Goal: Task Accomplishment & Management: Manage account settings

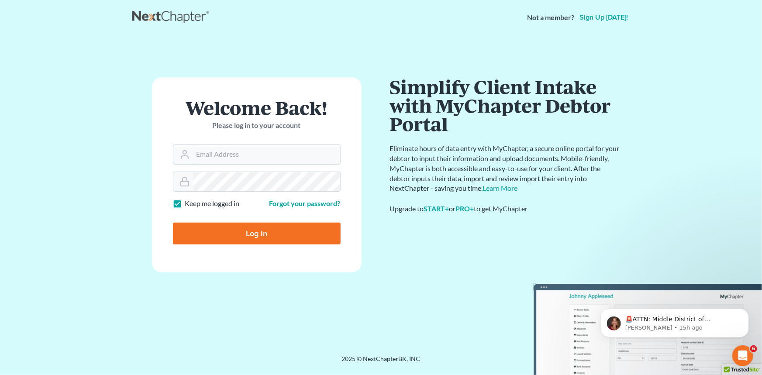
type input "[EMAIL_ADDRESS][DOMAIN_NAME]"
click at [223, 222] on div "Log In" at bounding box center [257, 230] width 168 height 29
click at [208, 231] on input "Log In" at bounding box center [257, 234] width 168 height 22
type input "Thinking..."
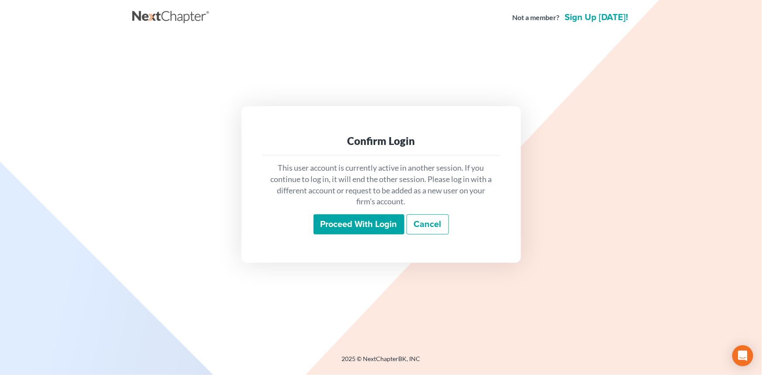
click at [347, 222] on input "Proceed with login" at bounding box center [358, 224] width 91 height 20
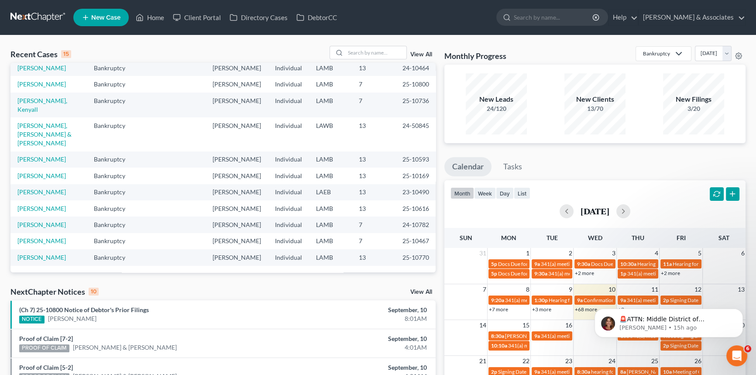
scroll to position [191, 0]
click at [375, 52] on input "search" at bounding box center [375, 52] width 61 height 13
type input "[PERSON_NAME]"
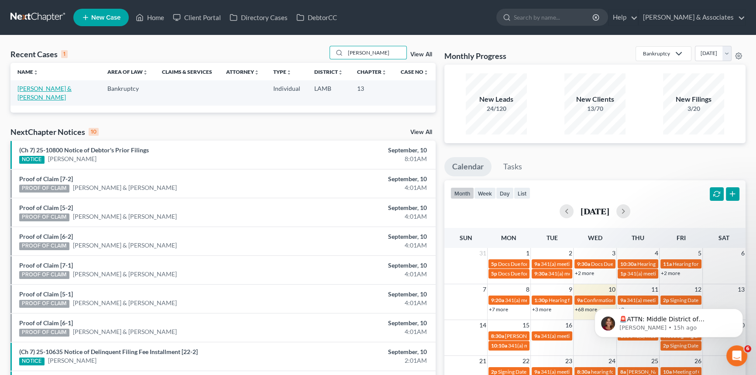
click at [46, 87] on link "[PERSON_NAME] & [PERSON_NAME]" at bounding box center [44, 93] width 54 height 16
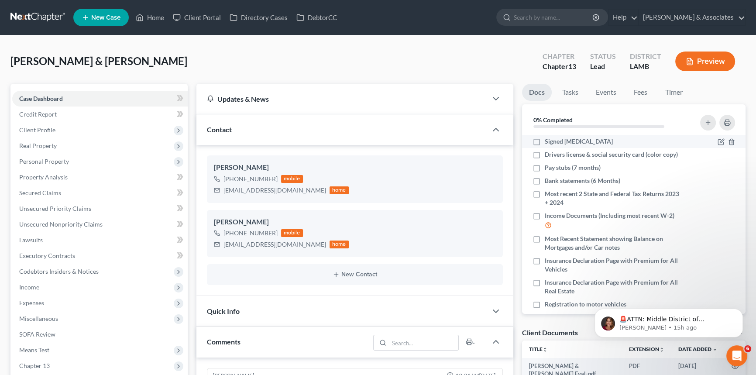
click at [545, 140] on label "Signed [MEDICAL_DATA]" at bounding box center [579, 141] width 68 height 9
click at [548, 140] on input "Signed [MEDICAL_DATA]" at bounding box center [551, 140] width 6 height 6
checkbox input "true"
click at [718, 154] on icon "button" at bounding box center [721, 154] width 7 height 7
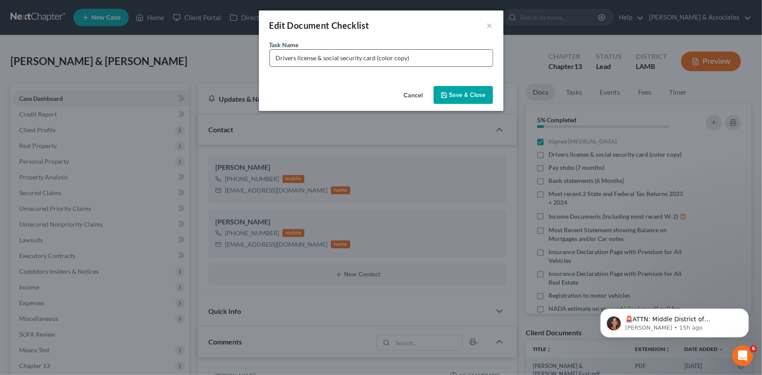
click at [458, 55] on input "Drivers license & social security card (color copy)" at bounding box center [381, 58] width 223 height 17
type input "Drivers license & social security card (color copy) Missing SSC for both"
click at [471, 98] on button "Save & Close" at bounding box center [463, 95] width 59 height 18
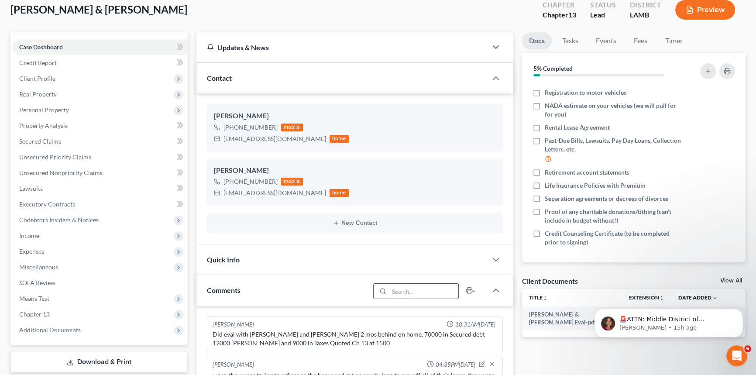
scroll to position [119, 0]
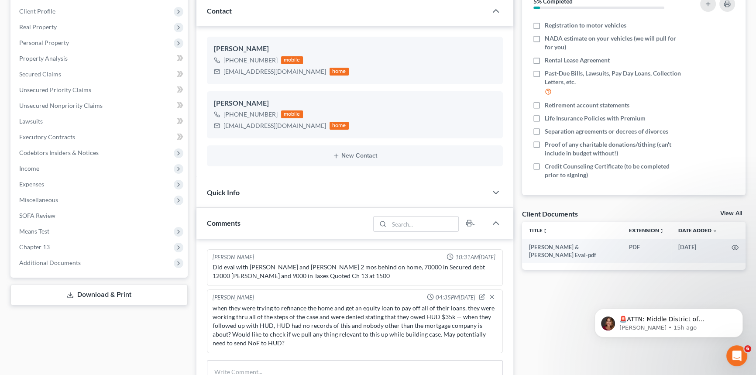
click at [731, 209] on div "Client Documents View All" at bounding box center [634, 215] width 224 height 13
click at [729, 210] on link "View All" at bounding box center [731, 213] width 22 height 6
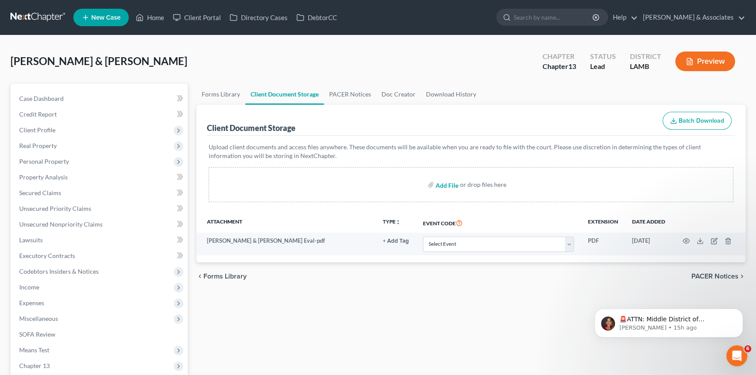
click at [440, 186] on input "file" at bounding box center [446, 185] width 21 height 16
type input "C:\fakepath\Starns, Adam + Reagan.Welcome Call.pdf"
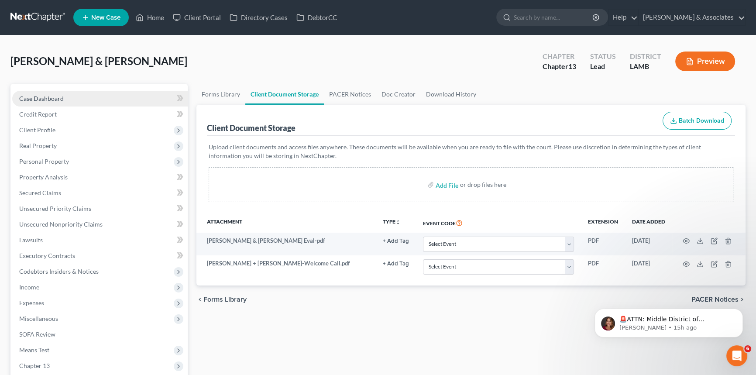
click at [83, 100] on link "Case Dashboard" at bounding box center [99, 99] width 175 height 16
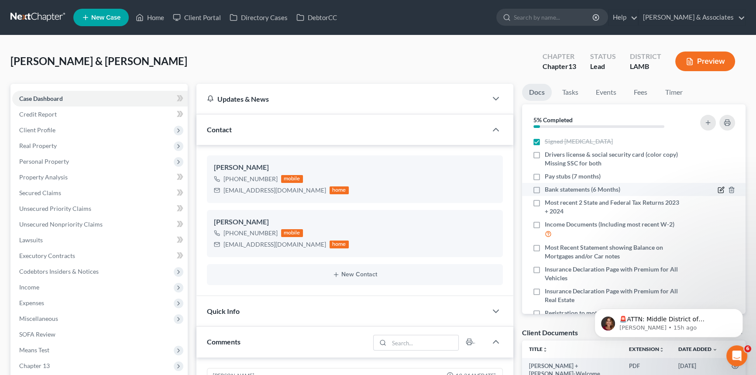
click at [718, 189] on icon "button" at bounding box center [720, 190] width 5 height 5
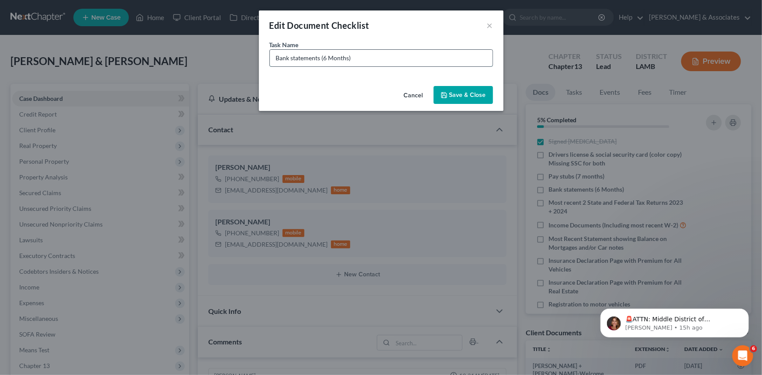
click at [277, 55] on input "Bank statements (6 Months)" at bounding box center [381, 58] width 223 height 17
click at [341, 58] on input "Chase Bank statements (6 Months)" at bounding box center [381, 58] width 223 height 17
click at [337, 54] on input "Chase Bank statements (6 Months)" at bounding box center [381, 58] width 223 height 17
type input "Chase Bank statements CHECKING + SAVINGS (March-August)"
click at [480, 89] on button "Save & Close" at bounding box center [463, 95] width 59 height 18
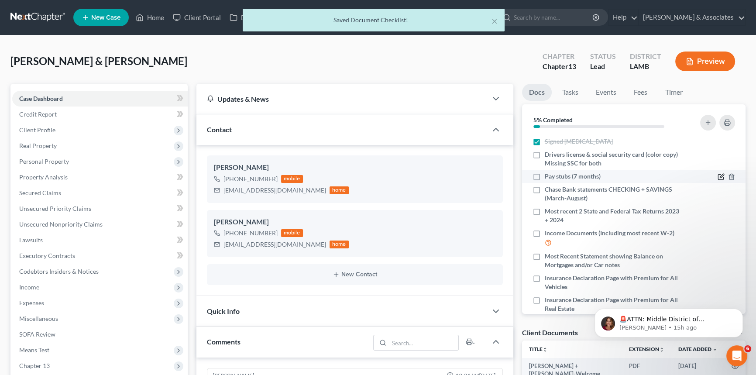
click at [718, 175] on icon "button" at bounding box center [720, 177] width 5 height 5
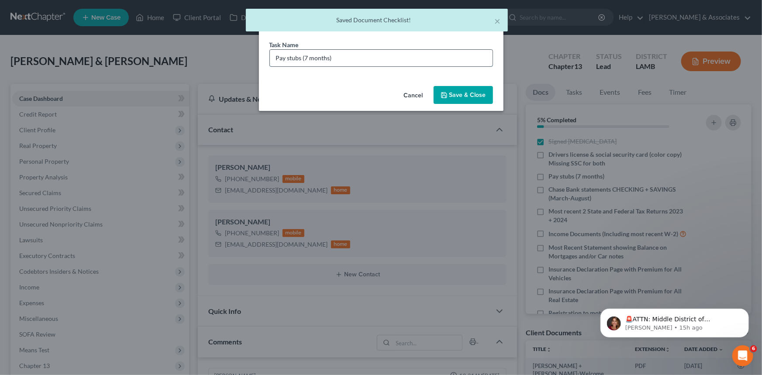
click at [277, 55] on input "Pay stubs (7 months)" at bounding box center [381, 58] width 223 height 17
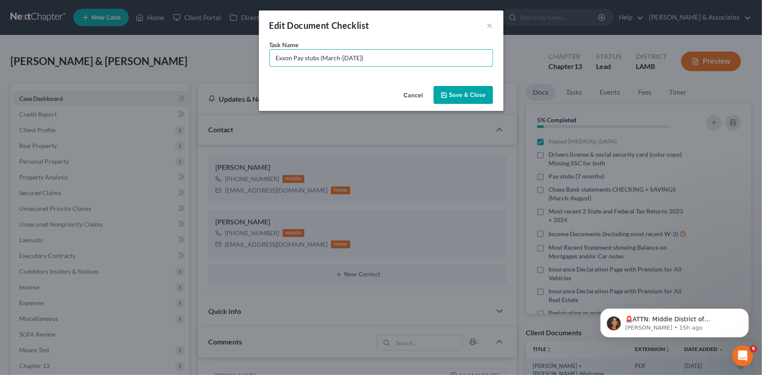
type input "Exxon Pay stubs (March-September 16th)"
click at [447, 86] on button "Save & Close" at bounding box center [463, 95] width 59 height 18
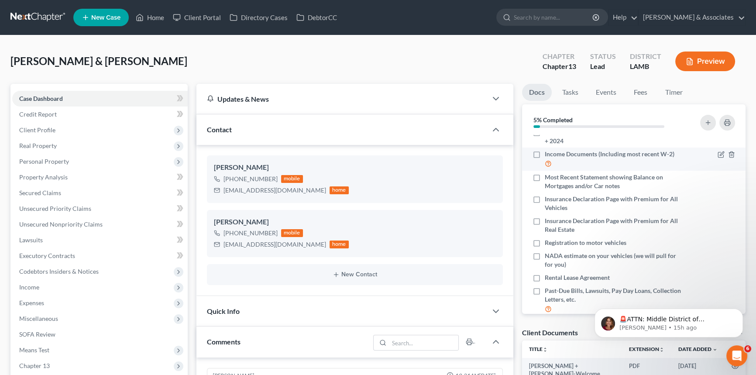
scroll to position [119, 0]
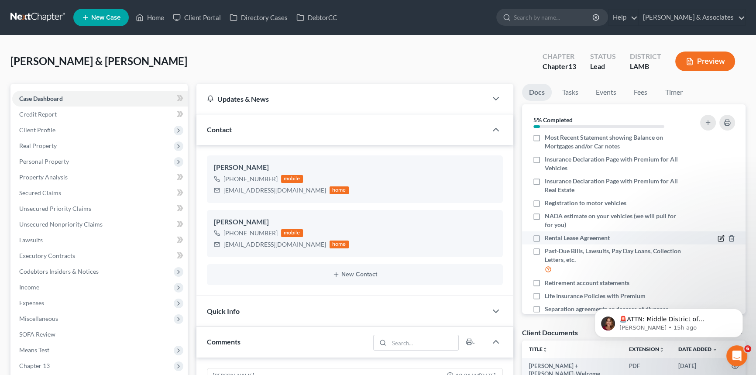
click at [720, 237] on icon "button" at bounding box center [722, 238] width 4 height 4
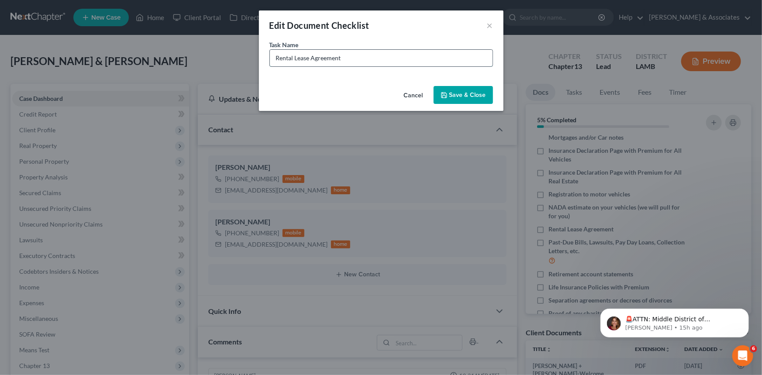
click at [396, 55] on input "Rental Lease Agreement" at bounding box center [381, 58] width 223 height 17
type input "401K Account Statement"
click at [451, 97] on button "Save & Close" at bounding box center [463, 95] width 59 height 18
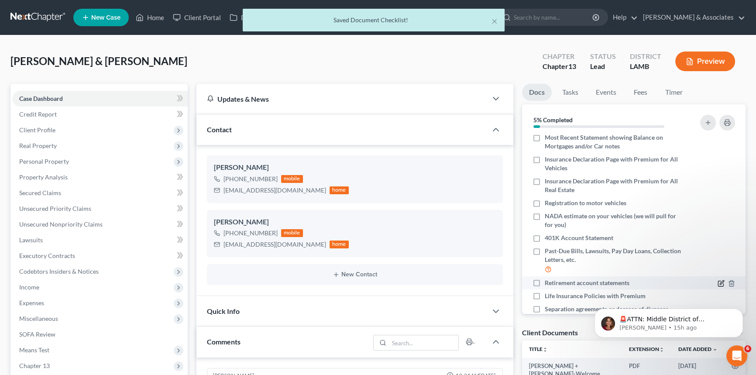
click at [718, 284] on icon "button" at bounding box center [721, 283] width 7 height 7
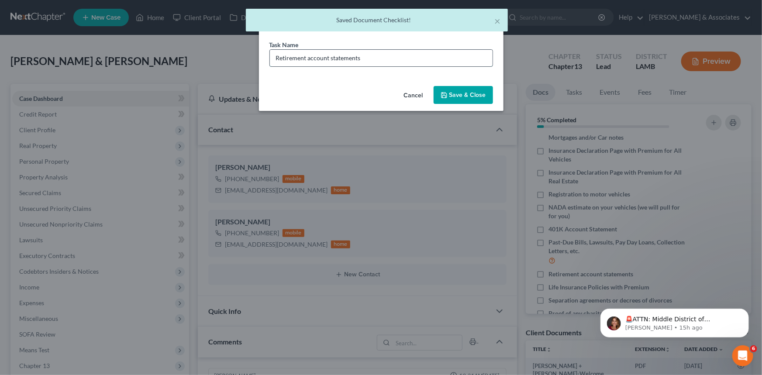
click at [283, 61] on input "Retirement account statements" at bounding box center [381, 58] width 223 height 17
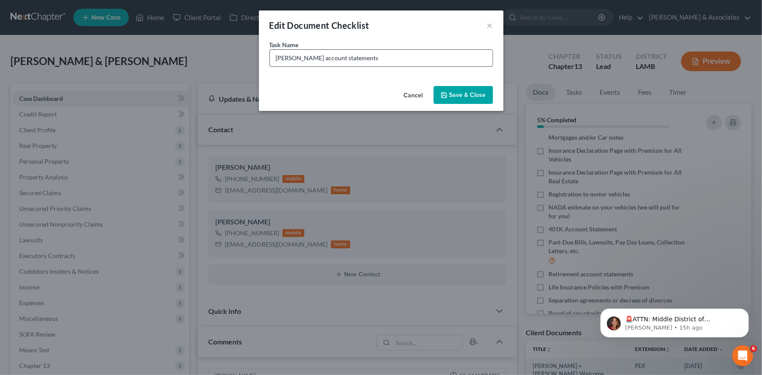
click at [370, 62] on input "Roth IRA account statements" at bounding box center [381, 58] width 223 height 17
type input "Roth IRA account statements"
click at [485, 101] on button "Save & Close" at bounding box center [463, 95] width 59 height 18
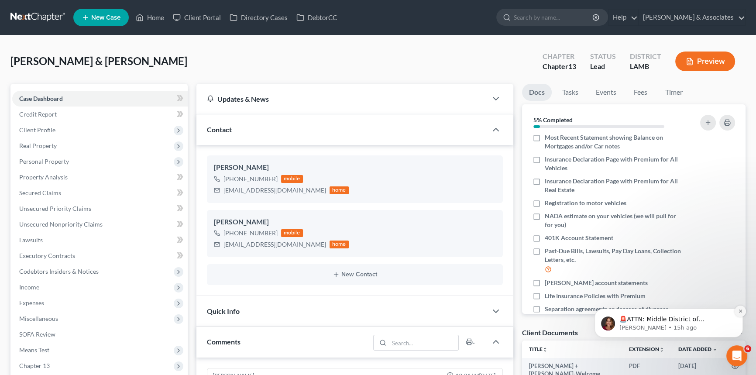
click at [740, 312] on icon "Dismiss notification" at bounding box center [740, 311] width 5 height 5
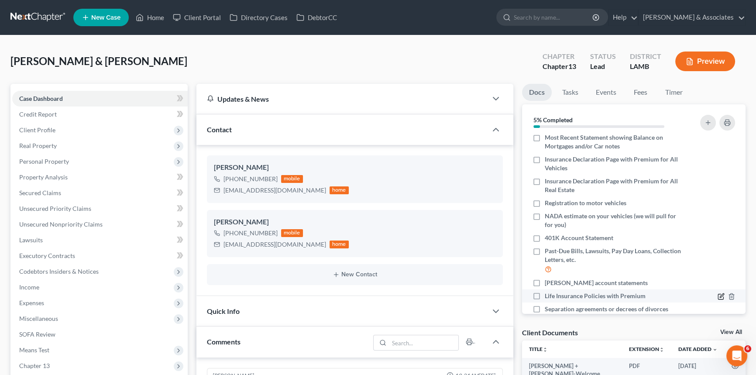
click at [718, 294] on icon "button" at bounding box center [721, 296] width 7 height 7
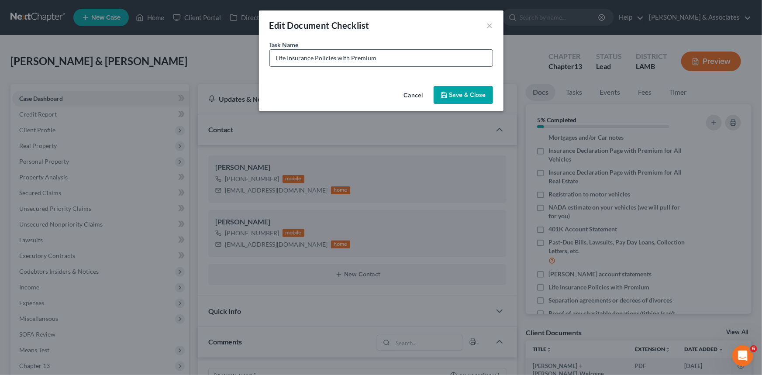
click at [389, 61] on input "Life Insurance Policies with Premium" at bounding box center [381, 58] width 223 height 17
type input "Reagan Doordash Paystubs (March - September 16th)"
click at [480, 94] on button "Save & Close" at bounding box center [463, 95] width 59 height 18
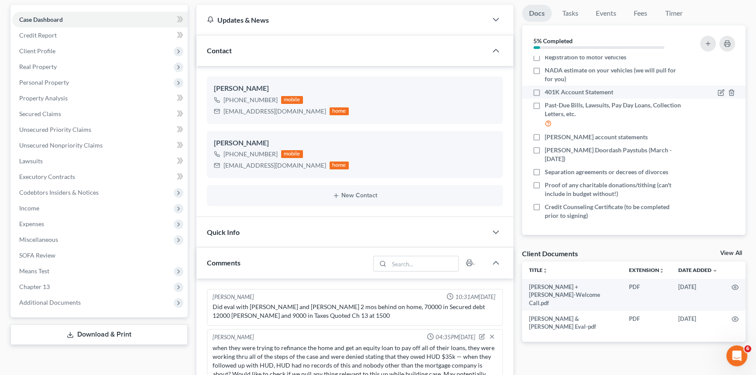
scroll to position [186, 0]
click at [719, 170] on div at bounding box center [726, 171] width 17 height 9
click at [718, 169] on icon "button" at bounding box center [721, 171] width 7 height 7
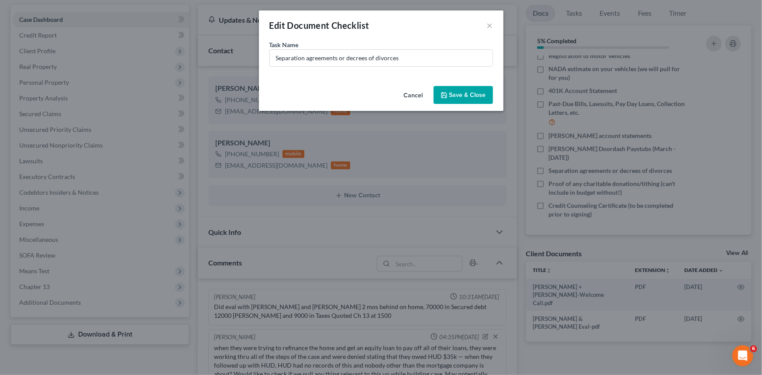
click at [437, 68] on div "Task Name * Separation agreements or decrees of divorces" at bounding box center [381, 61] width 244 height 42
click at [432, 56] on input "Separation agreements or decrees of divorces" at bounding box center [381, 58] width 223 height 17
click at [432, 55] on input "Separation agreements or decrees of divorces" at bounding box center [381, 58] width 223 height 17
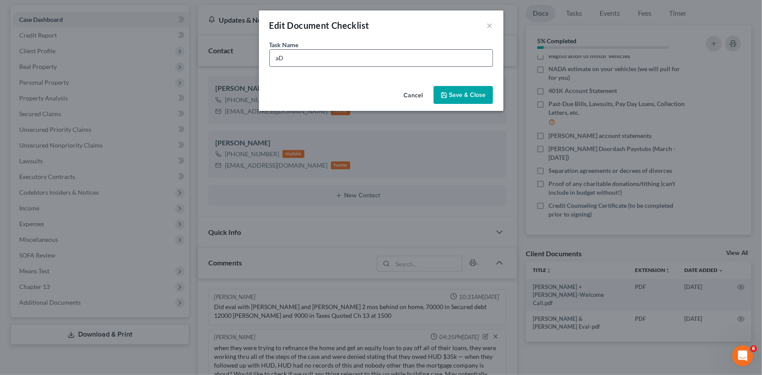
type input "a"
type input "Adam Cashapp Statements (March-August)"
click at [464, 100] on button "Save & Close" at bounding box center [463, 95] width 59 height 18
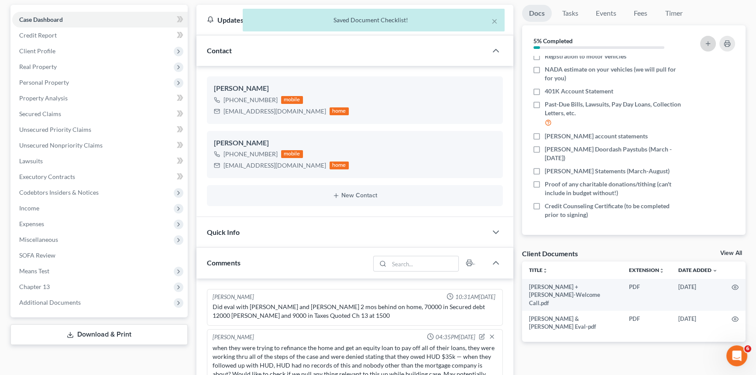
click at [702, 43] on button "button" at bounding box center [708, 44] width 16 height 16
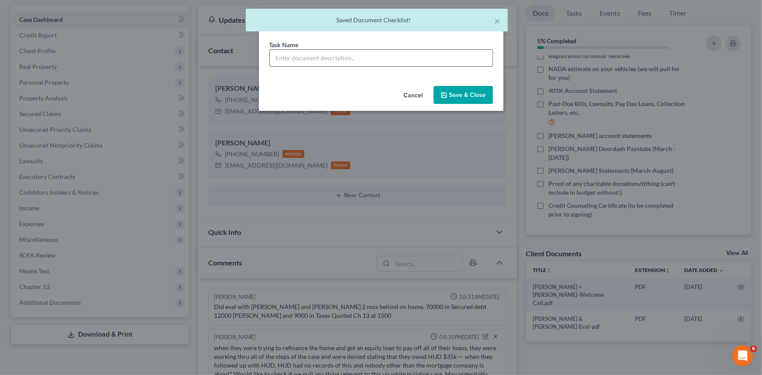
click at [351, 55] on input "text" at bounding box center [381, 58] width 223 height 17
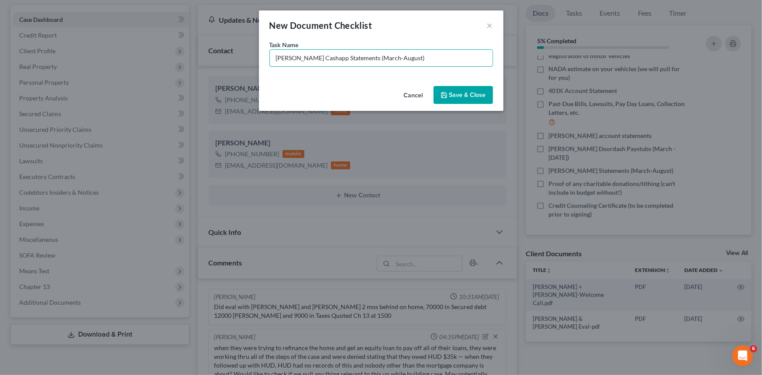
type input "Reagan Cashapp Statements (March-August)"
click at [481, 96] on button "Save & Close" at bounding box center [463, 95] width 59 height 18
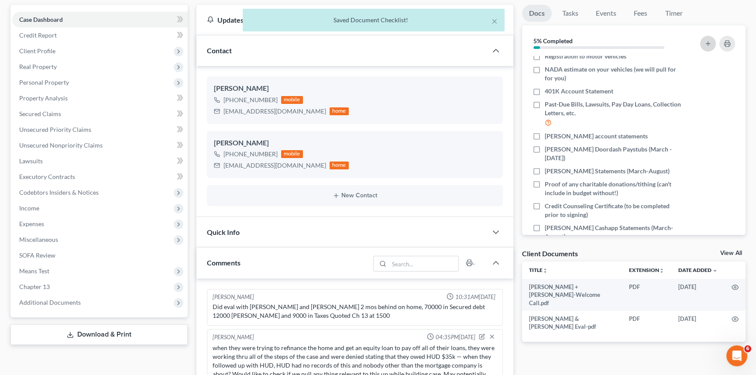
click at [702, 42] on button "button" at bounding box center [708, 44] width 16 height 16
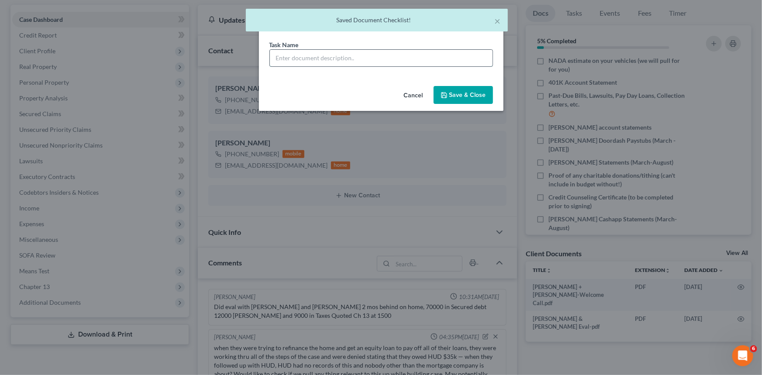
click at [330, 53] on input "text" at bounding box center [381, 58] width 223 height 17
click at [269, 57] on div "Venmo Bank statements (March-August)" at bounding box center [381, 57] width 224 height 17
click at [276, 57] on input "Venmo Bank statements (March-August)" at bounding box center [381, 58] width 223 height 17
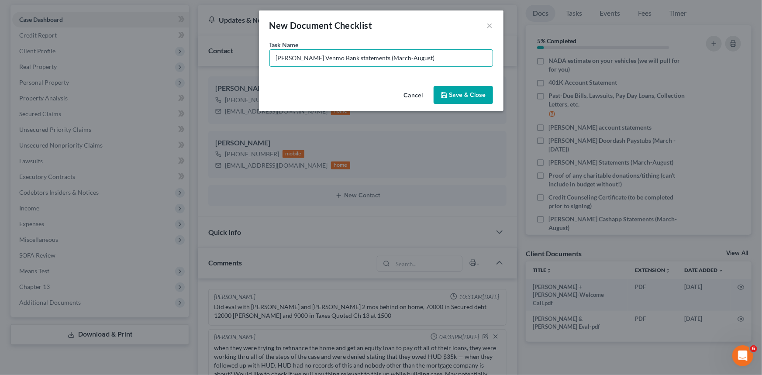
type input "Reagan Venmo Bank statements (March-August)"
click at [475, 89] on button "Save & Close" at bounding box center [463, 95] width 59 height 18
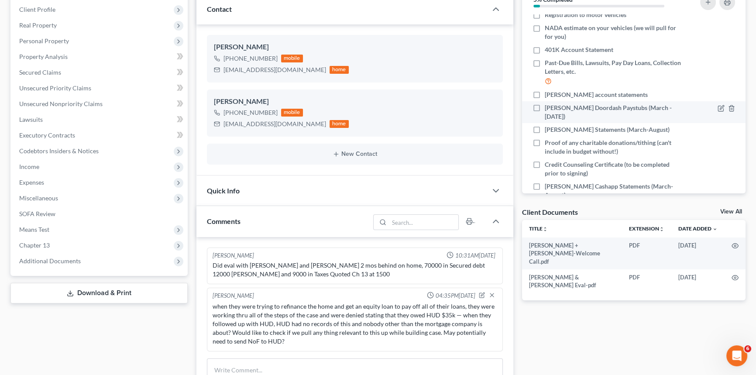
scroll to position [79, 0]
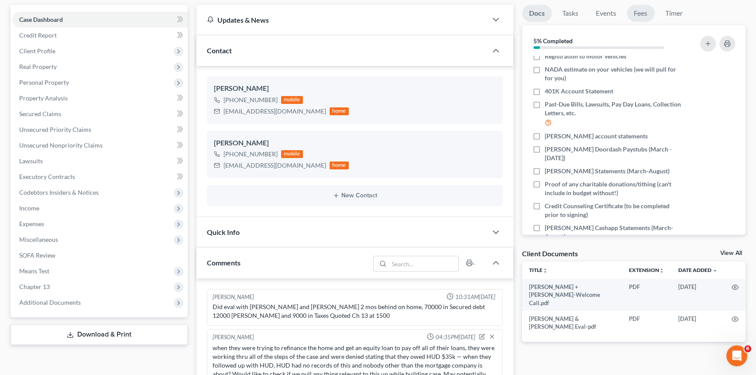
click at [642, 13] on link "Fees" at bounding box center [641, 13] width 28 height 17
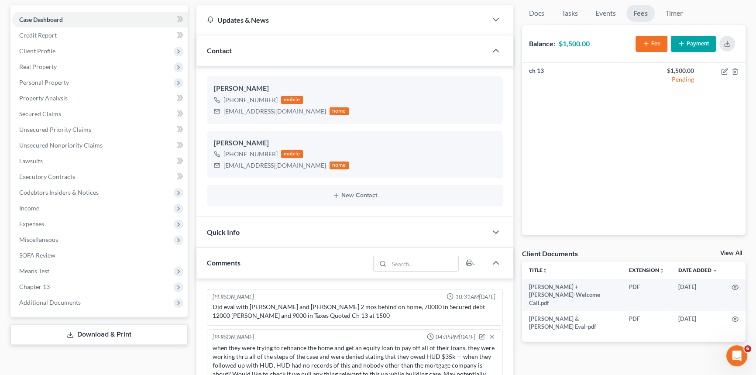
click at [694, 37] on button "Payment" at bounding box center [693, 44] width 45 height 16
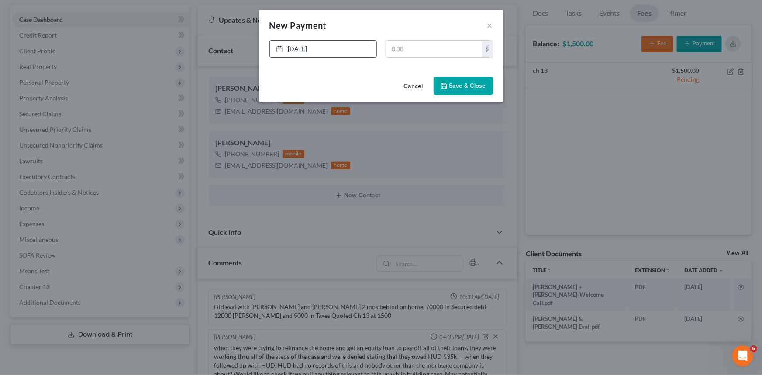
click at [332, 53] on link "9/10/2025" at bounding box center [323, 49] width 107 height 17
click at [397, 55] on input "text" at bounding box center [434, 49] width 96 height 17
type input "1,500"
click at [459, 86] on button "Save & Close" at bounding box center [463, 86] width 59 height 18
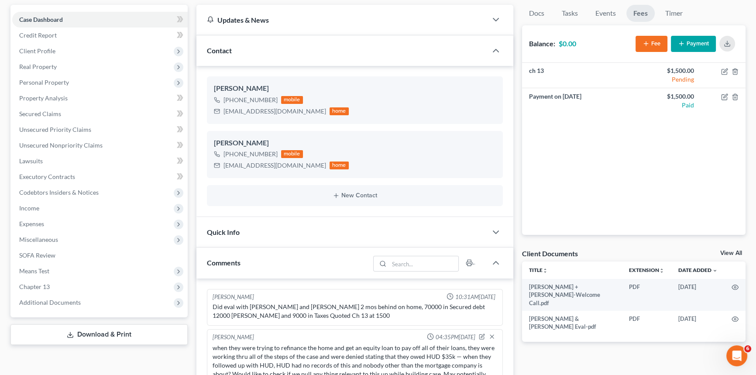
click at [300, 231] on div "Quick Info" at bounding box center [341, 232] width 291 height 30
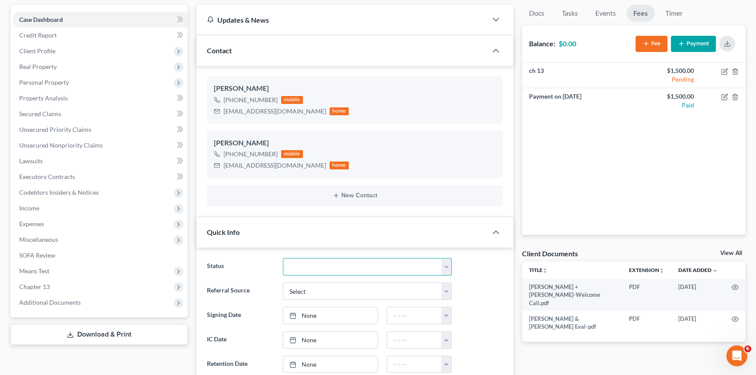
click at [313, 263] on select "Amended Plan Needed Awaiting Income Closed Confirmed Discharged Dismissed Docs …" at bounding box center [367, 266] width 169 height 17
select select "6"
click at [283, 258] on select "Amended Plan Needed Awaiting Income Closed Confirmed Discharged Dismissed Docs …" at bounding box center [367, 266] width 169 height 17
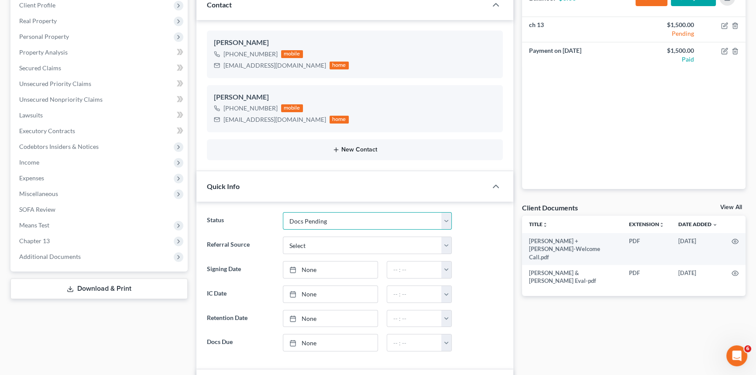
scroll to position [238, 0]
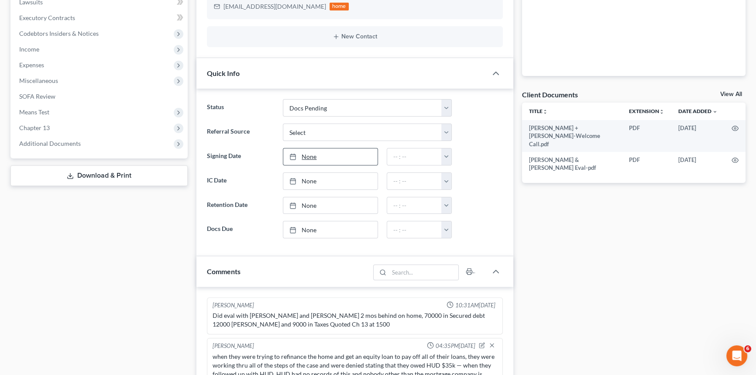
click at [329, 153] on link "None" at bounding box center [330, 156] width 94 height 17
type input "9/10/2025"
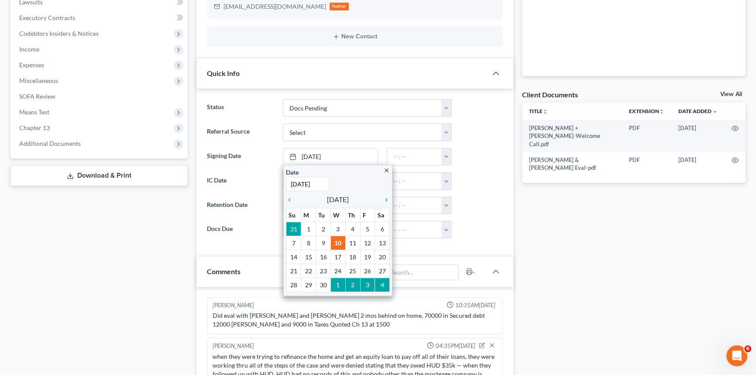
click at [539, 215] on div "Docs Tasks Events Fees Timer 5% Completed Nothing here yet! Signed Retainer Dri…" at bounding box center [634, 223] width 233 height 754
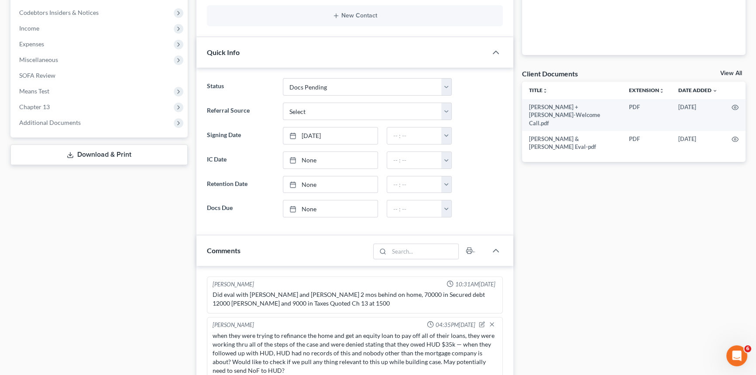
scroll to position [278, 0]
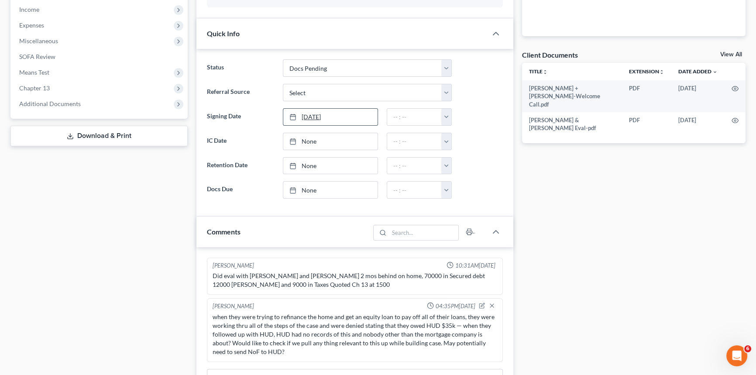
click at [326, 109] on link "9/10/2025" at bounding box center [330, 117] width 94 height 17
click at [451, 110] on button "button" at bounding box center [446, 117] width 10 height 17
click at [364, 114] on link "9/16/2025" at bounding box center [330, 117] width 94 height 17
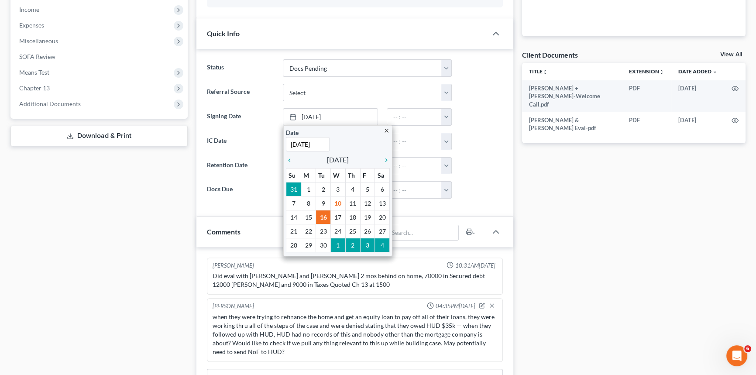
click at [478, 124] on div at bounding box center [481, 116] width 51 height 17
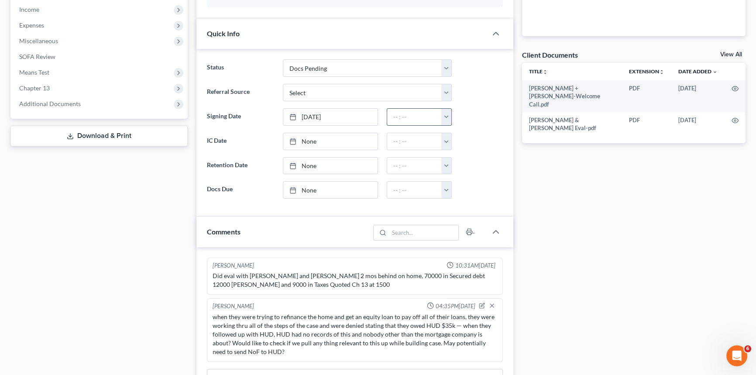
click at [434, 114] on input "text" at bounding box center [414, 117] width 55 height 17
click at [440, 114] on input "text" at bounding box center [414, 117] width 55 height 17
click at [450, 120] on button "button" at bounding box center [446, 117] width 10 height 17
click at [434, 153] on ng-include "Status Amended Plan Needed Awaiting Income Closed Confirmed Discharged Dismisse…" at bounding box center [355, 128] width 296 height 139
click at [452, 148] on div "12:00am 12:30am 1:00am 1:30am 2:00am 2:30am 3:00am 3:30am 4:00am 4:30am 5:00am …" at bounding box center [419, 141] width 74 height 17
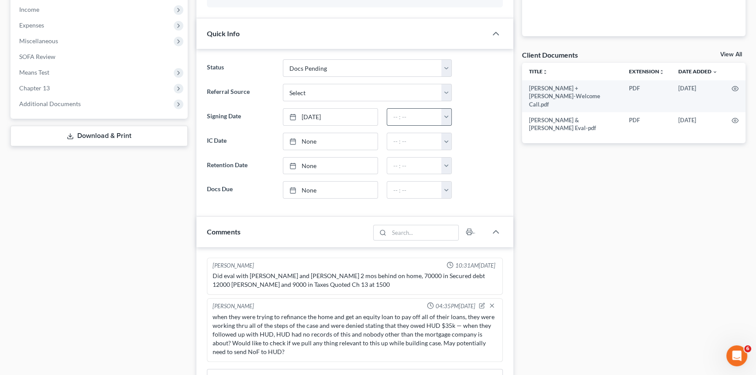
click at [432, 108] on div "12:00am 12:30am 1:00am 1:30am 2:00am 2:30am 3:00am 3:30am 4:00am 4:30am 5:00am …" at bounding box center [419, 116] width 65 height 17
click at [447, 117] on button "button" at bounding box center [446, 117] width 10 height 17
click at [450, 148] on link "12:30am" at bounding box center [466, 151] width 49 height 15
type input "12:30am"
click at [459, 116] on div at bounding box center [481, 116] width 51 height 17
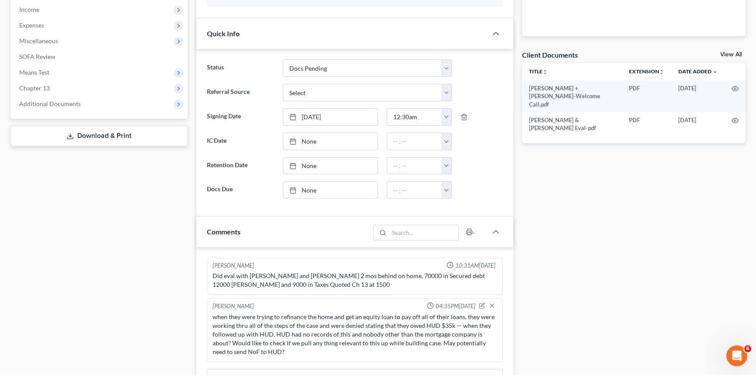
click at [468, 115] on div at bounding box center [481, 116] width 51 height 17
click at [462, 115] on icon "button" at bounding box center [464, 117] width 4 height 6
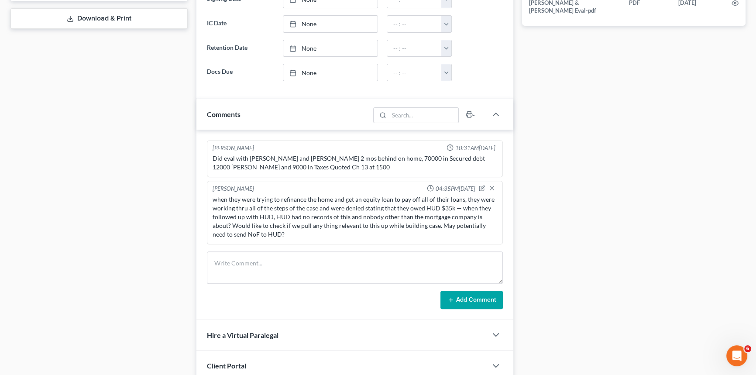
scroll to position [397, 0]
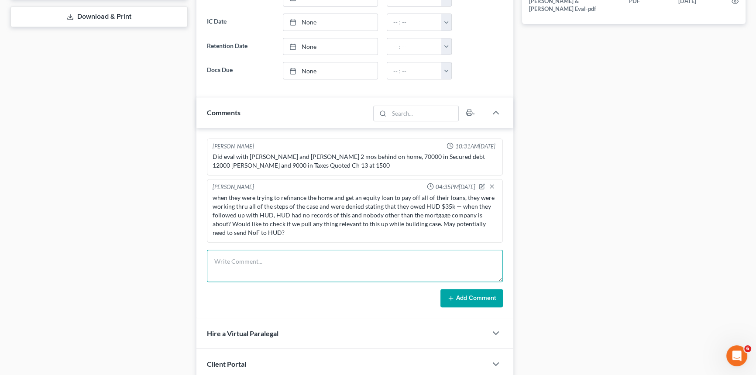
click at [355, 266] on textarea at bounding box center [355, 266] width 296 height 32
type textarea "clients came in yesterday, completed WC in office, paid $1,500 in cash. In offi…"
click at [498, 300] on button "Add Comment" at bounding box center [471, 298] width 62 height 18
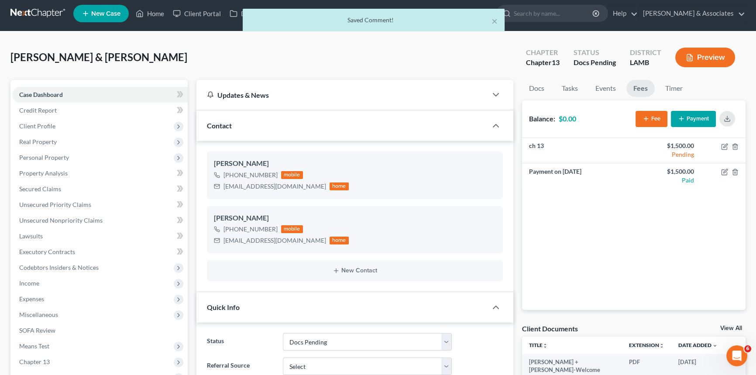
scroll to position [0, 0]
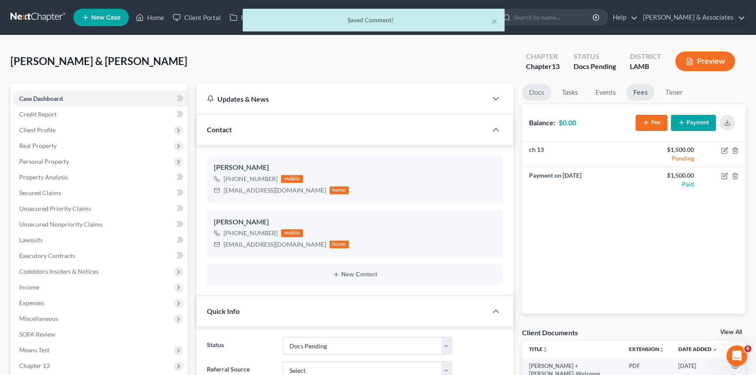
click at [542, 89] on link "Docs" at bounding box center [536, 92] width 29 height 17
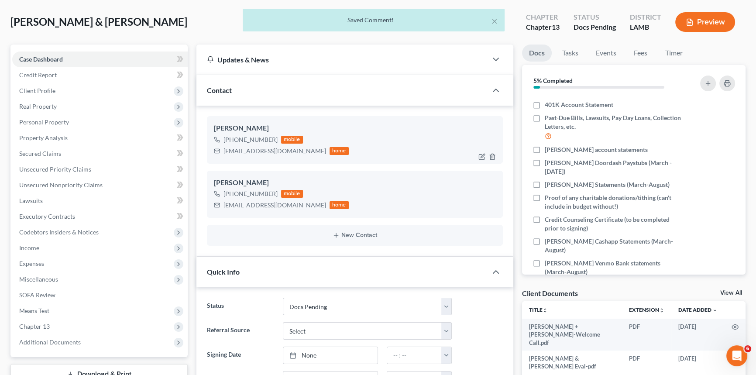
scroll to position [39, 0]
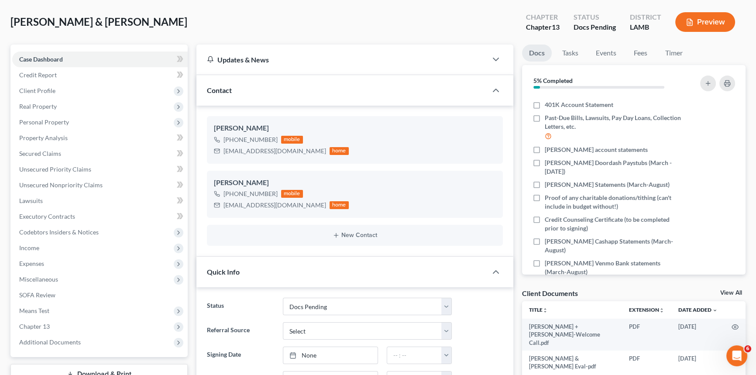
click at [729, 291] on link "View All" at bounding box center [731, 293] width 22 height 6
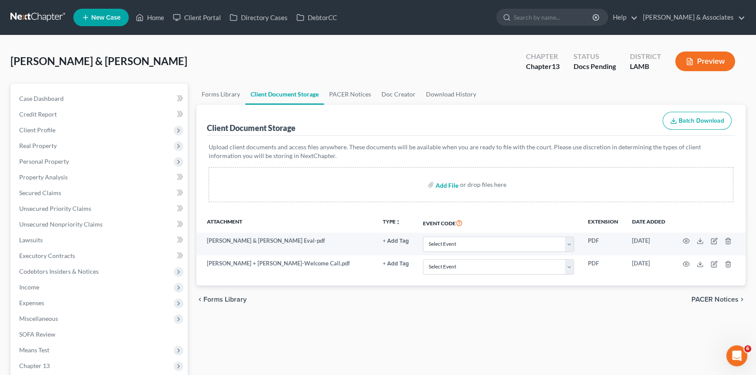
click at [453, 180] on input "file" at bounding box center [446, 185] width 21 height 16
type input "C:\fakepath\Starns, Reagan.intakebk.pdf"
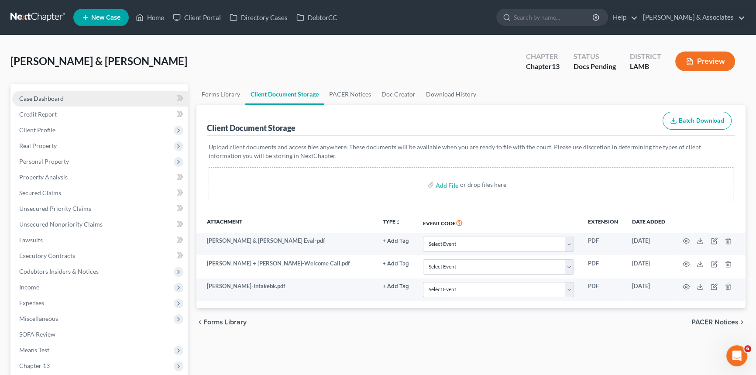
click at [73, 93] on link "Case Dashboard" at bounding box center [99, 99] width 175 height 16
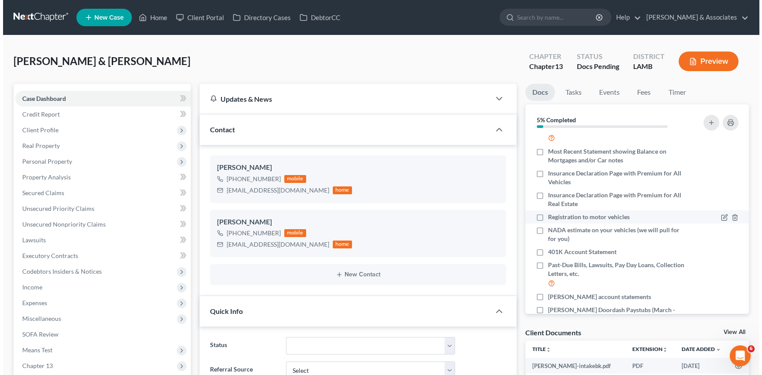
scroll to position [119, 0]
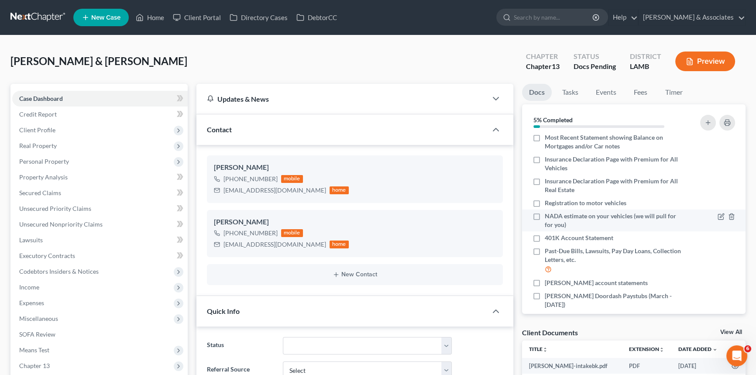
click at [711, 218] on div at bounding box center [713, 220] width 53 height 17
click at [718, 214] on icon "button" at bounding box center [721, 216] width 7 height 7
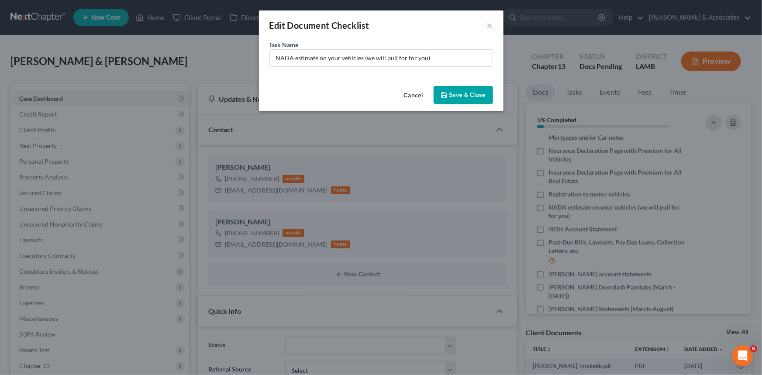
click at [483, 41] on div "Task Name * NADA estimate on your vehicles (we will pull for for you)" at bounding box center [381, 53] width 224 height 27
click at [469, 50] on input "NADA estimate on your vehicles (we will pull for for you)" at bounding box center [381, 58] width 223 height 17
type input "NADA estimate on your vehicles (we will pull for for you) 2013 Toyota Tacoma Pr…"
drag, startPoint x: 464, startPoint y: 96, endPoint x: 475, endPoint y: 113, distance: 20.4
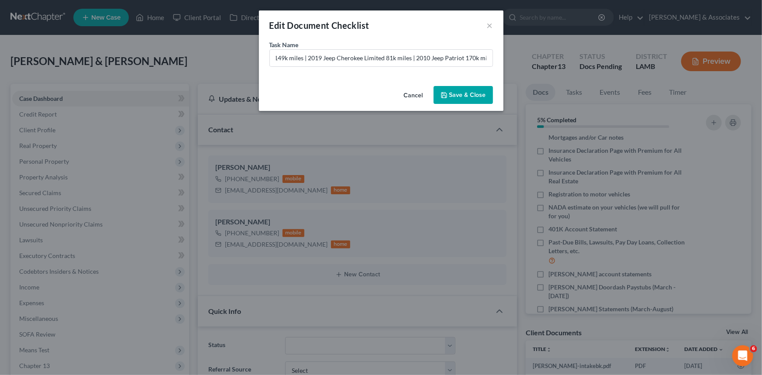
click at [463, 96] on button "Save & Close" at bounding box center [463, 95] width 59 height 18
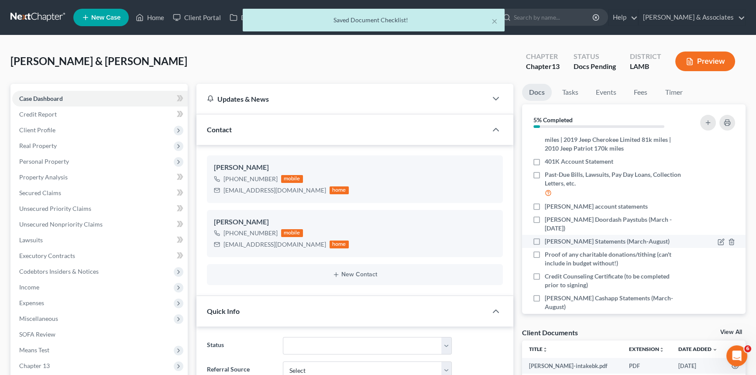
scroll to position [230, 0]
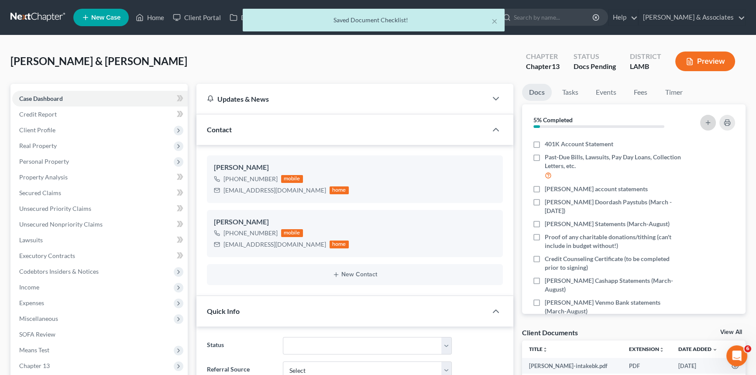
click at [705, 120] on icon "button" at bounding box center [708, 122] width 7 height 7
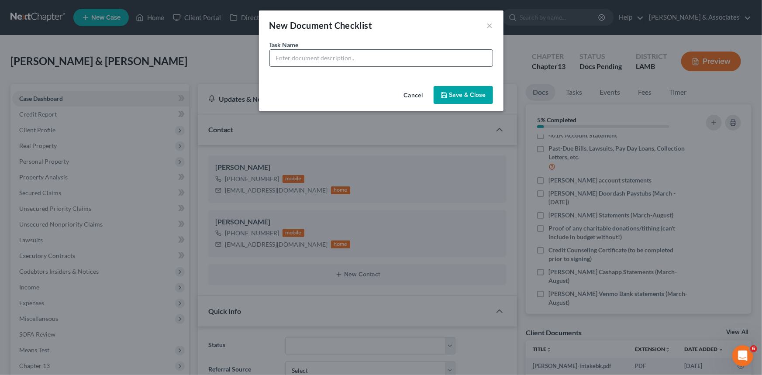
click at [330, 65] on input "text" at bounding box center [381, 58] width 223 height 17
drag, startPoint x: 372, startPoint y: 56, endPoint x: 330, endPoint y: 68, distance: 43.8
click at [330, 68] on div "Task Name * Copy of Title for 2019 BMW X3" at bounding box center [381, 61] width 244 height 42
type input "Copy of Title for 2010 Jeep Patriot (This Vehicle is for Daughter)"
click at [468, 87] on button "Save & Close" at bounding box center [463, 95] width 59 height 18
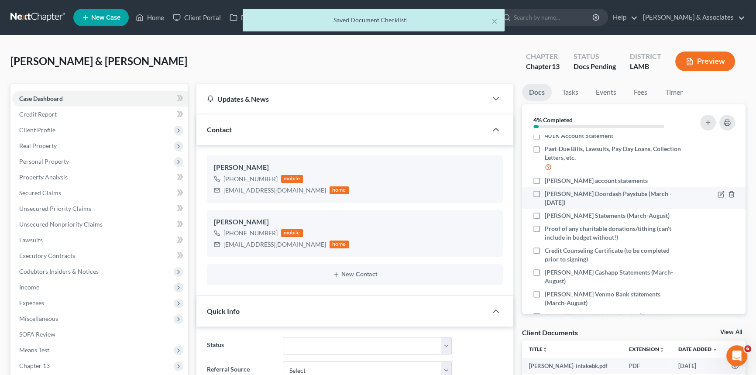
scroll to position [252, 0]
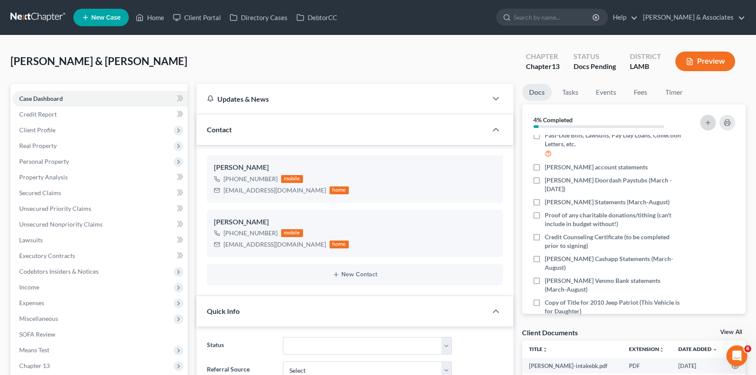
click at [709, 124] on icon "button" at bounding box center [708, 122] width 7 height 7
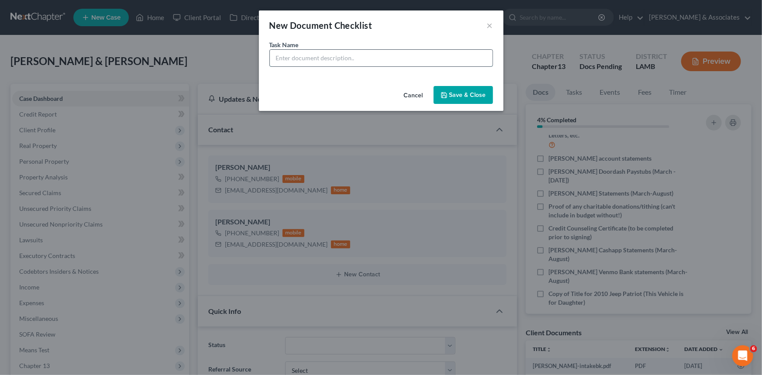
click at [384, 51] on input "text" at bounding box center [381, 58] width 223 height 17
type input "Documentation on Property in Walker?"
click at [470, 95] on button "Save & Close" at bounding box center [463, 95] width 59 height 18
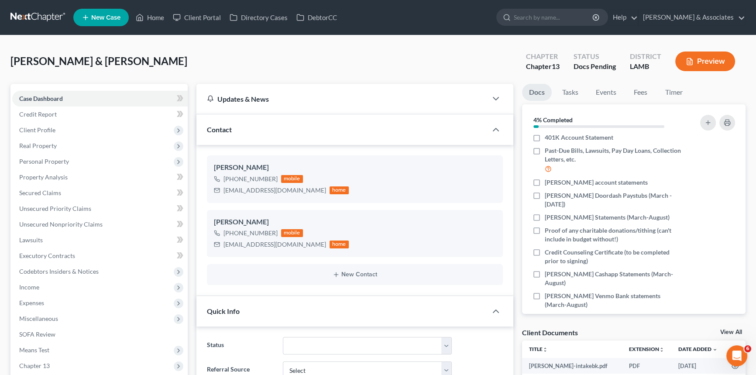
scroll to position [226, 0]
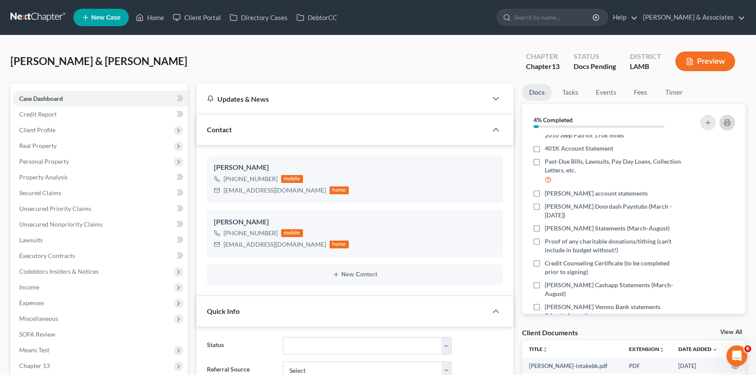
click at [728, 123] on rect "button" at bounding box center [727, 124] width 3 height 2
click at [244, 192] on div "sgtstarns@hotmail.com" at bounding box center [275, 190] width 103 height 9
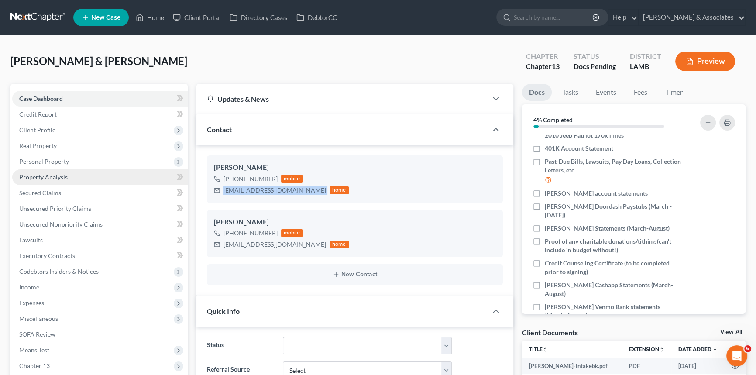
copy div "sgtstarns@hotmail.com"
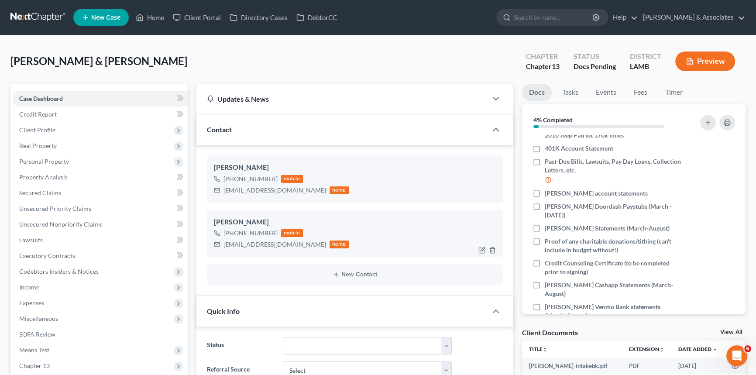
click at [238, 244] on div "reagansf@hotmail.com" at bounding box center [275, 244] width 103 height 9
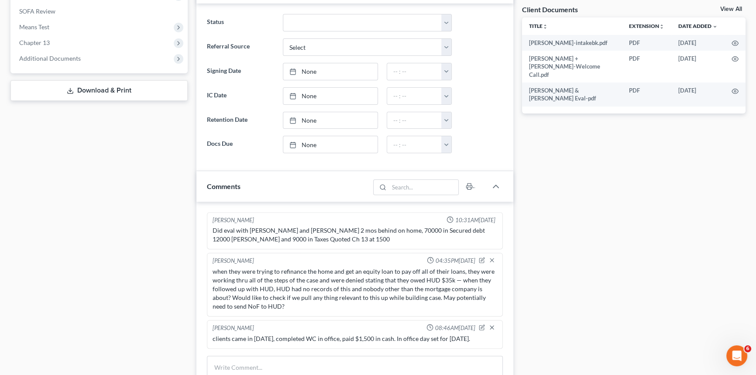
scroll to position [397, 0]
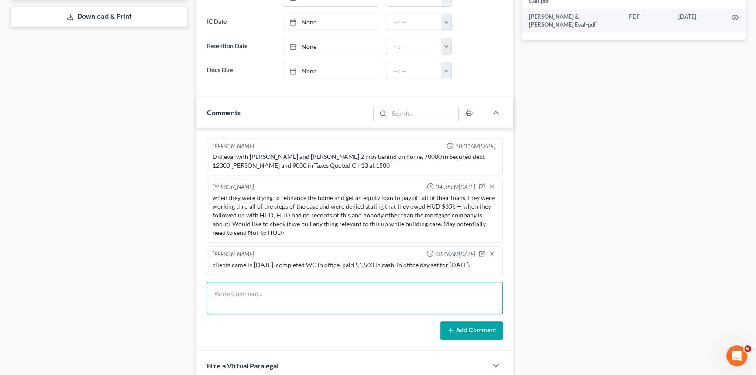
click at [250, 292] on textarea at bounding box center [355, 298] width 296 height 32
type textarea "sent clients email with doc checklist, doc portal, CCC info, and deadlines."
click at [462, 324] on button "Add Comment" at bounding box center [471, 330] width 62 height 18
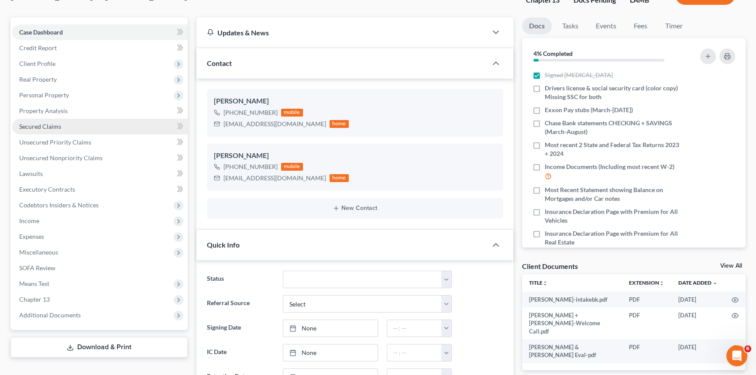
scroll to position [0, 0]
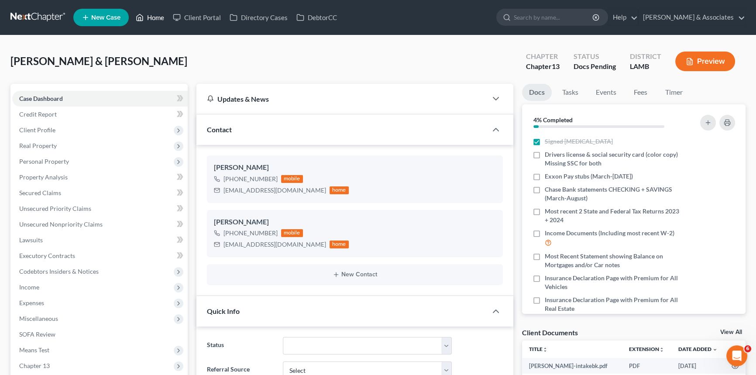
drag, startPoint x: 153, startPoint y: 14, endPoint x: 154, endPoint y: 4, distance: 9.2
click at [153, 14] on link "Home" at bounding box center [149, 18] width 37 height 16
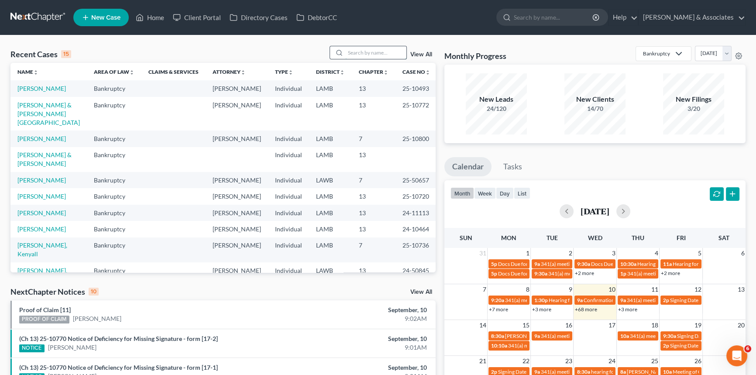
click at [367, 52] on input "search" at bounding box center [375, 52] width 61 height 13
type input "perkins"
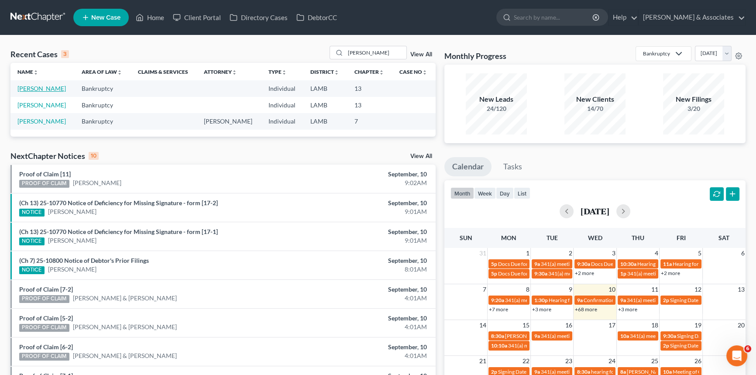
click at [45, 89] on link "[PERSON_NAME]" at bounding box center [41, 88] width 48 height 7
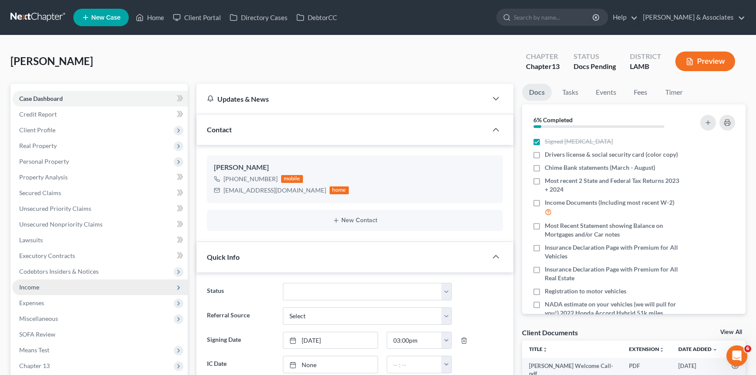
scroll to position [123, 0]
drag, startPoint x: 537, startPoint y: 155, endPoint x: 531, endPoint y: 158, distance: 6.9
click at [545, 155] on label "Drivers license & social security card (color copy)" at bounding box center [611, 154] width 133 height 9
click at [548, 155] on input "Drivers license & social security card (color copy)" at bounding box center [551, 153] width 6 height 6
checkbox input "true"
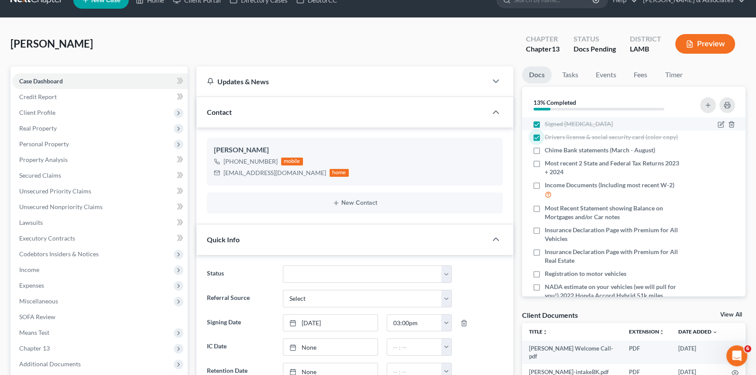
scroll to position [0, 0]
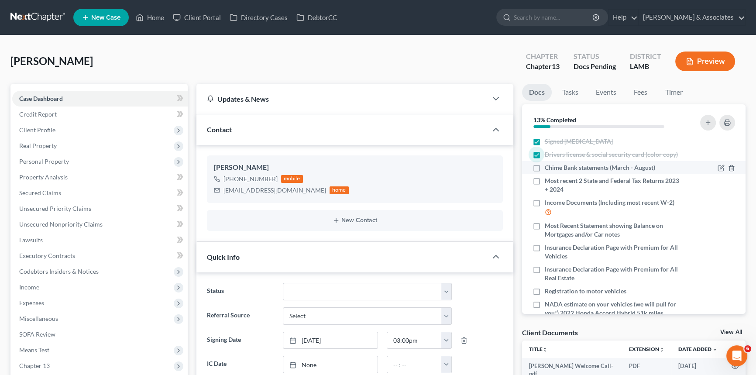
click at [545, 172] on label "Chime Bank statements (March - August)" at bounding box center [600, 167] width 110 height 9
click at [548, 169] on input "Chime Bank statements (March - August)" at bounding box center [551, 166] width 6 height 6
checkbox input "true"
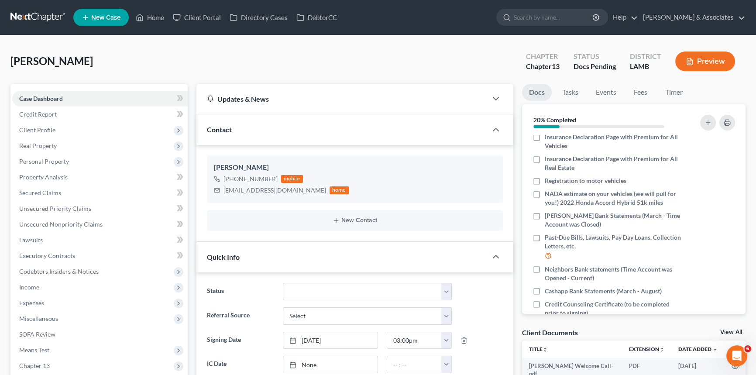
scroll to position [130, 0]
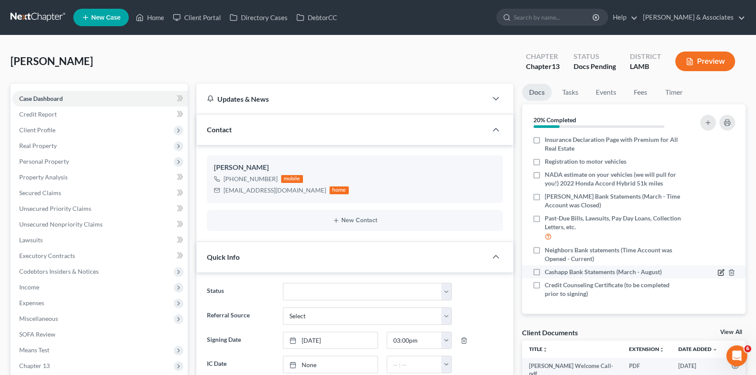
click at [718, 269] on icon "button" at bounding box center [721, 272] width 7 height 7
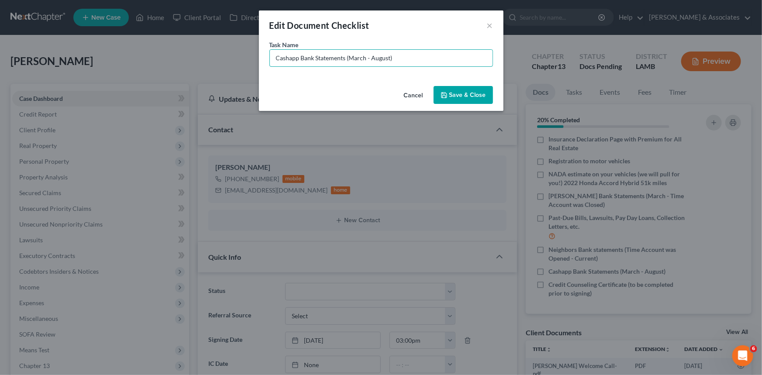
drag, startPoint x: 452, startPoint y: 60, endPoint x: 353, endPoint y: 80, distance: 101.2
click at [353, 80] on div "Task Name * Cashapp Bank Statements (March - August)" at bounding box center [381, 61] width 244 height 42
type input "Cashapp Bank Statements (Missing April)"
click at [456, 95] on button "Save & Close" at bounding box center [463, 95] width 59 height 18
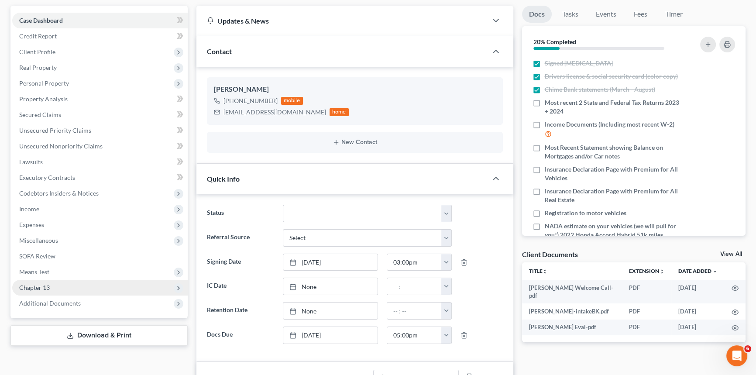
scroll to position [0, 0]
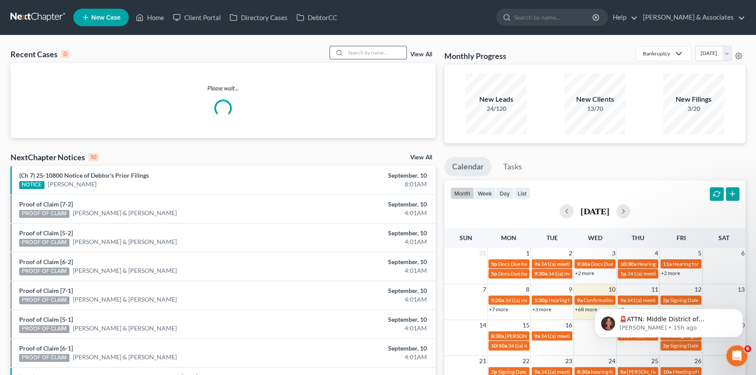
click at [390, 51] on input "search" at bounding box center [375, 52] width 61 height 13
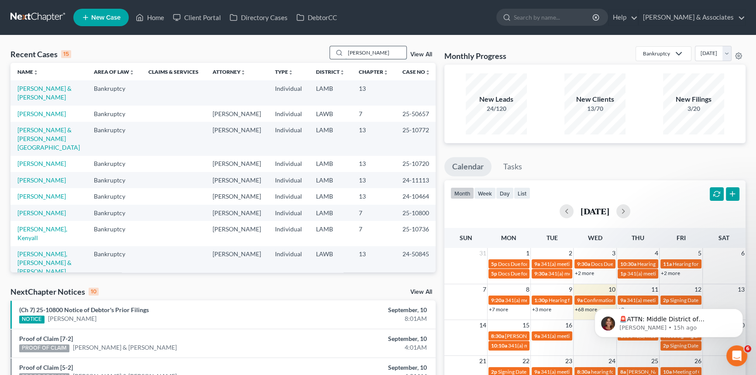
type input "coleman"
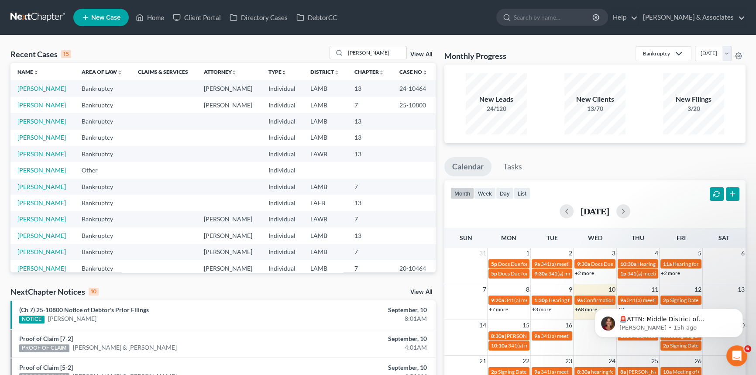
click at [37, 102] on link "[PERSON_NAME]" at bounding box center [41, 104] width 48 height 7
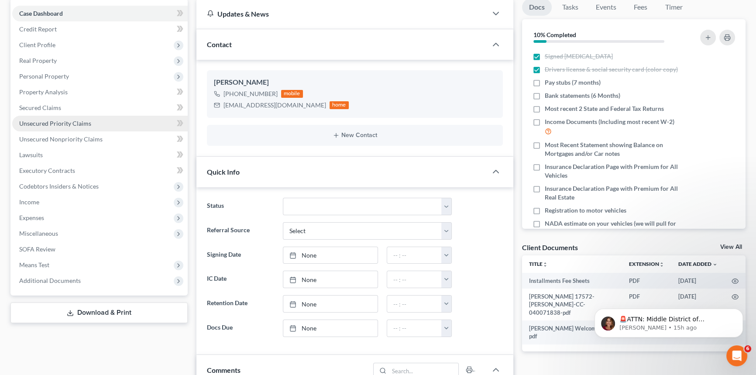
scroll to position [79, 0]
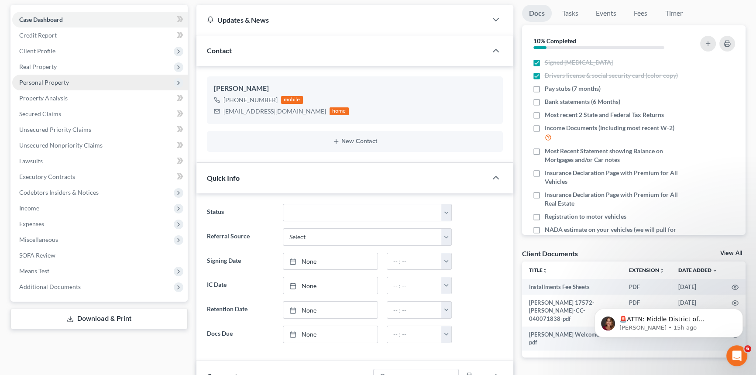
click at [68, 77] on span "Personal Property" at bounding box center [99, 83] width 175 height 16
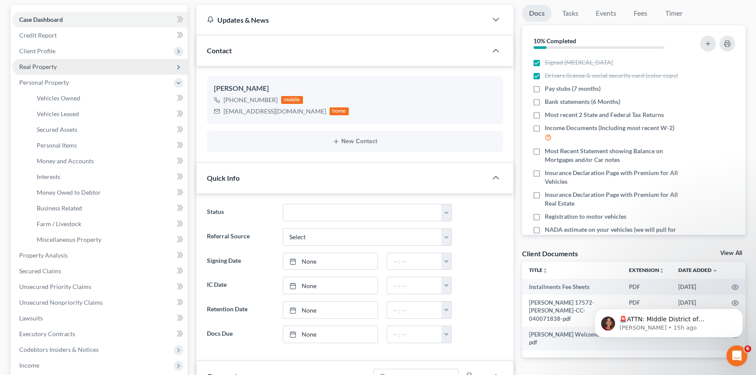
click at [70, 68] on span "Real Property" at bounding box center [99, 67] width 175 height 16
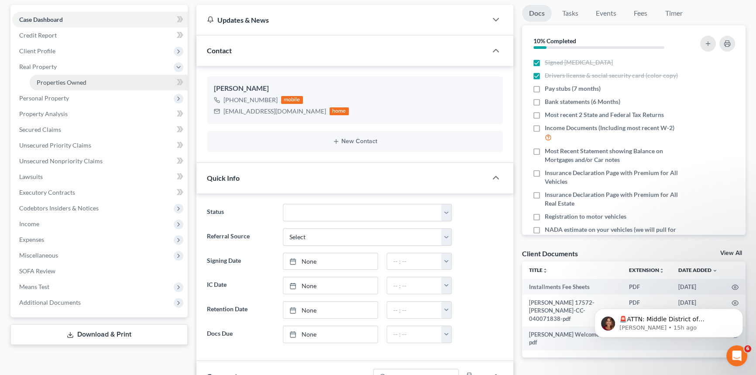
click at [74, 79] on span "Properties Owned" at bounding box center [62, 82] width 50 height 7
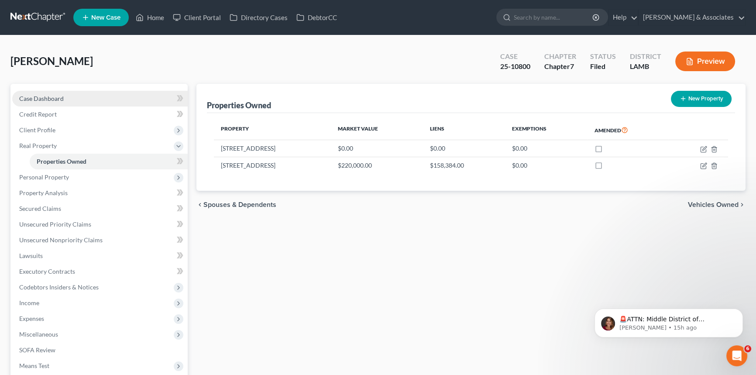
drag, startPoint x: 73, startPoint y: 91, endPoint x: 79, endPoint y: 96, distance: 7.7
click at [73, 91] on link "Case Dashboard" at bounding box center [99, 99] width 175 height 16
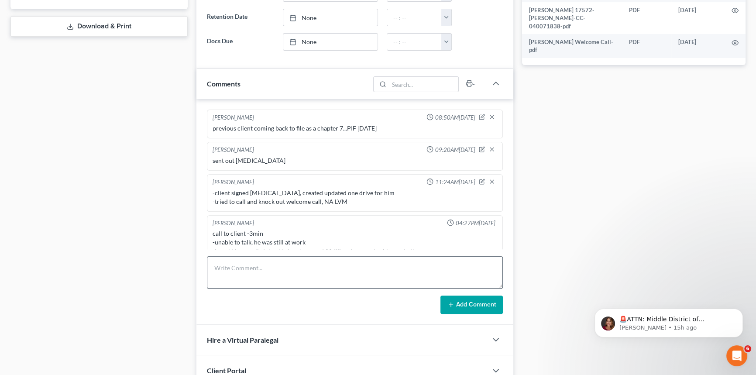
scroll to position [397, 0]
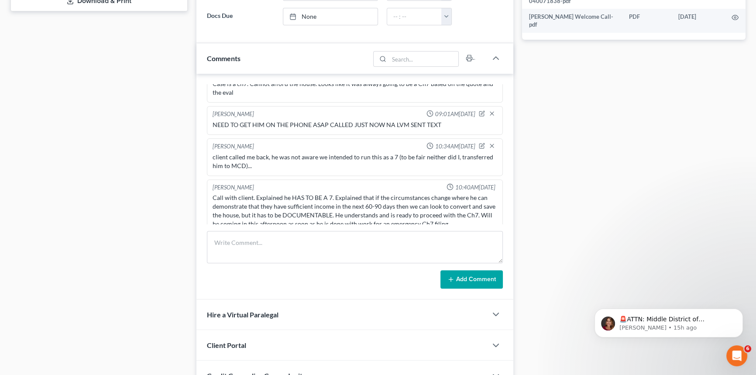
click at [264, 268] on form "Add Comment" at bounding box center [355, 260] width 296 height 58
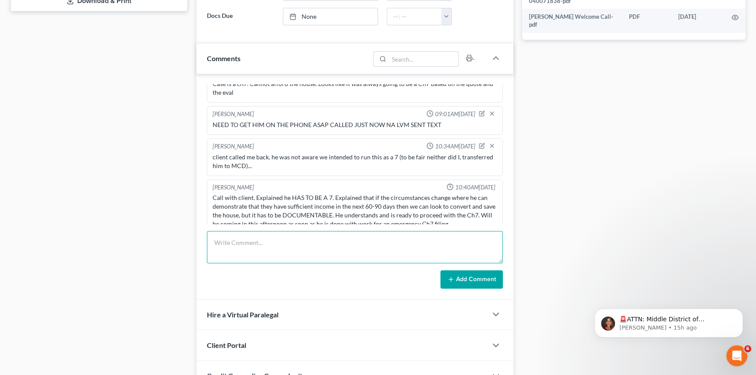
click at [271, 241] on textarea at bounding box center [355, 247] width 296 height 32
type textarea "a"
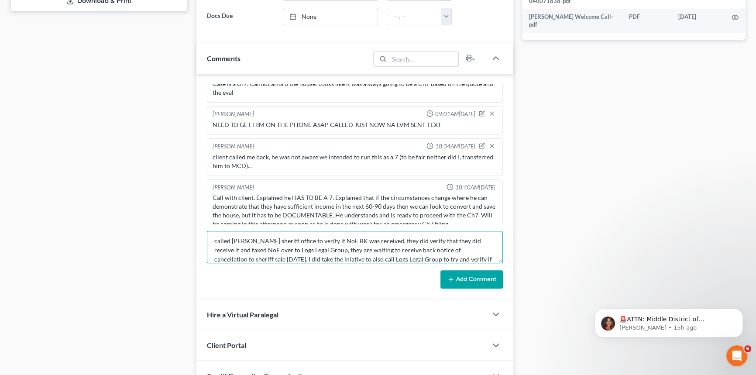
scroll to position [11, 0]
click at [309, 249] on textarea "called livingston sheriff office to verify if NoF BK was received, they did ver…" at bounding box center [355, 247] width 296 height 32
drag, startPoint x: 303, startPoint y: 248, endPoint x: 272, endPoint y: 255, distance: 31.2
click at [272, 255] on textarea "called livingston sheriff office to verify if NoF BK was received, they did ver…" at bounding box center [355, 247] width 296 height 32
click at [304, 251] on textarea "called livingston sheriff office to verify if NoF BK was received, they did ver…" at bounding box center [355, 247] width 296 height 32
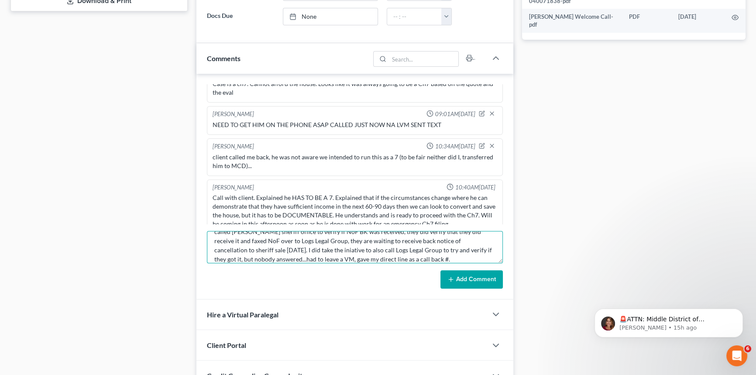
click at [306, 247] on textarea "called livingston sheriff office to verify if NoF BK was received, they did ver…" at bounding box center [355, 247] width 296 height 32
click at [303, 246] on textarea "called livingston sheriff office to verify if NoF BK was received, they did ver…" at bounding box center [355, 247] width 296 height 32
click at [305, 250] on textarea "called livingston sheriff office to verify if NoF BK was received, they did ver…" at bounding box center [355, 247] width 296 height 32
click at [305, 246] on textarea "called livingston sheriff office to verify if NoF BK was received, they did ver…" at bounding box center [355, 247] width 296 height 32
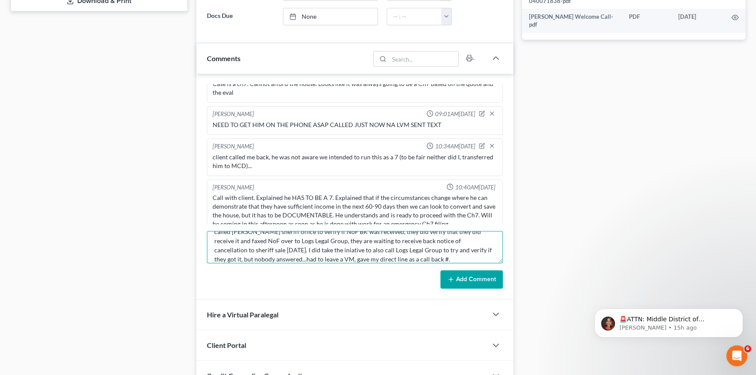
click at [305, 246] on textarea "called livingston sheriff office to verify if NoF BK was received, they did ver…" at bounding box center [355, 247] width 296 height 32
click at [238, 240] on textarea "called livingston sheriff office to verify if NoF BK was received, they did ver…" at bounding box center [355, 247] width 296 height 32
type textarea "called Livingston sheriff office to verify if NoF BK was received, they did ver…"
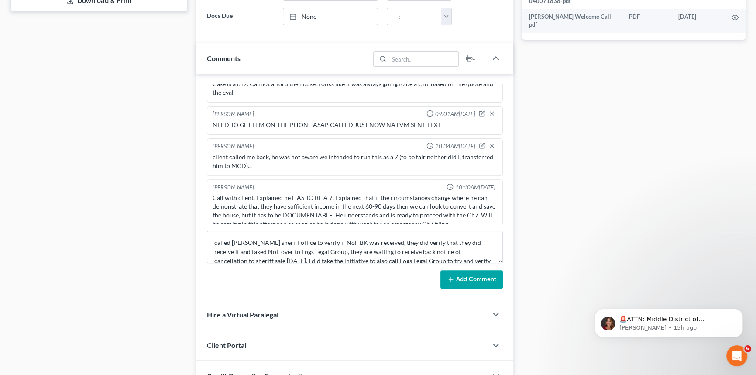
click at [470, 273] on button "Add Comment" at bounding box center [471, 279] width 62 height 18
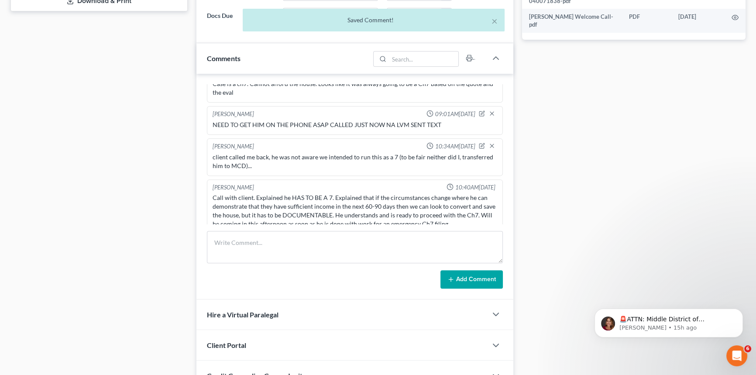
scroll to position [494, 0]
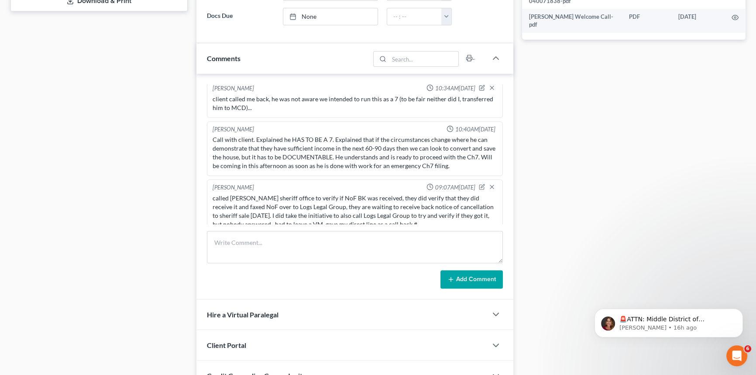
click at [275, 206] on div "called Livingston sheriff office to verify if NoF BK was received, they did ver…" at bounding box center [355, 211] width 285 height 35
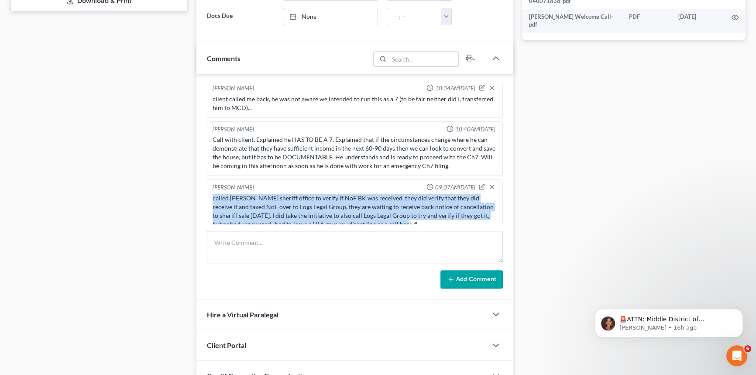
drag, startPoint x: 394, startPoint y: 217, endPoint x: 203, endPoint y: 183, distance: 193.3
click at [203, 183] on div "Alayna Harper 08:50AM, 08/29/2025 previous client coming back to file as a chap…" at bounding box center [354, 187] width 317 height 226
copy div "called Livingston sheriff office to verify if NoF BK was received, they did ver…"
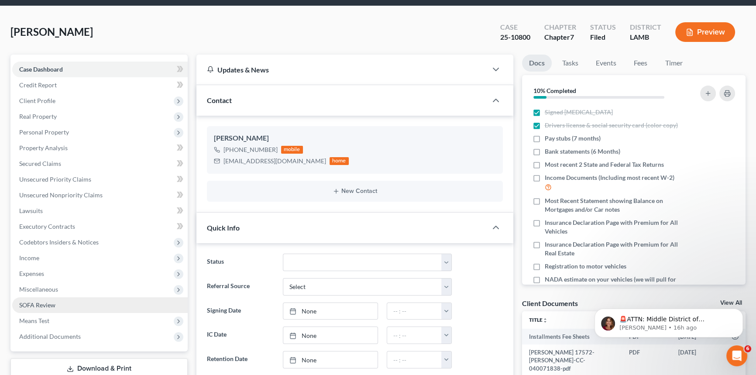
scroll to position [0, 0]
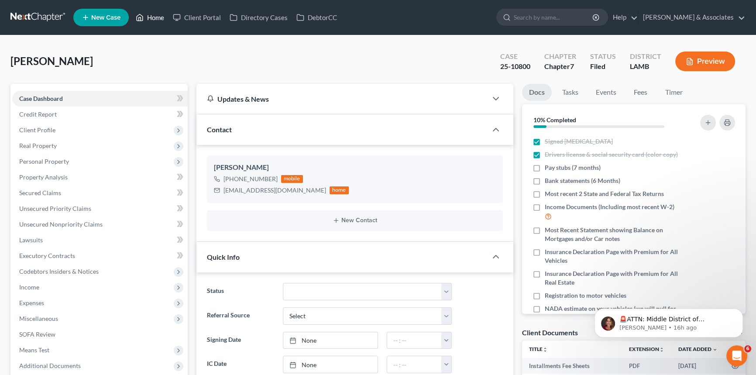
click at [141, 13] on icon at bounding box center [140, 17] width 8 height 10
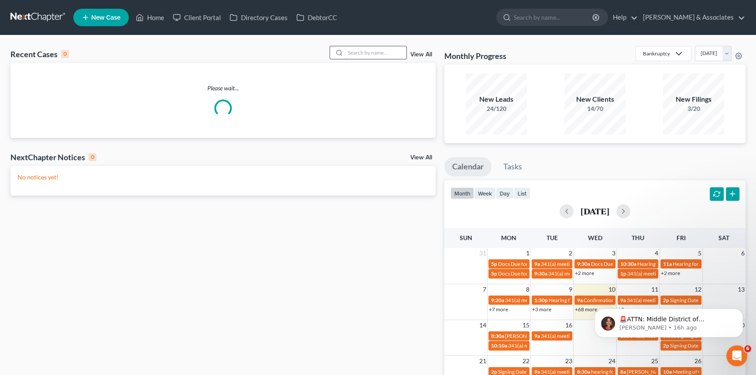
click at [377, 46] on input "search" at bounding box center [375, 52] width 61 height 13
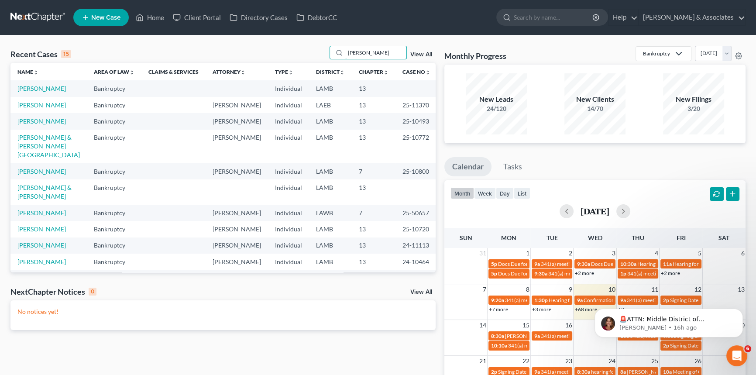
type input "wilson"
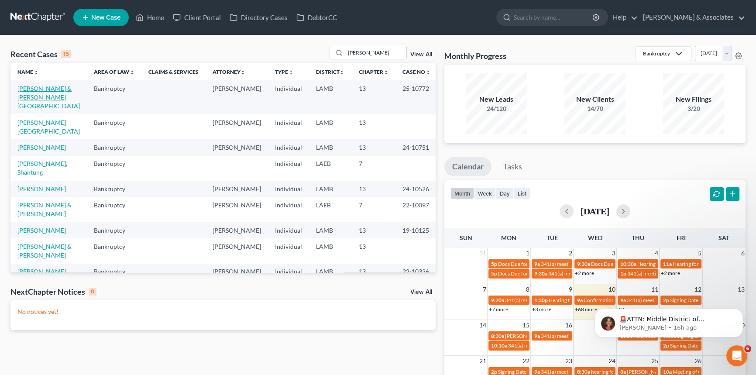
click at [44, 96] on link "[PERSON_NAME] & [PERSON_NAME][GEOGRAPHIC_DATA]" at bounding box center [48, 97] width 62 height 25
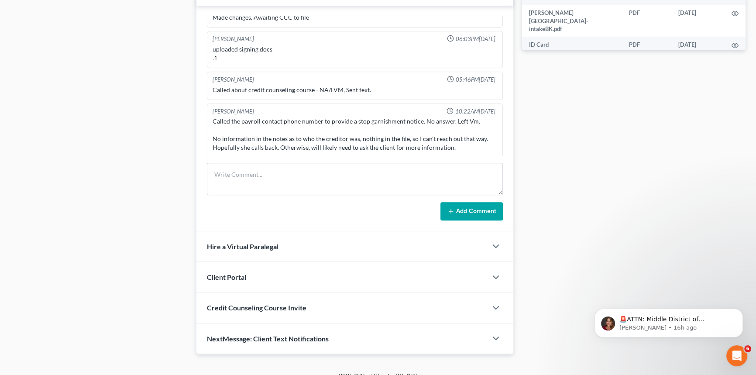
scroll to position [475, 0]
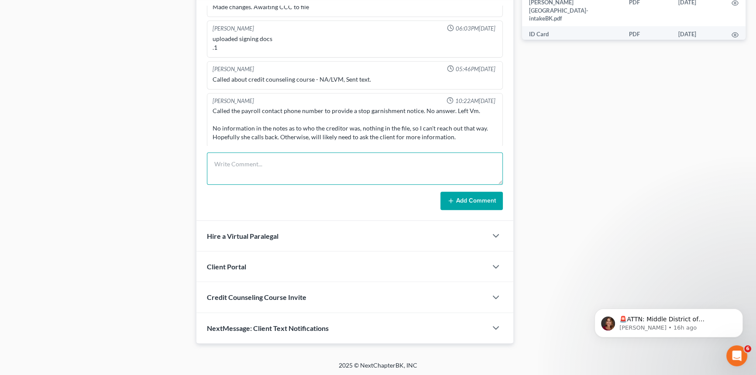
click at [270, 162] on textarea at bounding box center [355, 168] width 296 height 32
paste textarea "sidenote youneed to ask her for more info regarding stopping her garnishment, w…"
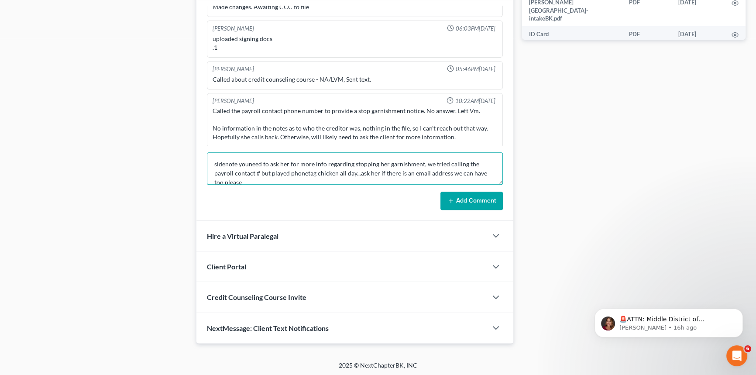
scroll to position [29, 0]
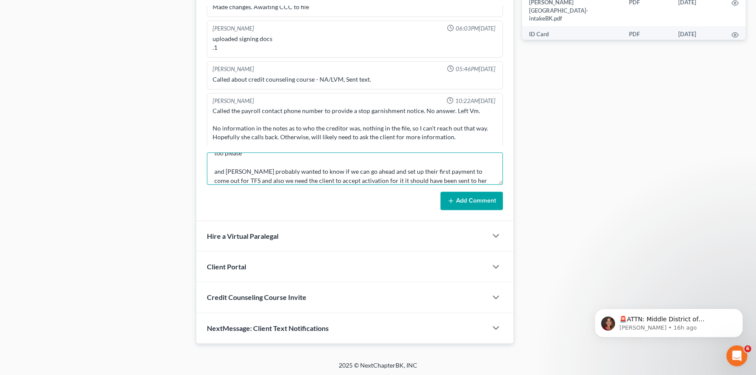
type textarea "sidenote youneed to ask her for more info regarding stopping her garnishment, w…"
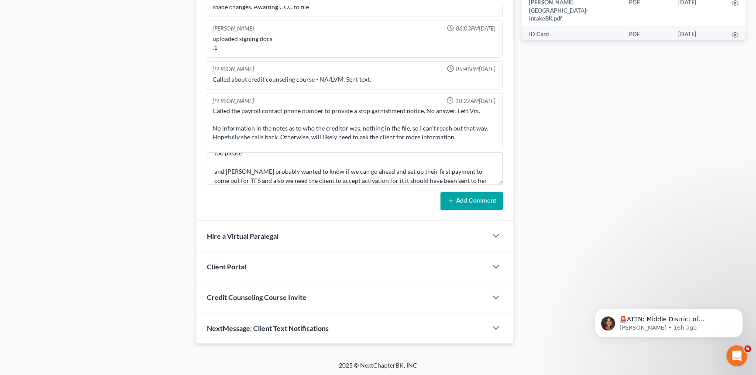
click at [447, 193] on button "Add Comment" at bounding box center [471, 201] width 62 height 18
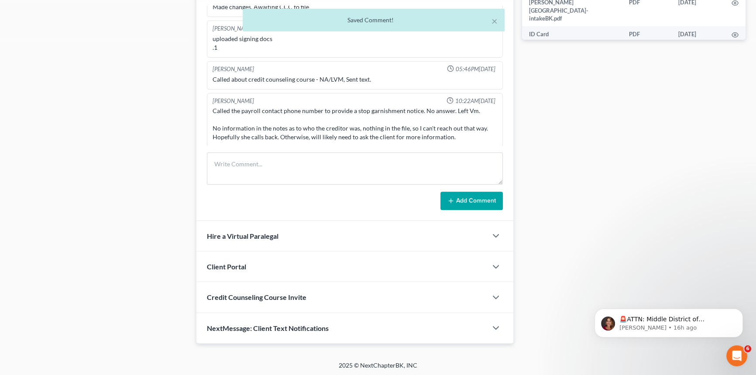
scroll to position [544, 0]
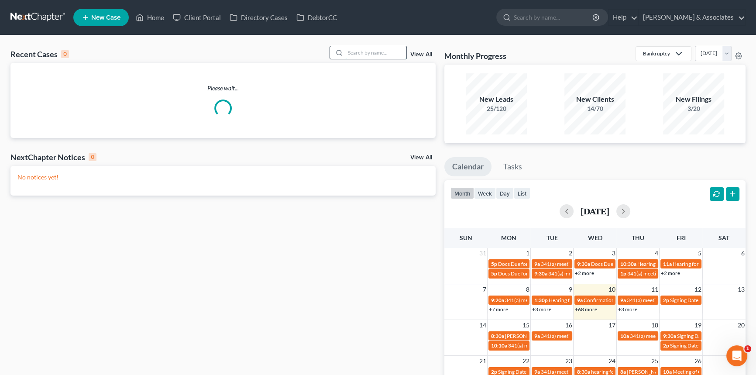
click at [391, 51] on input "search" at bounding box center [375, 52] width 61 height 13
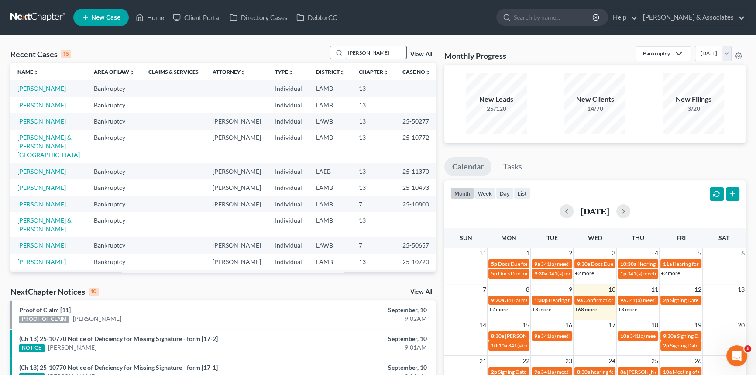
type input "david"
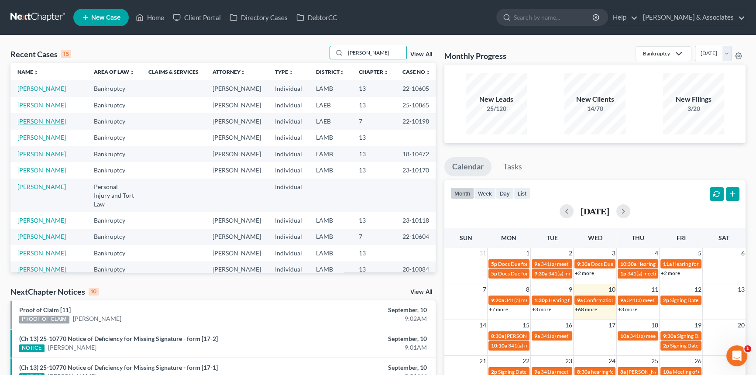
click at [31, 125] on link "Blanchard, David" at bounding box center [41, 120] width 48 height 7
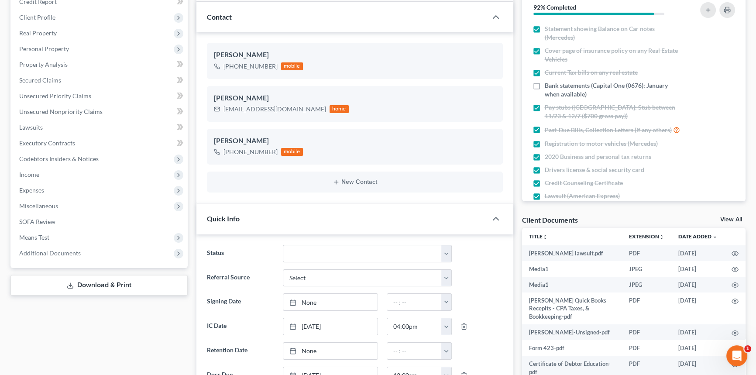
scroll to position [39, 0]
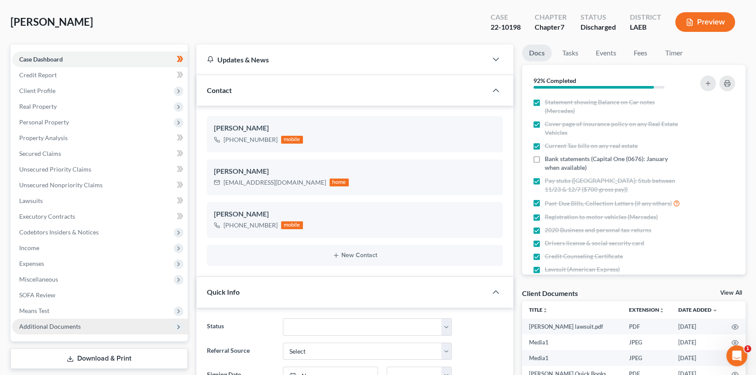
click at [95, 327] on span "Additional Documents" at bounding box center [99, 327] width 175 height 16
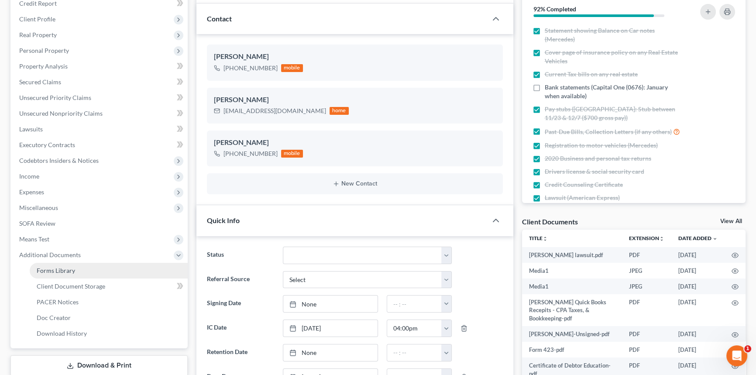
scroll to position [158, 0]
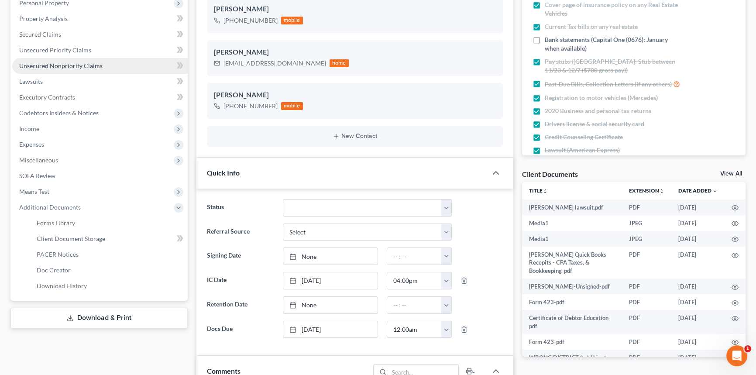
click at [65, 62] on span "Unsecured Nonpriority Claims" at bounding box center [60, 65] width 83 height 7
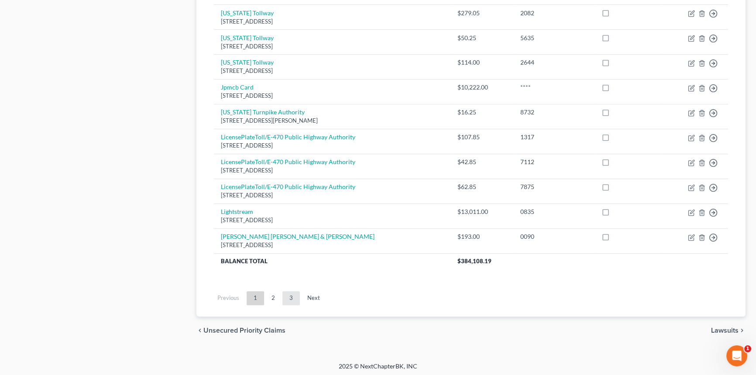
click at [283, 292] on link "3" at bounding box center [290, 298] width 17 height 14
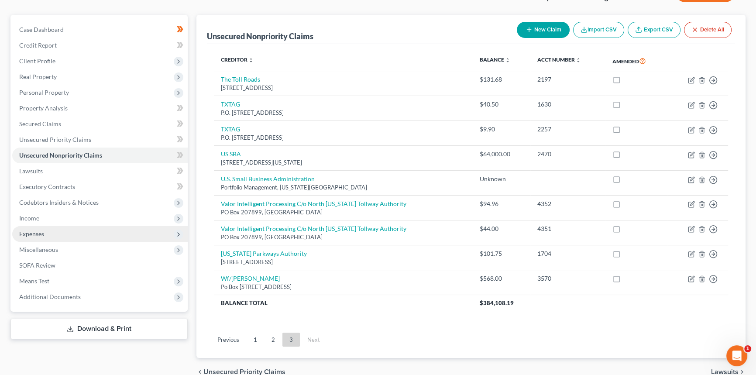
scroll to position [112, 0]
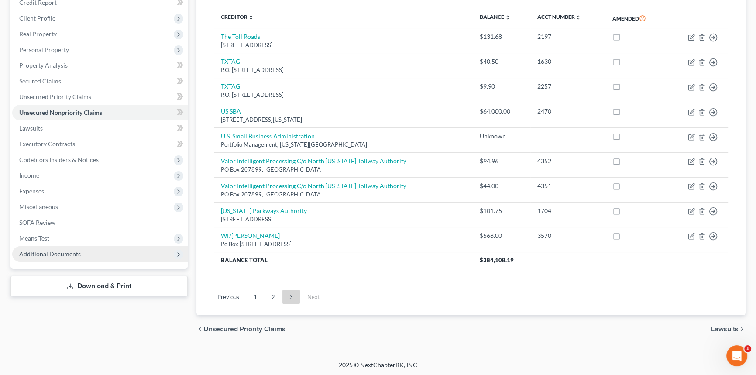
click at [57, 258] on span "Additional Documents" at bounding box center [99, 254] width 175 height 16
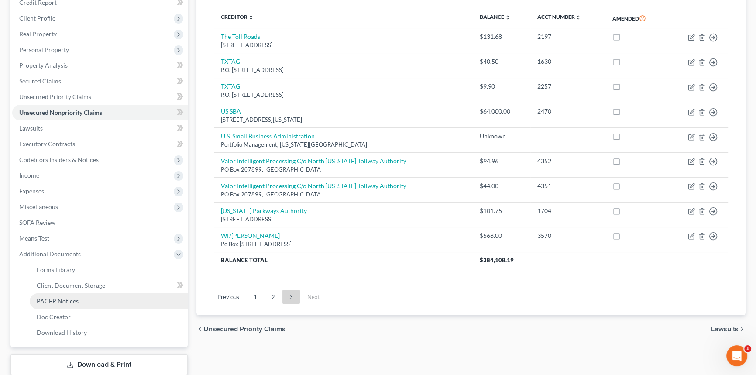
click at [67, 302] on span "PACER Notices" at bounding box center [58, 300] width 42 height 7
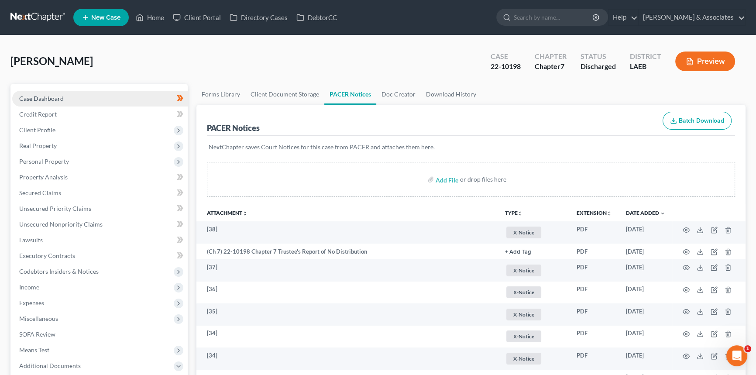
click at [78, 104] on link "Case Dashboard" at bounding box center [99, 99] width 175 height 16
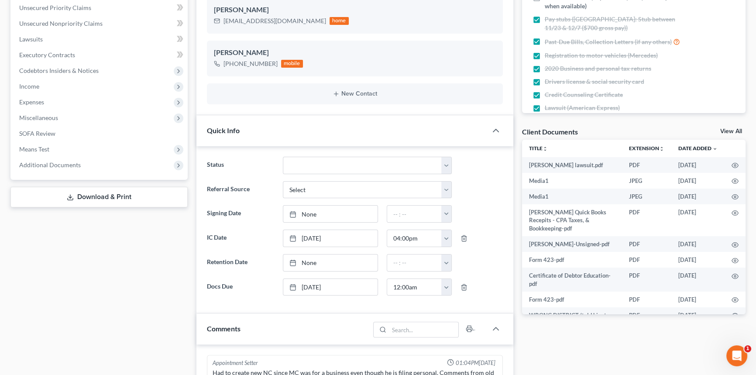
scroll to position [9618, 0]
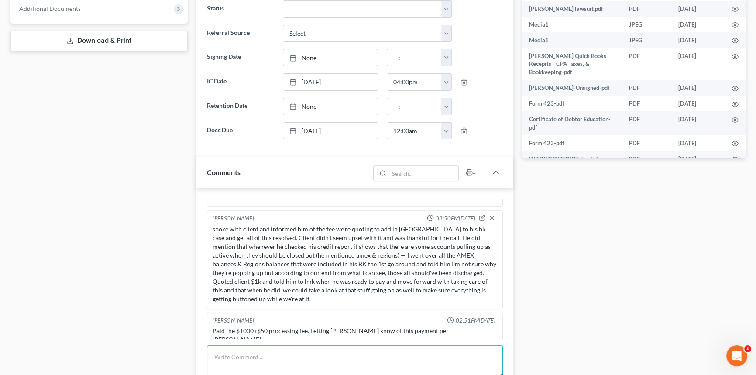
click at [245, 351] on textarea at bounding box center [355, 361] width 296 height 32
paste textarea "Ok, I informed him. For some reason he seems to think he also filed bankruptcy …"
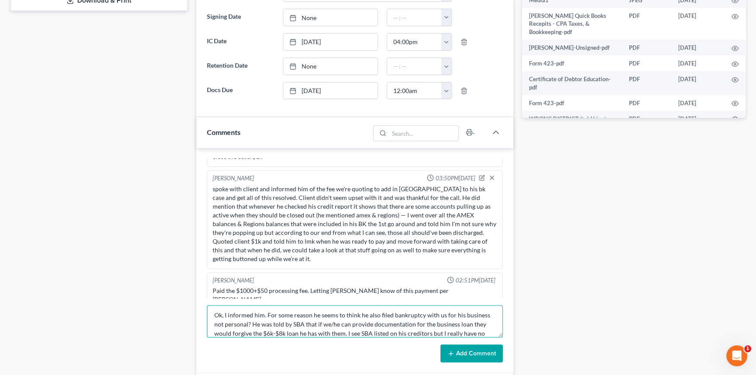
scroll to position [0, 0]
drag, startPoint x: 265, startPoint y: 315, endPoint x: 158, endPoint y: 303, distance: 108.1
click at [158, 303] on div "Petition Navigation Case Dashboard Payments Invoices Payments Payments Credit R…" at bounding box center [378, 212] width 744 height 1051
type textarea "David called me looking for an update, told him MCD emailed Amur about a week a…"
click at [472, 347] on button "Add Comment" at bounding box center [471, 353] width 62 height 18
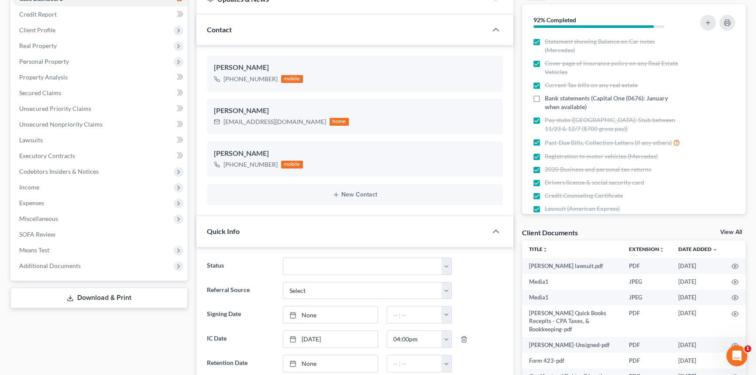
scroll to position [159, 0]
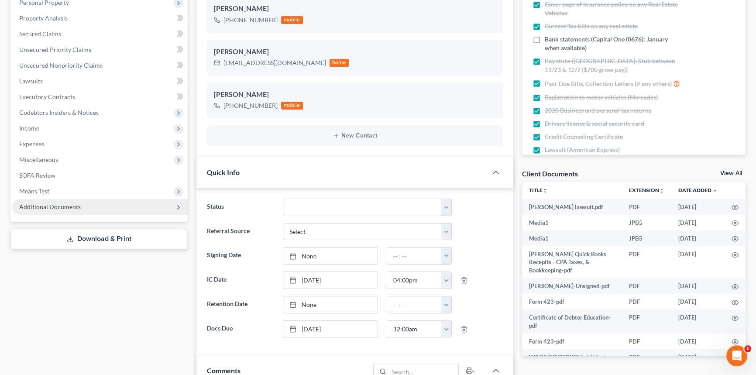
click at [44, 212] on span "Additional Documents" at bounding box center [99, 207] width 175 height 16
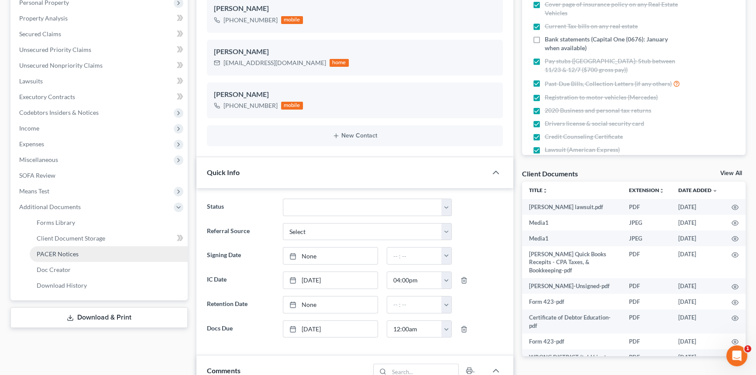
click at [79, 249] on link "PACER Notices" at bounding box center [109, 254] width 158 height 16
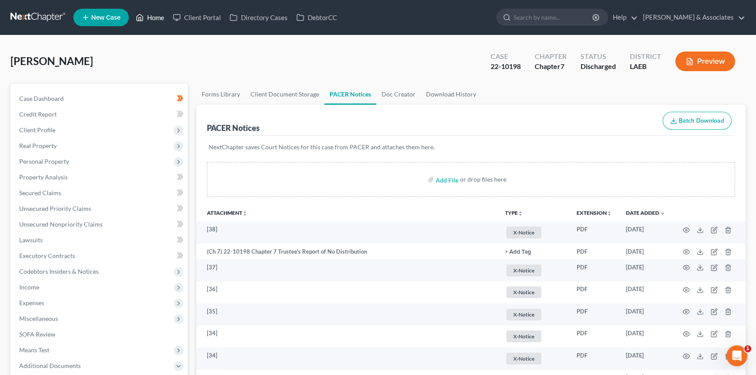
drag, startPoint x: 154, startPoint y: 16, endPoint x: 160, endPoint y: 5, distance: 12.7
click at [154, 16] on link "Home" at bounding box center [149, 18] width 37 height 16
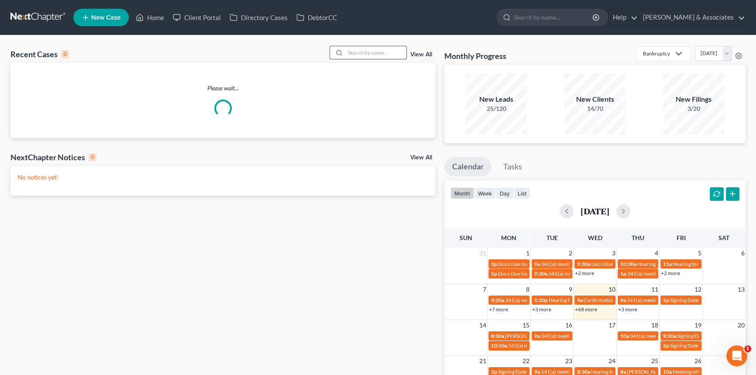
click at [362, 58] on input "search" at bounding box center [375, 52] width 61 height 13
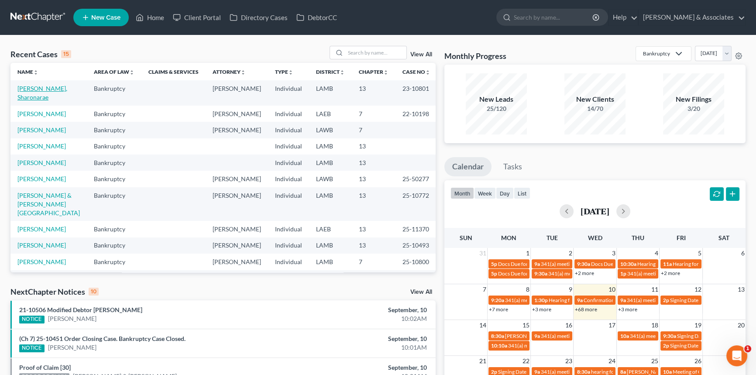
click at [46, 88] on link "[PERSON_NAME], Sharonarae" at bounding box center [42, 93] width 50 height 16
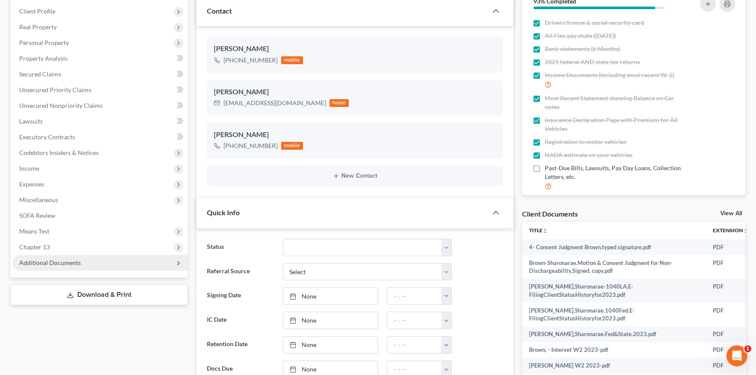
scroll to position [575, 0]
click at [73, 262] on span "Additional Documents" at bounding box center [50, 262] width 62 height 7
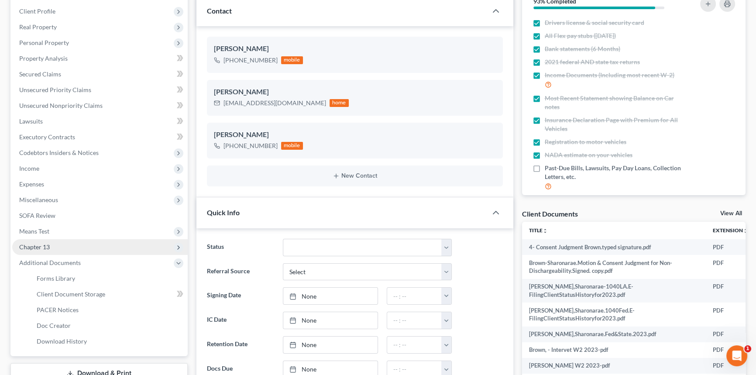
click at [79, 244] on span "Chapter 13" at bounding box center [99, 247] width 175 height 16
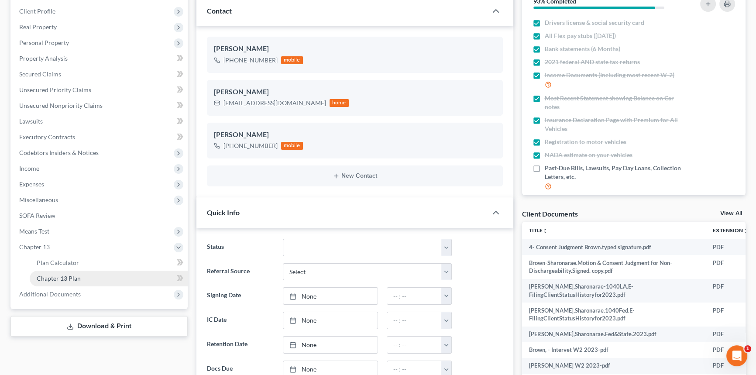
click at [83, 278] on link "Chapter 13 Plan" at bounding box center [109, 279] width 158 height 16
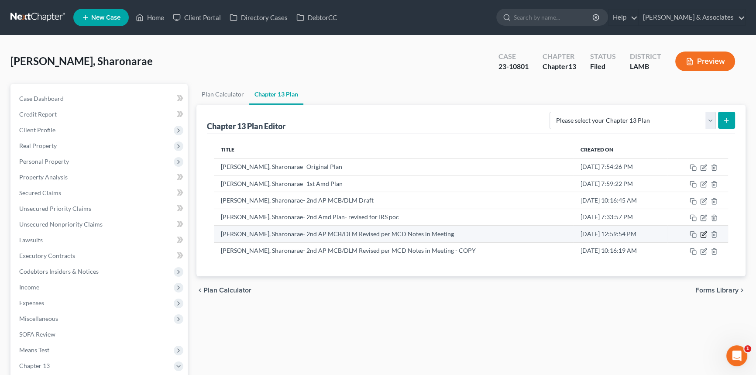
click at [702, 232] on icon "button" at bounding box center [703, 234] width 7 height 7
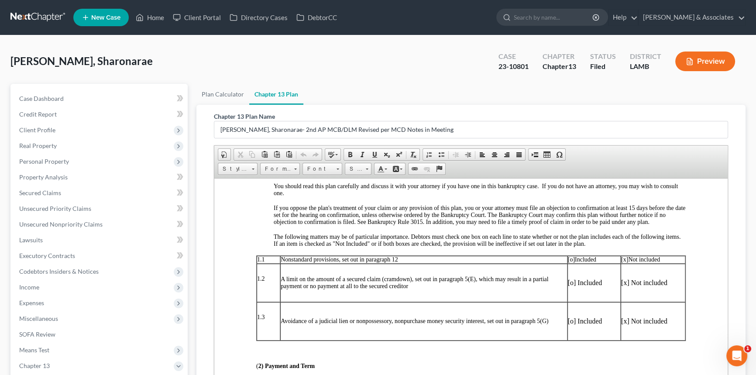
scroll to position [238, 0]
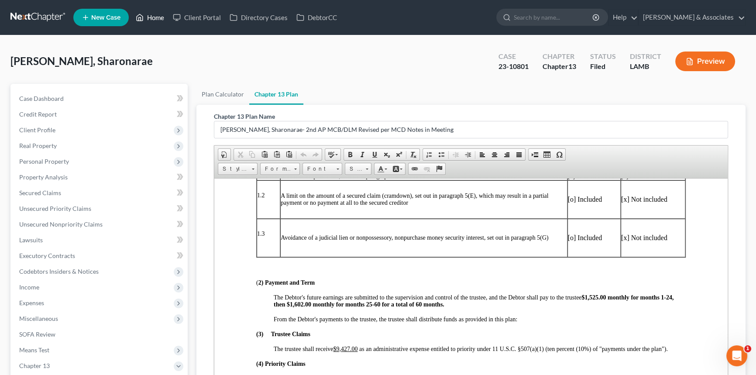
click at [156, 20] on link "Home" at bounding box center [149, 18] width 37 height 16
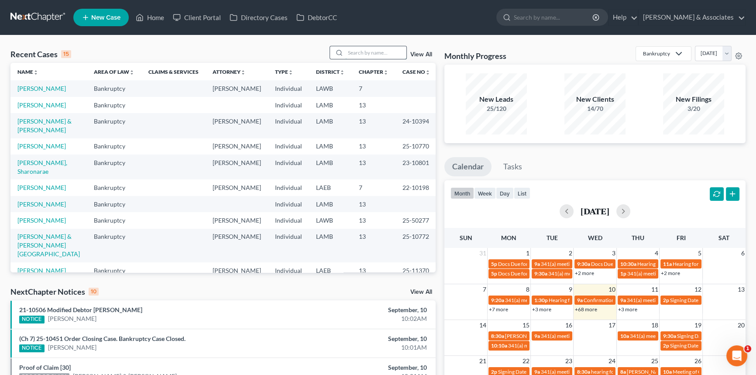
click at [357, 53] on input "search" at bounding box center [375, 52] width 61 height 13
type input "jones"
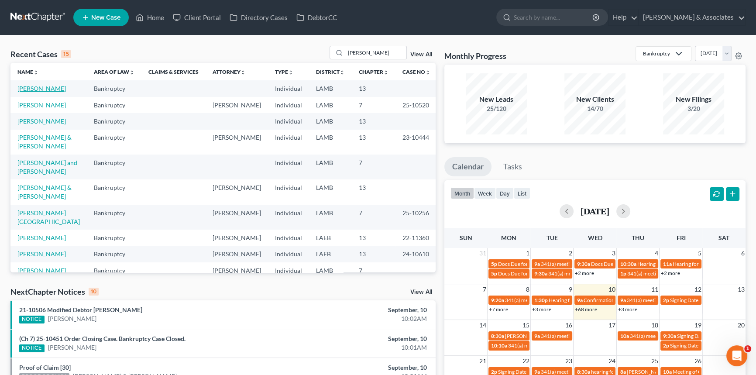
click at [48, 92] on link "[PERSON_NAME]" at bounding box center [41, 88] width 48 height 7
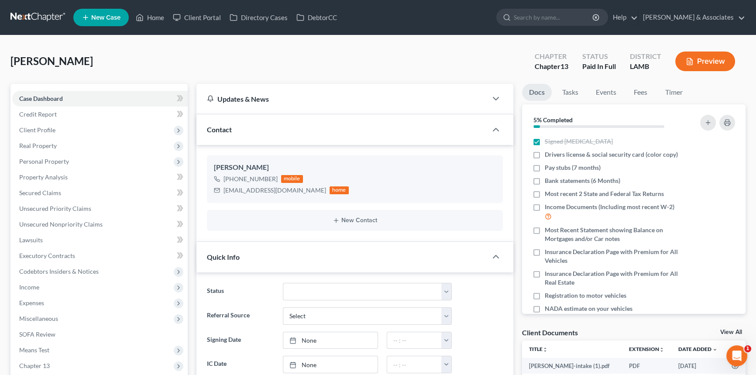
scroll to position [2, 0]
click at [637, 90] on link "Fees" at bounding box center [641, 92] width 28 height 17
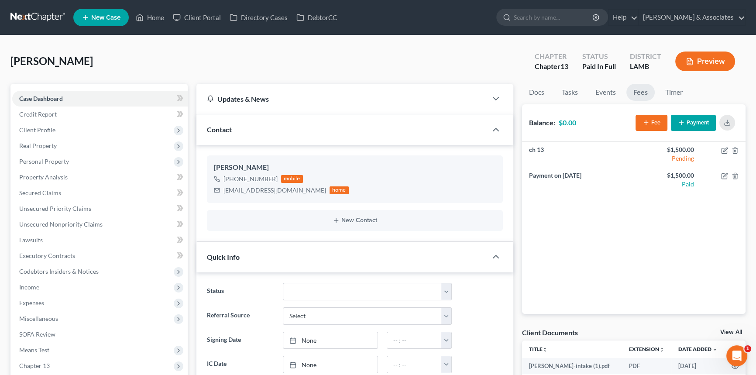
click at [306, 70] on div "Jones, Wilbert Upgraded Chapter Chapter 13 Status Paid In Full District LAMB Pr…" at bounding box center [377, 65] width 735 height 38
click at [535, 92] on link "Docs" at bounding box center [536, 92] width 29 height 17
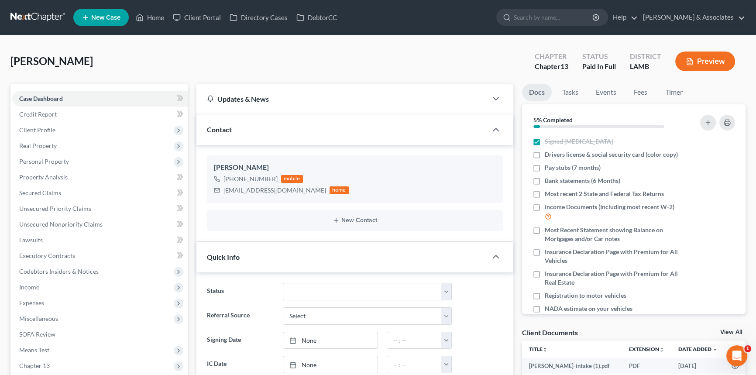
scroll to position [278, 0]
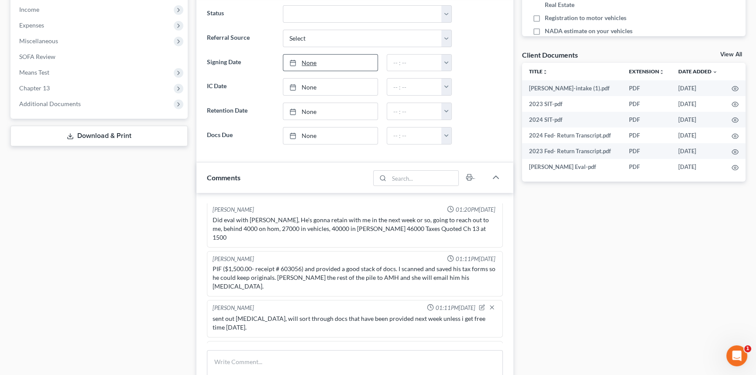
click at [333, 65] on link "None" at bounding box center [330, 63] width 94 height 17
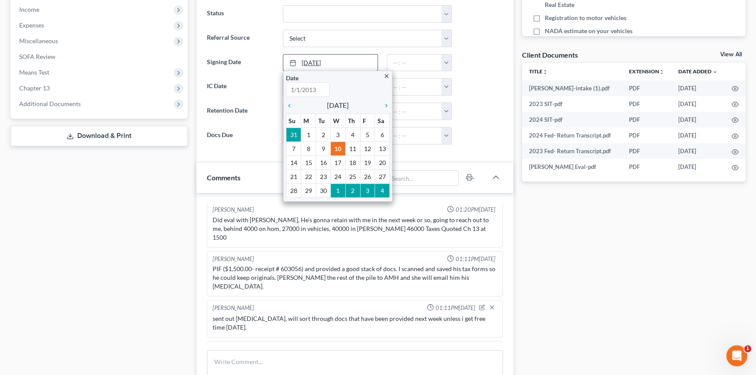
type input "[DATE]"
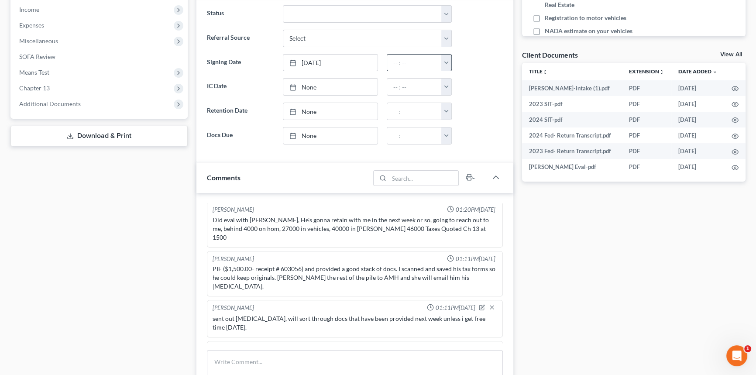
click at [446, 55] on button "button" at bounding box center [446, 63] width 10 height 17
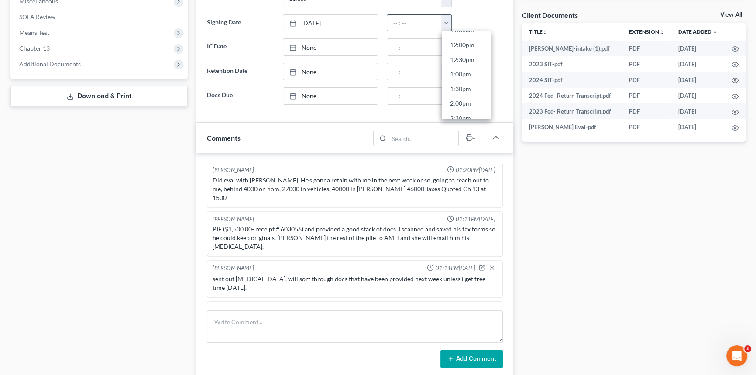
scroll to position [365, 0]
click at [467, 105] on link "2:30pm" at bounding box center [466, 103] width 49 height 15
type input "2:30pm"
click at [345, 95] on link "None" at bounding box center [330, 96] width 94 height 17
type input "9/10/2025"
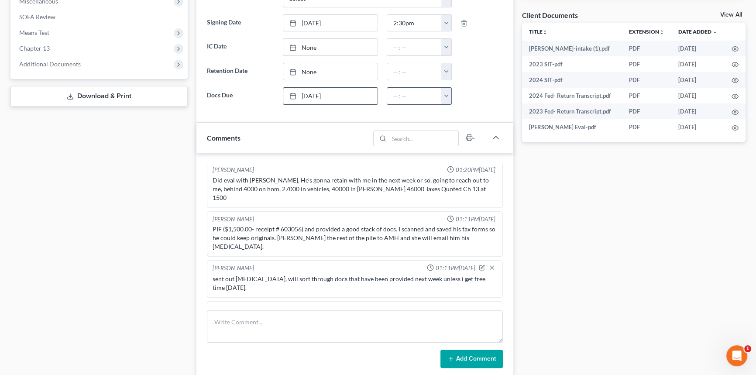
click at [451, 94] on div "12:00am 12:30am 1:00am 1:30am 2:00am 2:30am 3:00am 3:30am 4:00am 4:30am 5:00am …" at bounding box center [419, 95] width 65 height 17
click at [446, 97] on button "button" at bounding box center [446, 96] width 10 height 17
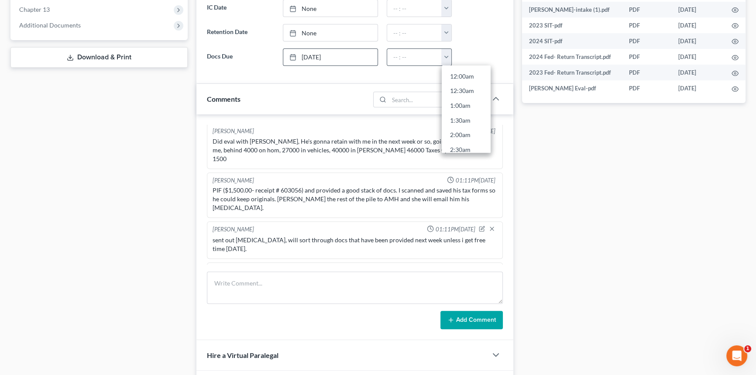
scroll to position [623, 0]
click at [460, 136] on link "11:30pm" at bounding box center [466, 142] width 49 height 15
type input "11:30pm"
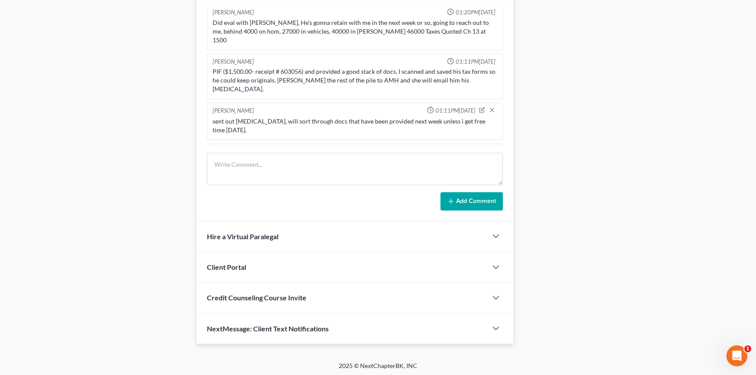
scroll to position [475, 0]
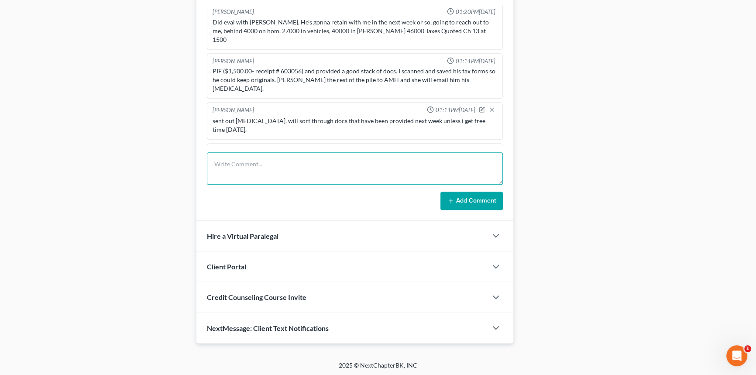
click at [416, 172] on textarea at bounding box center [355, 168] width 296 height 32
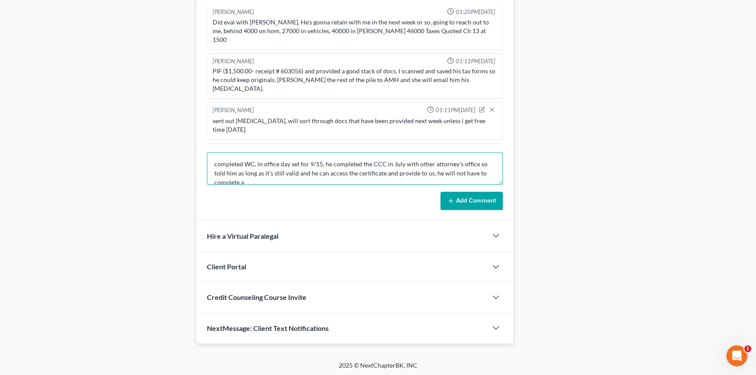
scroll to position [2, 0]
type textarea "completed WC, in office day set for 9/15, he completed the CCC in July with oth…"
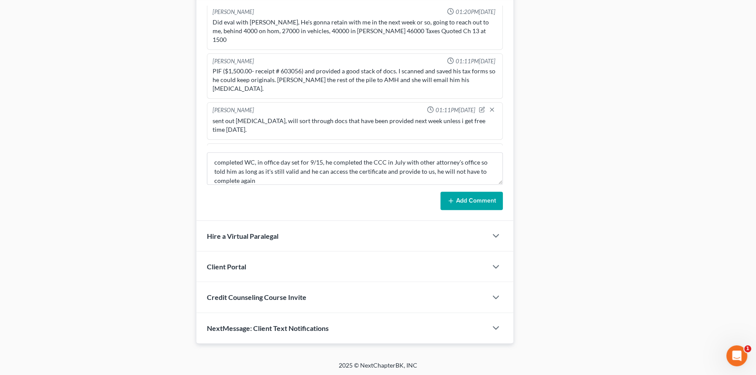
click at [476, 201] on button "Add Comment" at bounding box center [471, 201] width 62 height 18
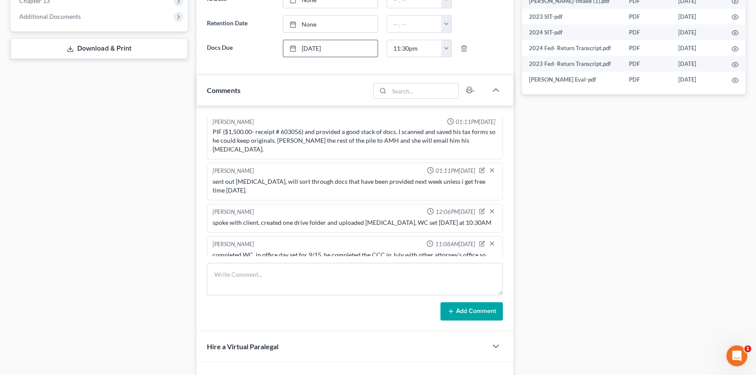
scroll to position [317, 0]
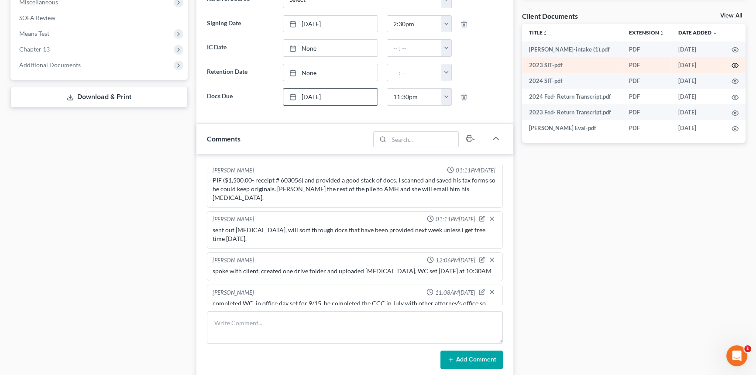
click at [732, 65] on icon "button" at bounding box center [735, 65] width 7 height 7
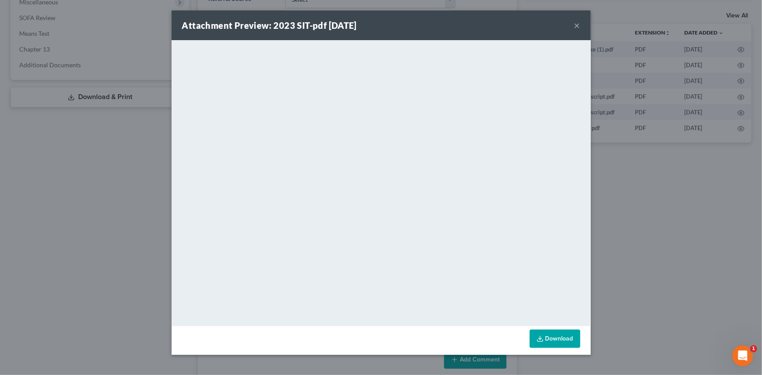
click at [577, 26] on button "×" at bounding box center [577, 25] width 6 height 10
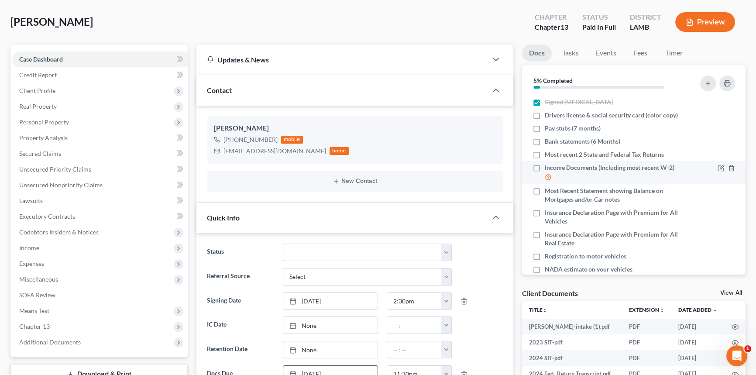
scroll to position [0, 0]
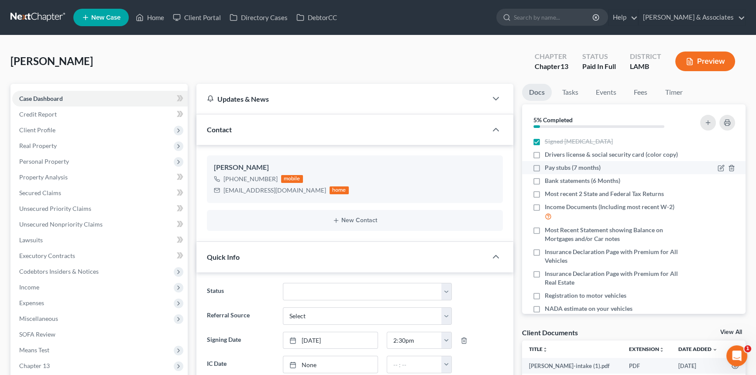
click at [711, 169] on div at bounding box center [713, 167] width 53 height 9
click at [718, 167] on icon "button" at bounding box center [721, 168] width 7 height 7
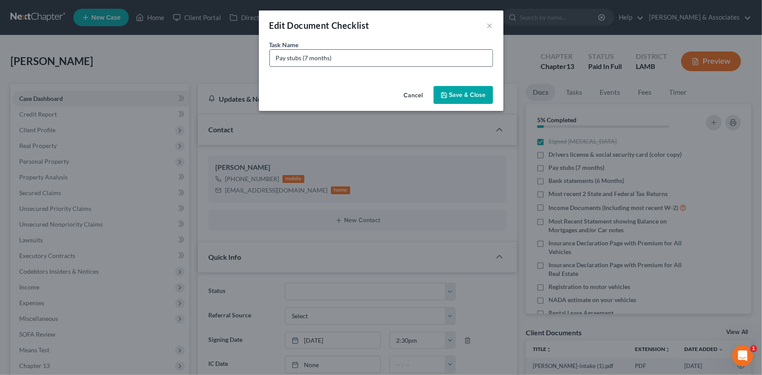
click at [270, 57] on input "Pay stubs (7 months)" at bounding box center [381, 58] width 223 height 17
type input "Equilon LLC aka Shell Pay stubs (August 17 - Current)"
click at [468, 92] on button "Save & Close" at bounding box center [463, 95] width 59 height 18
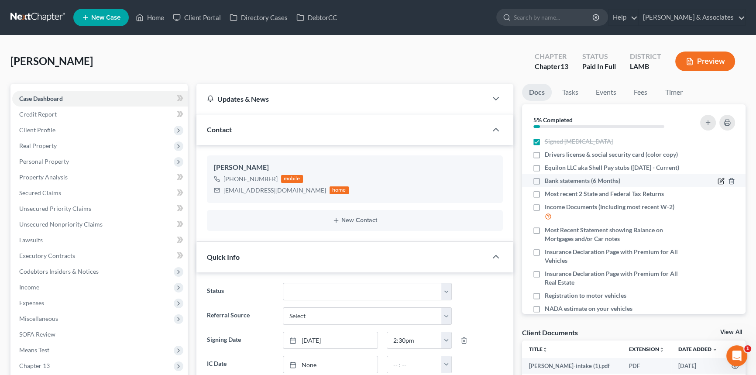
click at [714, 187] on li "Bank statements (6 Months)" at bounding box center [634, 180] width 224 height 13
click at [720, 182] on icon "button" at bounding box center [722, 181] width 4 height 4
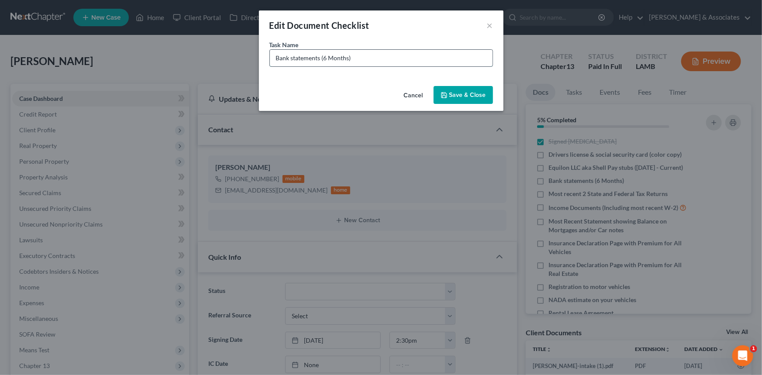
click at [275, 57] on input "Bank statements (6 Months)" at bounding box center [381, 58] width 223 height 17
type input "Capital One Bank statements (March-August)"
click at [454, 96] on button "Save & Close" at bounding box center [463, 95] width 59 height 18
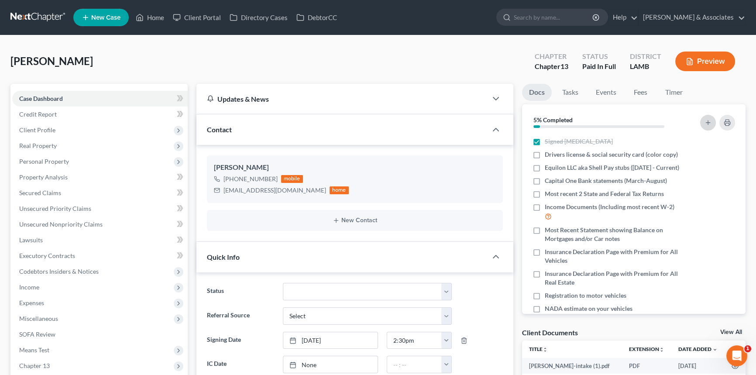
click at [708, 115] on button "button" at bounding box center [708, 123] width 16 height 16
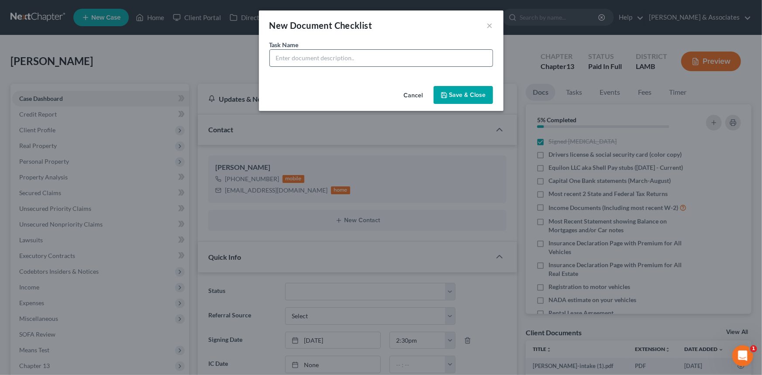
click at [413, 62] on input "text" at bounding box center [381, 58] width 223 height 17
type input "Baton Rouge Telco Bank Statements (March-August)"
click at [468, 94] on button "Save & Close" at bounding box center [463, 95] width 59 height 18
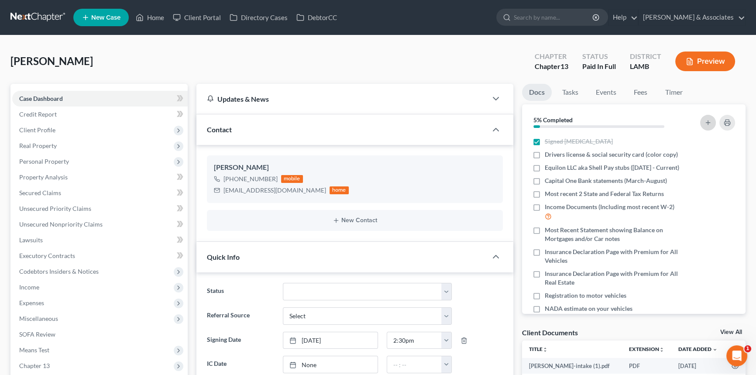
click at [703, 120] on button "button" at bounding box center [708, 123] width 16 height 16
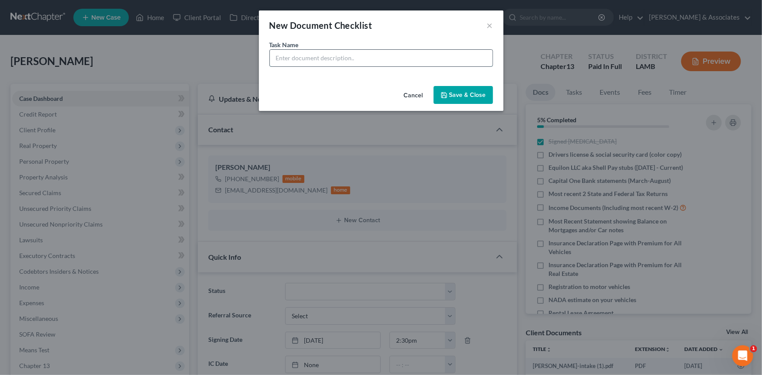
click at [387, 51] on input "text" at bounding box center [381, 58] width 223 height 17
drag, startPoint x: 464, startPoint y: 60, endPoint x: 412, endPoint y: 64, distance: 52.6
click at [409, 66] on div "Task Name * Louisiana Federal Credit Union Bank statements (April- September)" at bounding box center [381, 61] width 244 height 42
type input "Louisiana Federal Credit Union Bank statements (March-August)"
click at [464, 96] on button "Save & Close" at bounding box center [463, 95] width 59 height 18
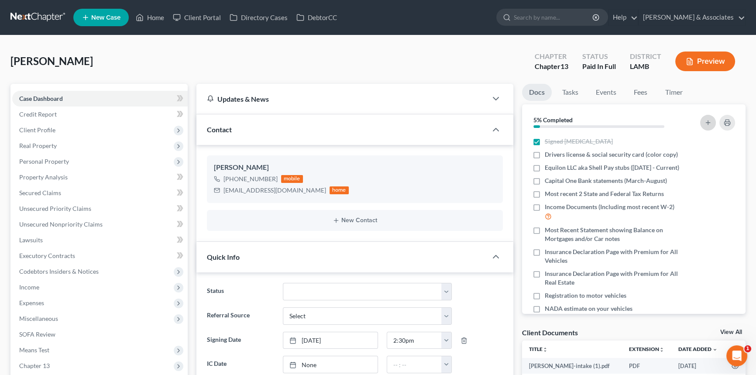
click at [701, 118] on button "button" at bounding box center [708, 123] width 16 height 16
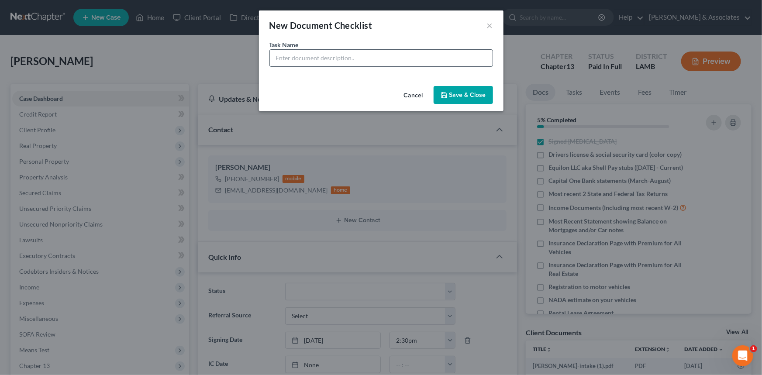
click at [399, 51] on input "text" at bounding box center [381, 58] width 223 height 17
drag, startPoint x: 393, startPoint y: 57, endPoint x: 348, endPoint y: 69, distance: 47.4
click at [348, 69] on div "Task Name * Regions Bank statements (February - July)" at bounding box center [381, 61] width 244 height 42
type input "ACCT 3260 Regions Bank statements (March-August)"
click at [460, 94] on button "Save & Close" at bounding box center [463, 95] width 59 height 18
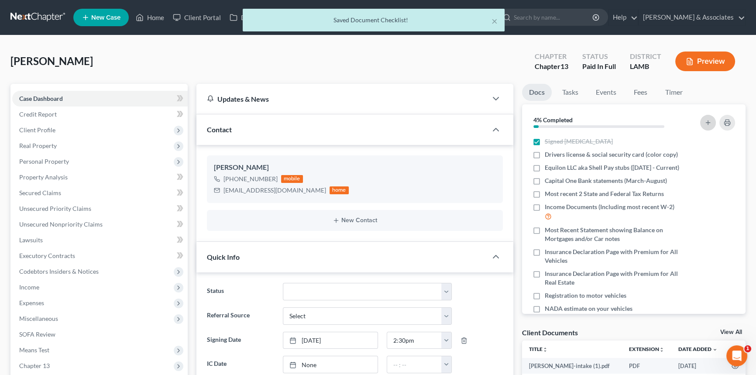
click at [712, 118] on button "button" at bounding box center [708, 123] width 16 height 16
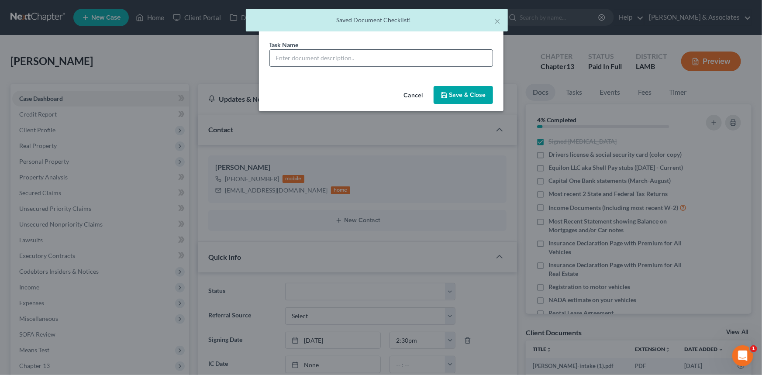
click at [372, 59] on input "text" at bounding box center [381, 58] width 223 height 17
paste input "Regions Bank statements (March-August)"
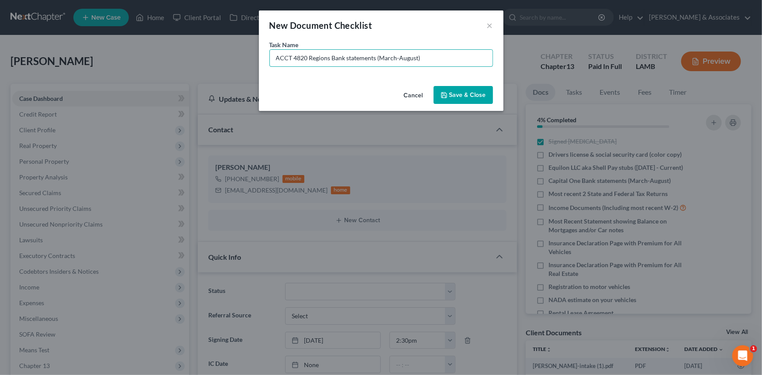
type input "ACCT 4820 Regions Bank statements (March-August)"
click at [465, 98] on button "Save & Close" at bounding box center [463, 95] width 59 height 18
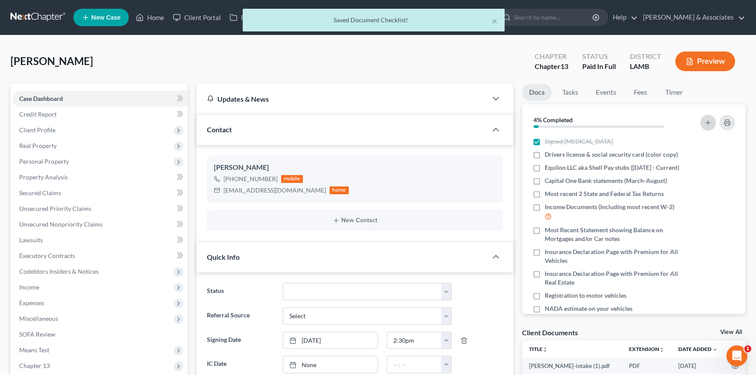
click at [708, 123] on icon "button" at bounding box center [708, 122] width 7 height 7
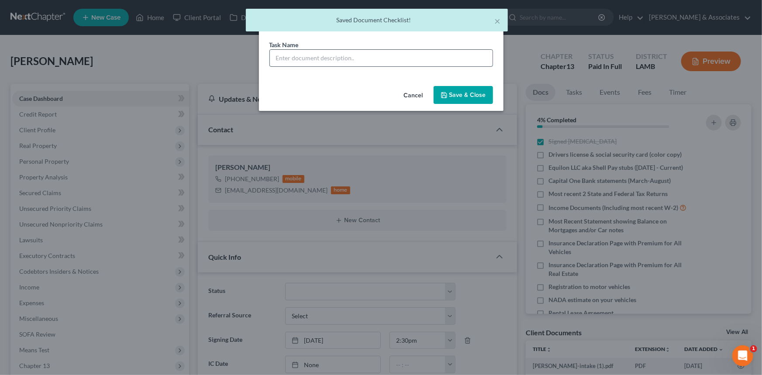
click at [359, 59] on input "text" at bounding box center [381, 58] width 223 height 17
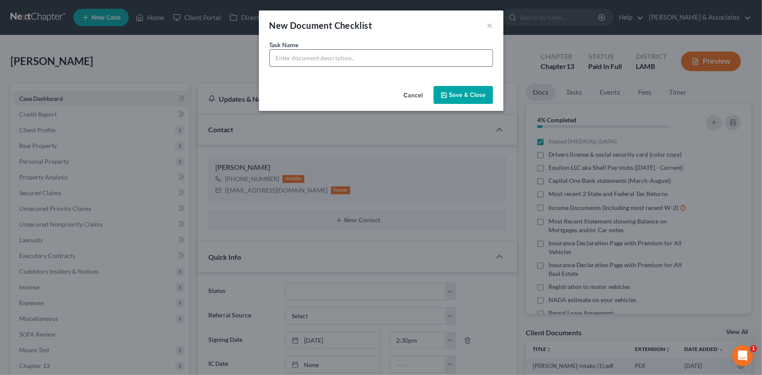
paste input "Regions Bank statements (March-August)"
type input "ACCT 4590 Regions Bank statements (March-August)"
click at [484, 97] on button "Save & Close" at bounding box center [463, 95] width 59 height 18
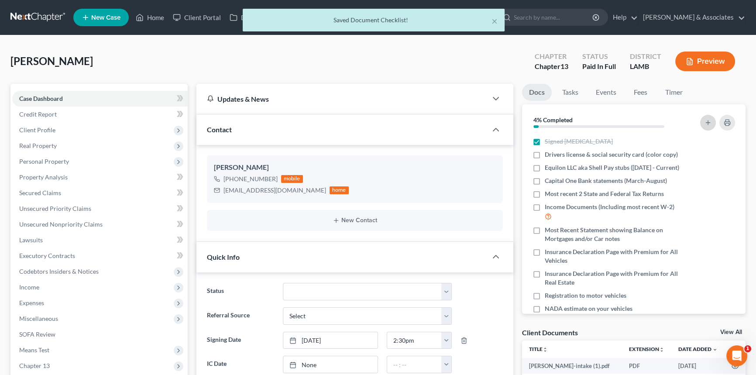
click at [710, 123] on line "button" at bounding box center [708, 123] width 4 height 0
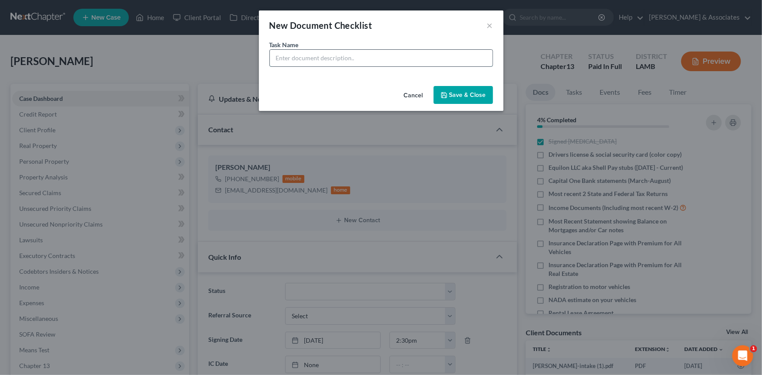
click at [413, 59] on input "text" at bounding box center [381, 58] width 223 height 17
paste input "Regions Bank statements (March-August)"
click at [273, 52] on input "Regions Bank statements (March-August)" at bounding box center [381, 58] width 223 height 17
type input "ACCT 0124 Regions Bank statements (March-August)"
click at [472, 86] on button "Save & Close" at bounding box center [463, 95] width 59 height 18
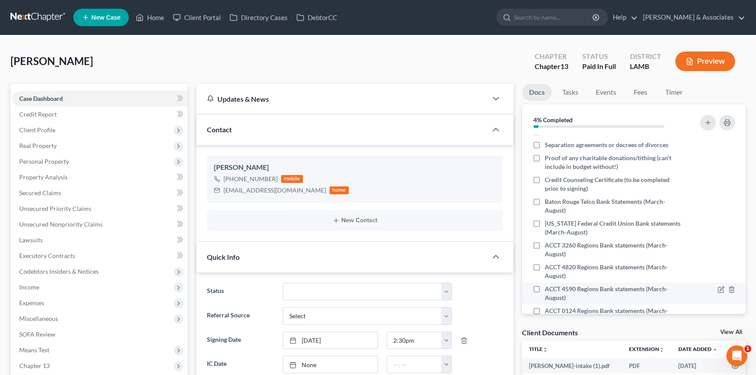
scroll to position [282, 0]
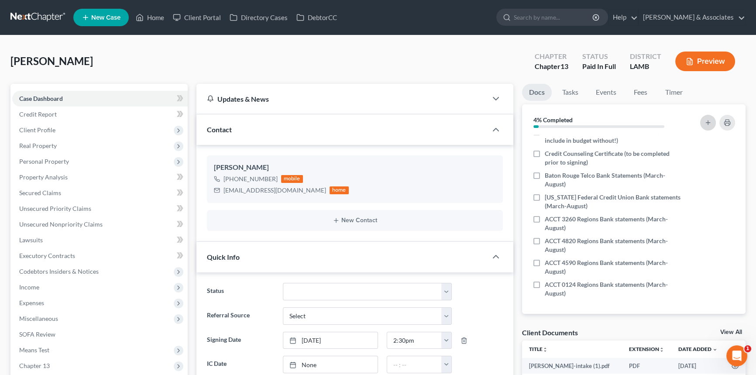
click at [712, 121] on button "button" at bounding box center [708, 123] width 16 height 16
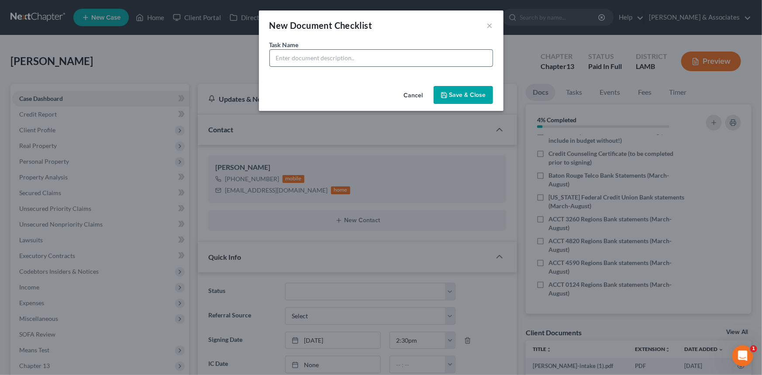
click at [388, 58] on input "text" at bounding box center [381, 58] width 223 height 17
paste input "Regions Bank statements (March-August)"
type input "ACCT 4812 Regions Bank statements (March-August)"
click at [483, 93] on button "Save & Close" at bounding box center [463, 95] width 59 height 18
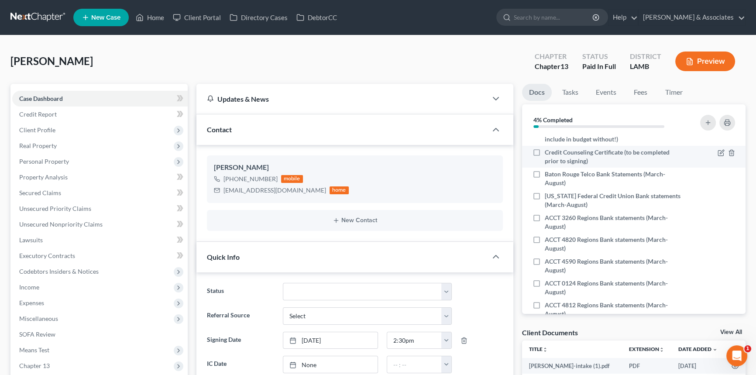
scroll to position [265, 0]
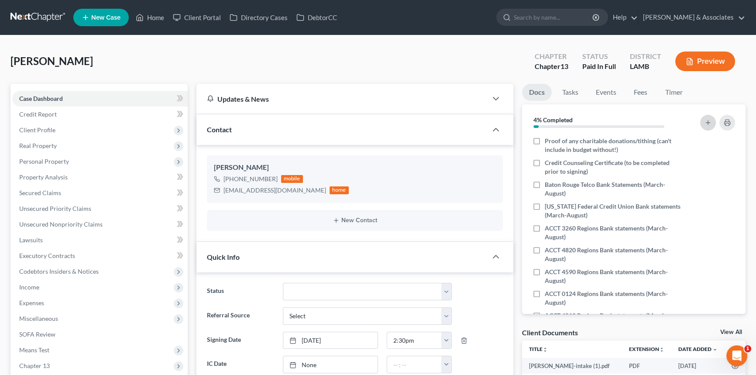
click at [707, 122] on icon "button" at bounding box center [708, 122] width 7 height 7
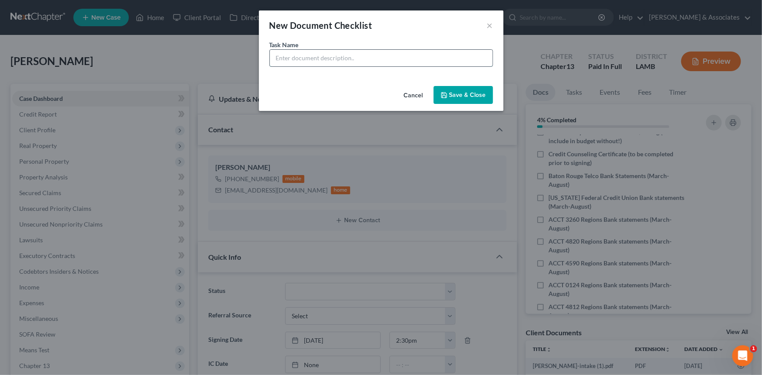
click at [440, 60] on input "text" at bounding box center [381, 58] width 223 height 17
type input "Stash Bank Statements (March-August)"
click at [471, 91] on button "Save & Close" at bounding box center [463, 95] width 59 height 18
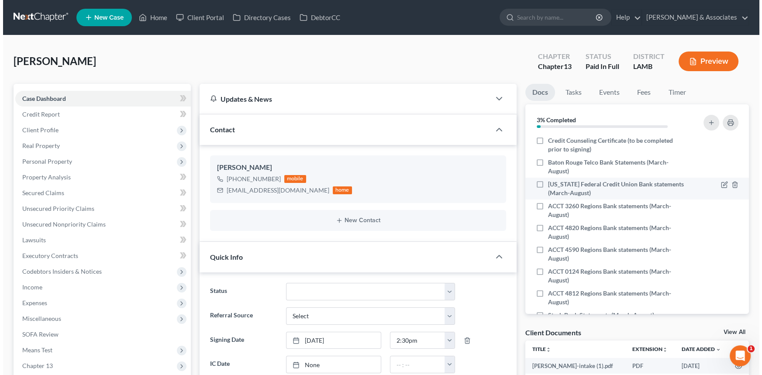
scroll to position [317, 0]
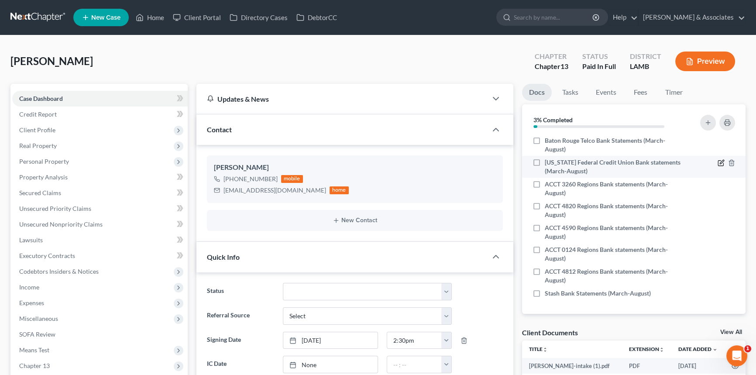
click at [718, 162] on icon "button" at bounding box center [721, 162] width 7 height 7
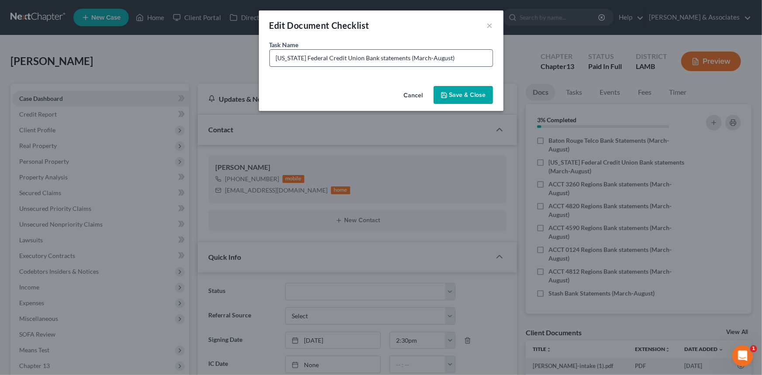
click at [358, 60] on input "Louisiana Federal Credit Union Bank statements (March-August)" at bounding box center [381, 58] width 223 height 17
click at [454, 57] on input "Louisiana Federal Credit Union (Now OnPath) Bank statements (March-August)" at bounding box center [381, 58] width 223 height 17
drag, startPoint x: 485, startPoint y: 59, endPoint x: 451, endPoint y: 64, distance: 34.8
click at [451, 64] on input "Louisiana Federal Credit Union (Now OnPath) Bank statements (March-August)" at bounding box center [381, 58] width 223 height 17
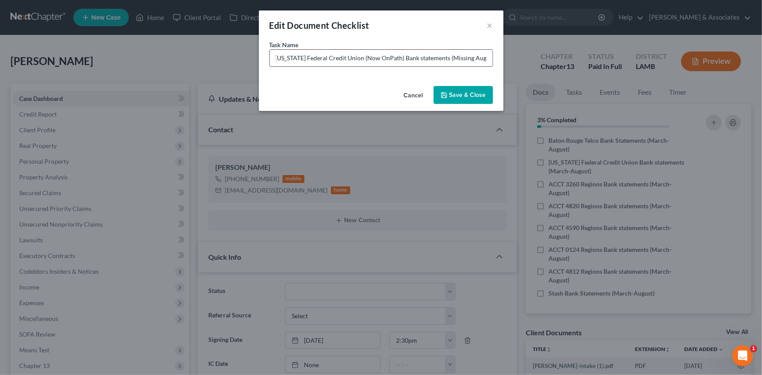
scroll to position [0, 3]
type input "Louisiana Federal Credit Union (Now OnPath) Bank statements (Missing August)"
click at [469, 89] on button "Save & Close" at bounding box center [463, 95] width 59 height 18
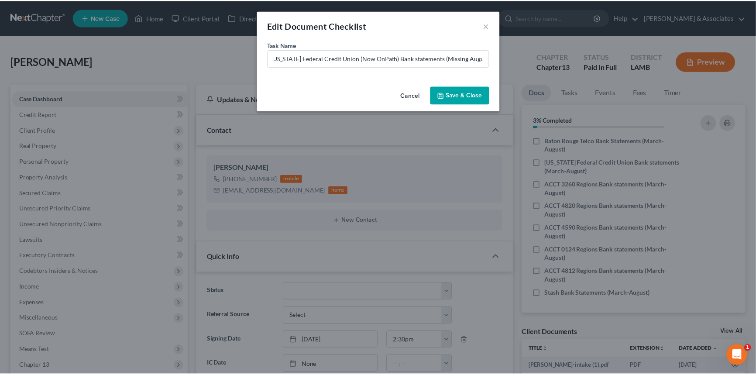
scroll to position [0, 0]
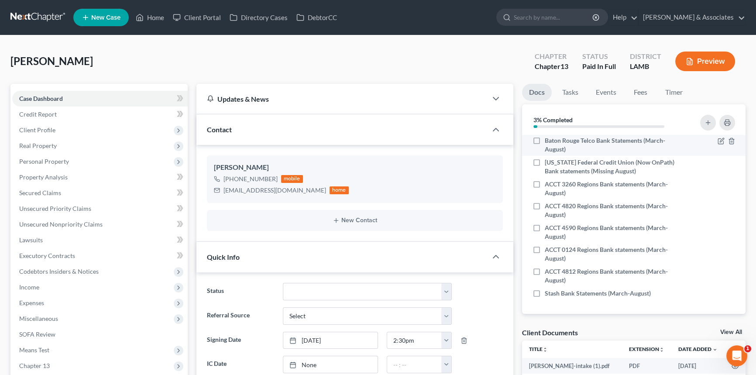
click at [709, 143] on div at bounding box center [713, 144] width 53 height 17
click at [720, 142] on icon "button" at bounding box center [722, 140] width 4 height 4
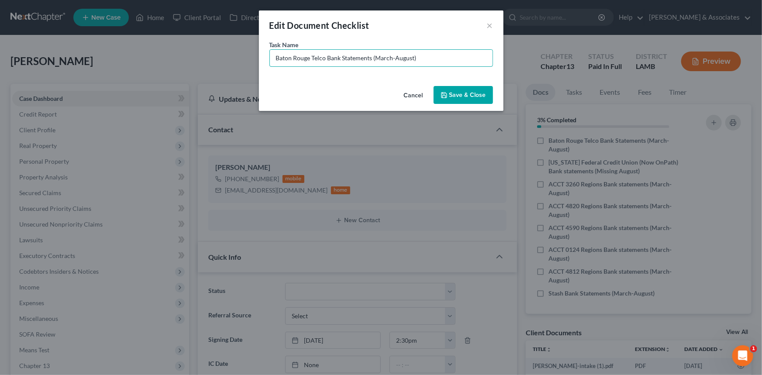
drag, startPoint x: 436, startPoint y: 60, endPoint x: 375, endPoint y: 81, distance: 64.1
click at [375, 81] on div "Task Name * Baton Rouge Telco Bank Statements (March-August)" at bounding box center [381, 61] width 244 height 42
click at [388, 59] on input "Baton Rouge Telco Bank Statements (March-August)" at bounding box center [381, 58] width 223 height 17
type input "Baton Rouge Telco Bank Statements (July-August)"
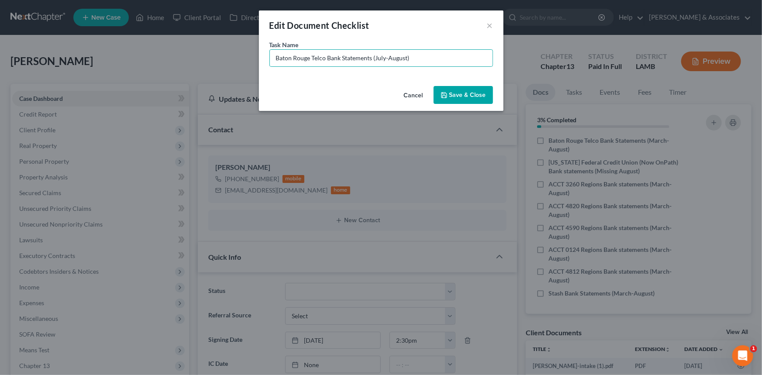
click at [477, 92] on button "Save & Close" at bounding box center [463, 95] width 59 height 18
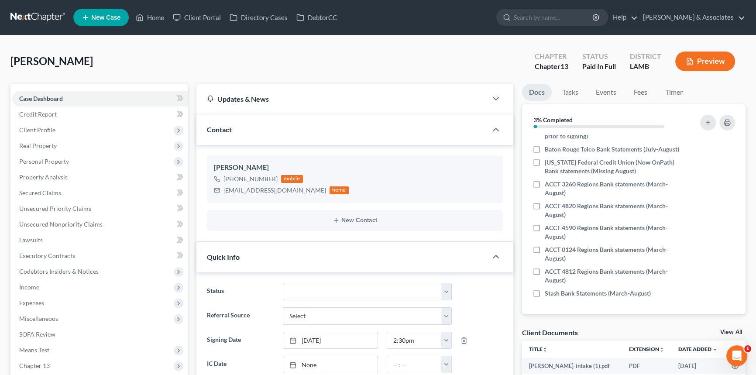
scroll to position [317, 0]
click at [712, 123] on button "button" at bounding box center [708, 123] width 16 height 16
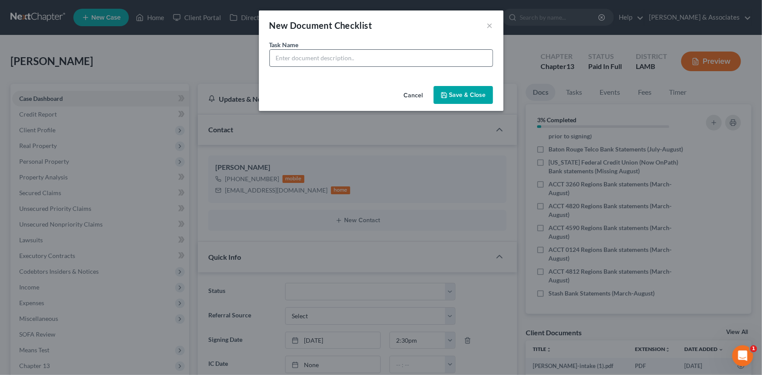
drag, startPoint x: 380, startPoint y: 74, endPoint x: 390, endPoint y: 65, distance: 13.3
click at [380, 73] on div "Task Name *" at bounding box center [381, 61] width 244 height 42
click at [390, 65] on input "text" at bounding box center [381, 58] width 223 height 17
type input "Family Road of Greater Baton Rouge Paystubs (August 24-Current)"
click at [485, 89] on button "Save & Close" at bounding box center [463, 95] width 59 height 18
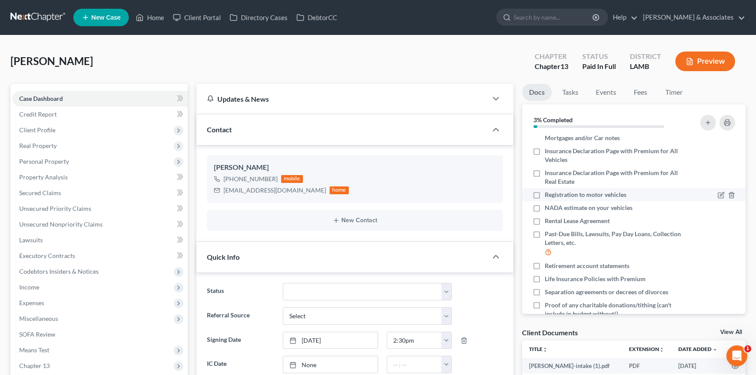
scroll to position [0, 0]
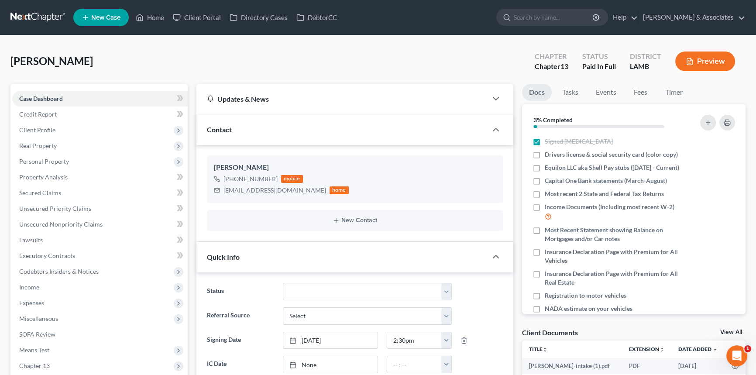
drag, startPoint x: 538, startPoint y: 186, endPoint x: 513, endPoint y: 373, distance: 188.4
click at [545, 185] on label "Capital One Bank statements (March-August)" at bounding box center [606, 180] width 122 height 9
click at [548, 182] on input "Capital One Bank statements (March-August)" at bounding box center [551, 179] width 6 height 6
checkbox input "true"
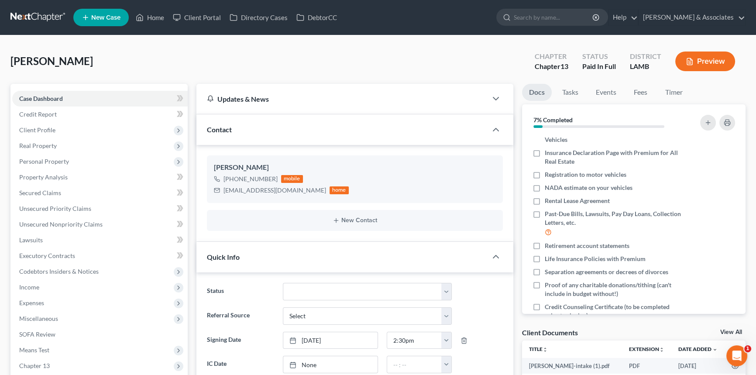
scroll to position [339, 0]
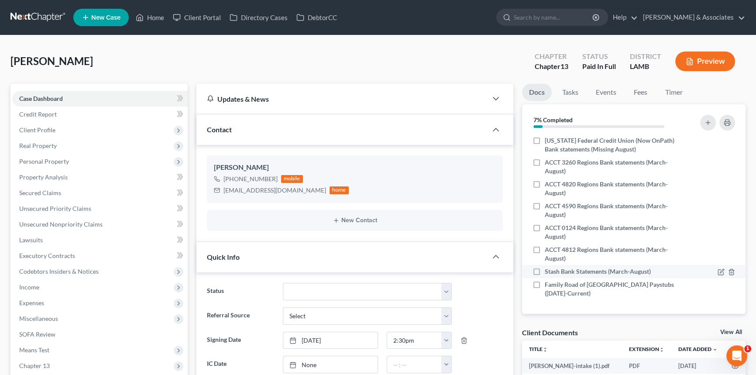
click at [545, 273] on label "Stash Bank Statements (March-August)" at bounding box center [598, 271] width 106 height 9
click at [548, 273] on input "Stash Bank Statements (March-August)" at bounding box center [551, 270] width 6 height 6
checkbox input "true"
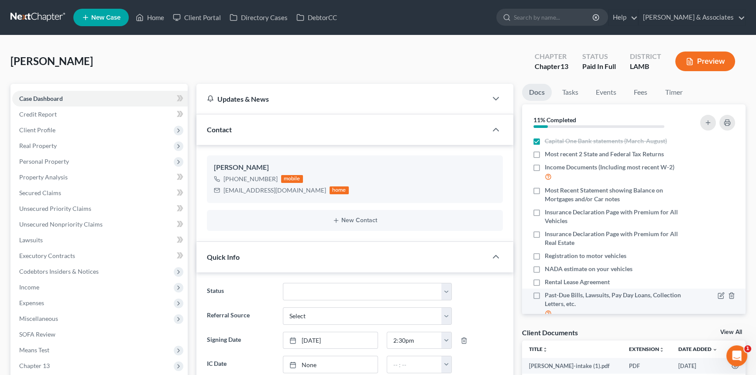
scroll to position [0, 0]
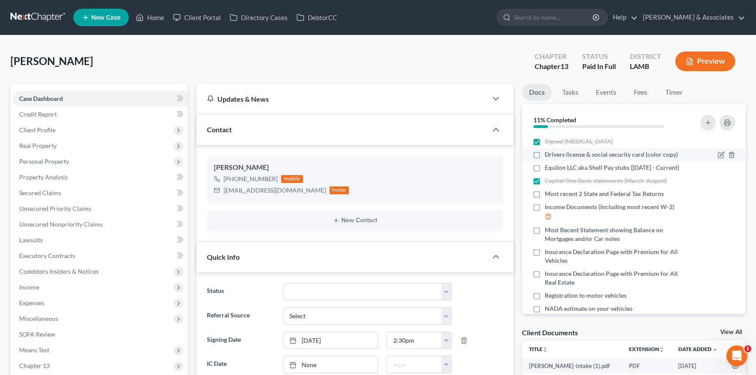
click at [545, 155] on label "Drivers license & social security card (color copy)" at bounding box center [611, 154] width 133 height 9
click at [548, 155] on input "Drivers license & social security card (color copy)" at bounding box center [551, 153] width 6 height 6
checkbox input "true"
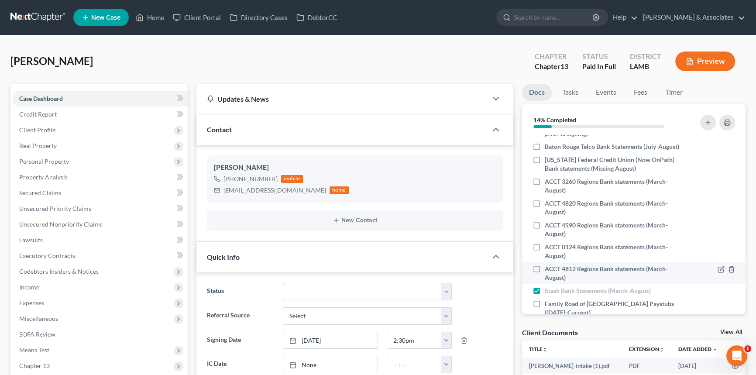
scroll to position [317, 0]
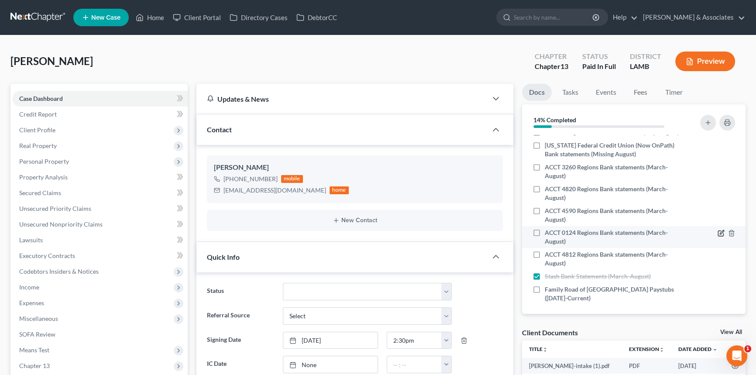
click at [718, 237] on icon "button" at bounding box center [721, 233] width 7 height 7
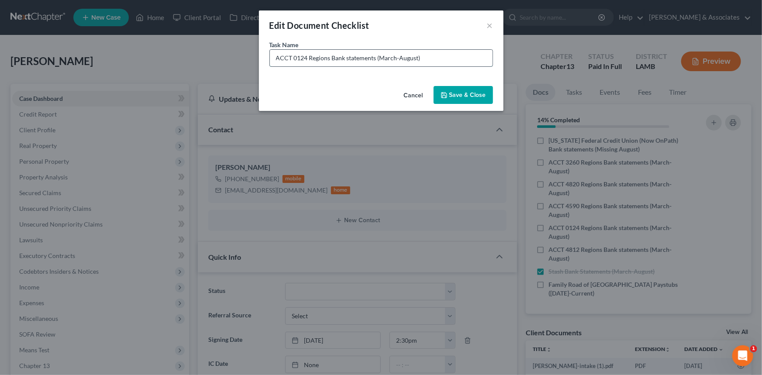
click at [430, 51] on input "ACCT 0124 Regions Bank statements (March-August)" at bounding box center [381, 58] width 223 height 17
drag, startPoint x: 434, startPoint y: 57, endPoint x: 397, endPoint y: 65, distance: 37.7
click at [397, 65] on input "ACCT 0124 Regions Bank statements (March-August)" at bounding box center [381, 58] width 223 height 17
type input "ACCT 0124 Regions Bank statements (March-June)"
click at [452, 83] on div "Cancel Save & Close" at bounding box center [381, 97] width 244 height 29
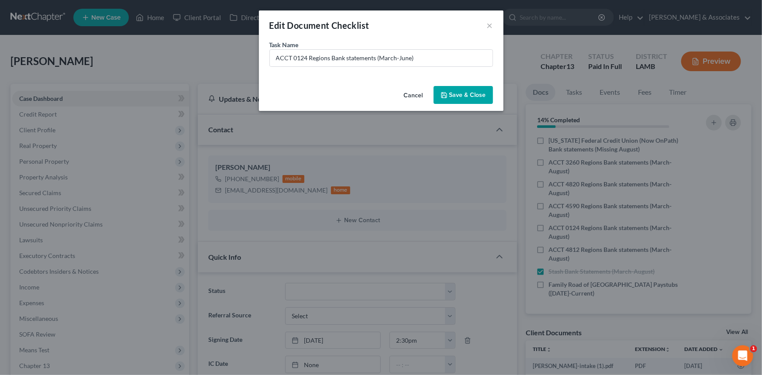
click at [450, 92] on button "Save & Close" at bounding box center [463, 95] width 59 height 18
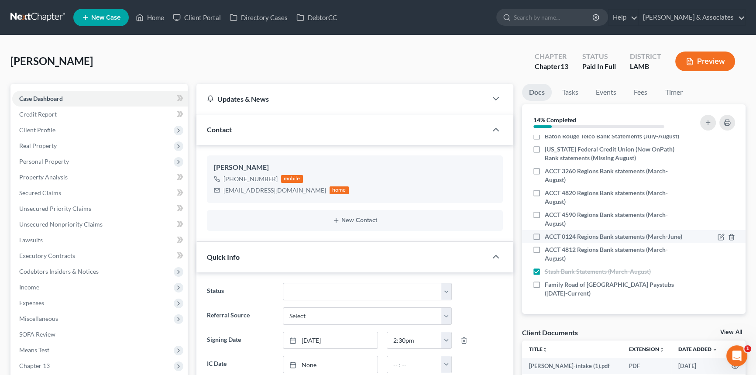
scroll to position [339, 0]
click at [718, 189] on div at bounding box center [726, 193] width 17 height 9
click at [718, 191] on icon "button" at bounding box center [720, 193] width 5 height 5
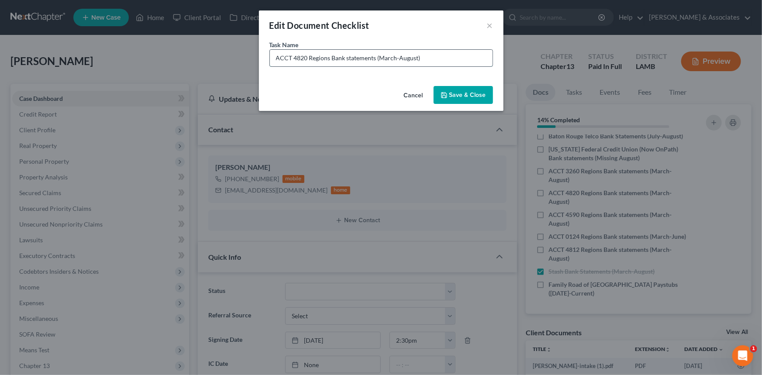
click at [385, 58] on input "ACCT 4820 Regions Bank statements (March-August)" at bounding box center [381, 58] width 223 height 17
click at [410, 57] on input "ACCT 4820 Regions Bank statements (March-August)" at bounding box center [381, 58] width 223 height 17
type input "ACCT 4820 Regions Bank statements (March-July)"
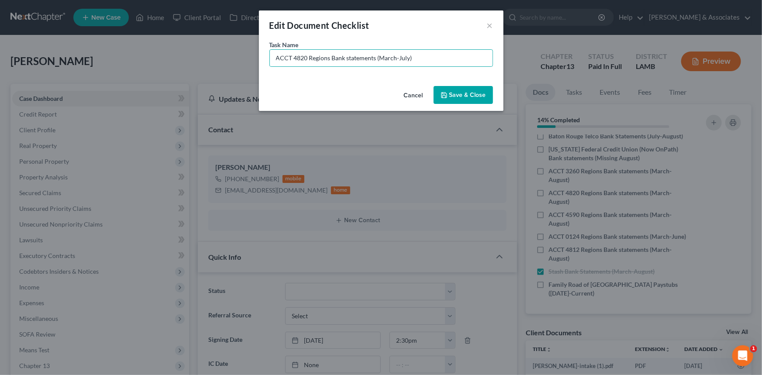
click at [471, 95] on button "Save & Close" at bounding box center [463, 95] width 59 height 18
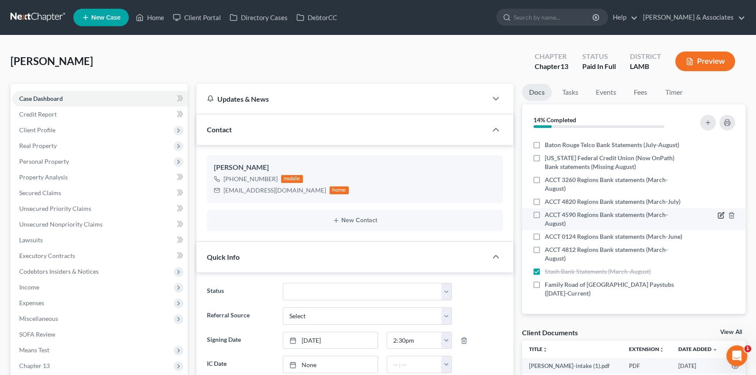
click at [718, 212] on icon "button" at bounding box center [721, 215] width 7 height 7
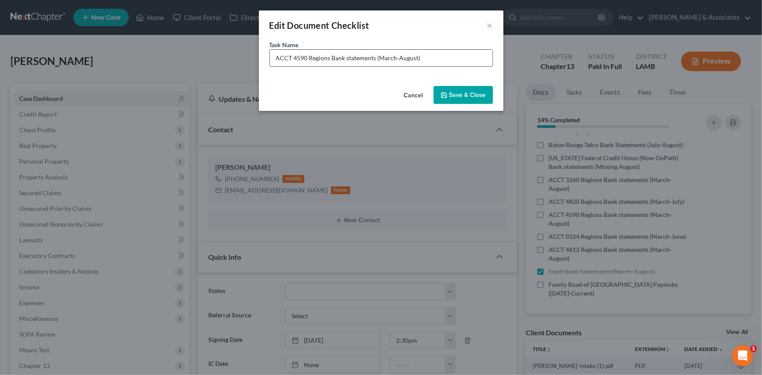
click at [402, 52] on input "ACCT 4590 Regions Bank statements (March-August)" at bounding box center [381, 58] width 223 height 17
type input "ACCT 4590 Regions Bank statements (March-July)"
click at [453, 95] on button "Save & Close" at bounding box center [463, 95] width 59 height 18
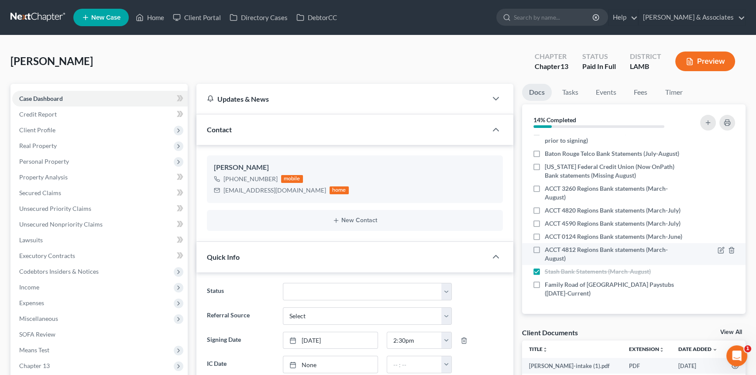
click at [545, 249] on label "ACCT 4812 Regions Bank statements (March-August)" at bounding box center [614, 253] width 138 height 17
click at [548, 249] on input "ACCT 4812 Regions Bank statements (March-August)" at bounding box center [551, 248] width 6 height 6
checkbox input "true"
drag, startPoint x: 538, startPoint y: 165, endPoint x: 522, endPoint y: 187, distance: 27.2
click at [545, 184] on label "ACCT 3260 Regions Bank statements (March-August)" at bounding box center [614, 192] width 138 height 17
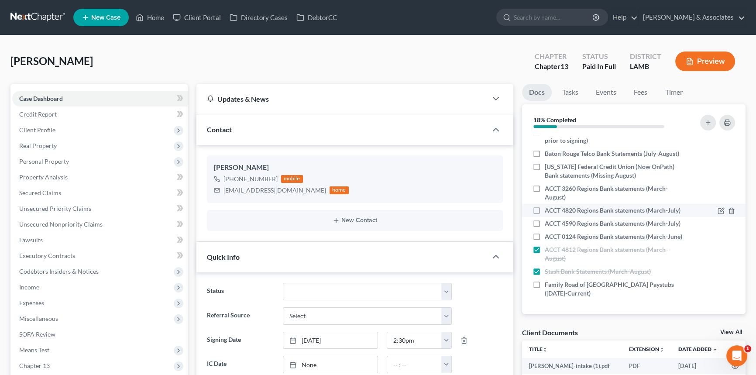
click at [548, 184] on input "ACCT 3260 Regions Bank statements (March-August)" at bounding box center [551, 187] width 6 height 6
checkbox input "true"
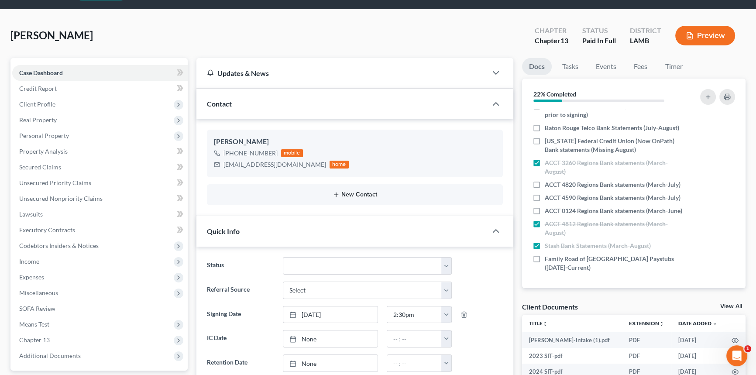
scroll to position [39, 0]
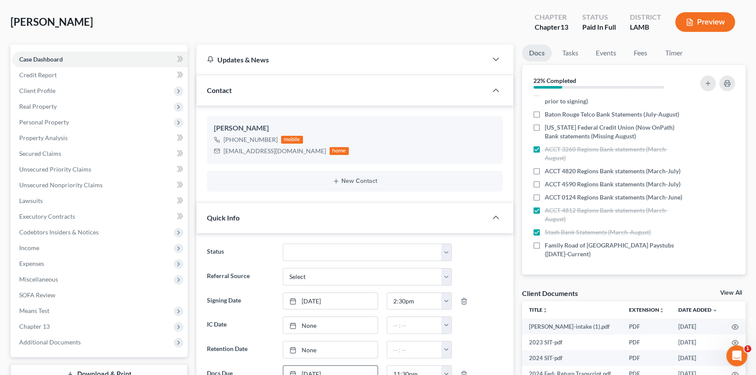
drag, startPoint x: 732, startPoint y: 290, endPoint x: 701, endPoint y: 358, distance: 73.8
click at [732, 290] on link "View All" at bounding box center [731, 293] width 22 height 6
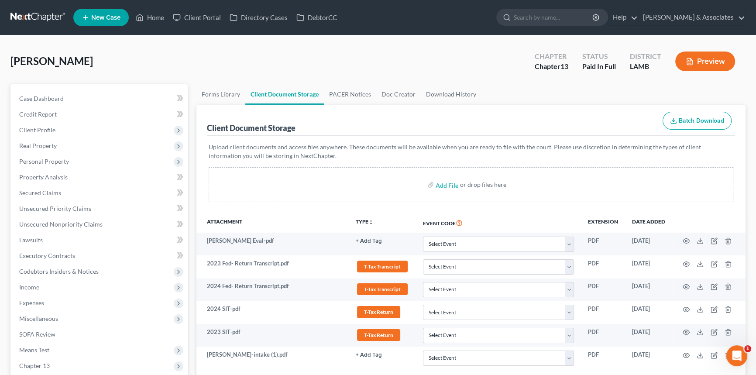
click at [444, 175] on div "Add File or drop files here" at bounding box center [471, 184] width 525 height 35
click at [444, 181] on input "file" at bounding box center [446, 185] width 21 height 16
type input "C:\fakepath\Jones, Wilbert.WelcomeCall.pdf"
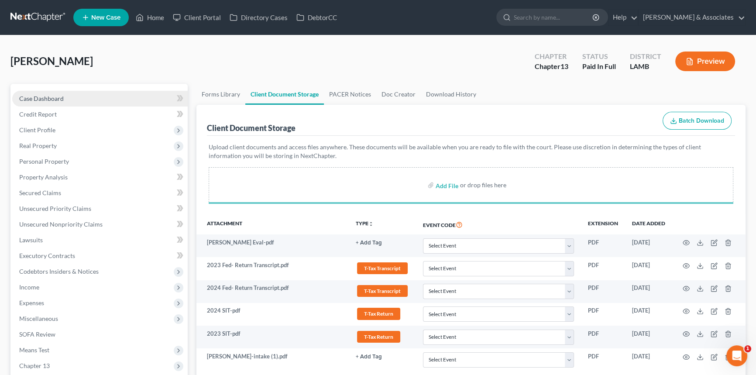
click at [83, 91] on link "Case Dashboard" at bounding box center [99, 99] width 175 height 16
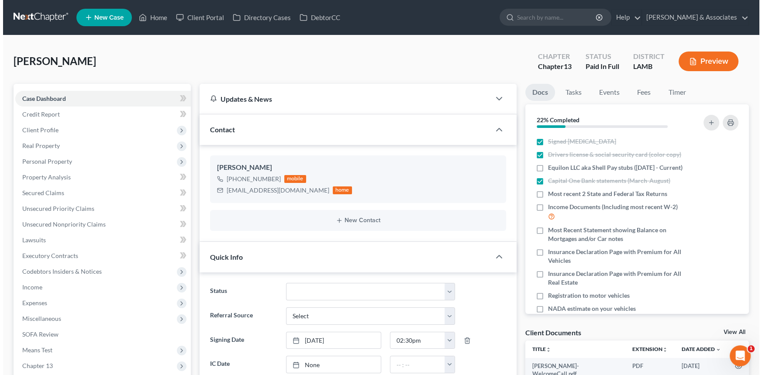
scroll to position [52, 0]
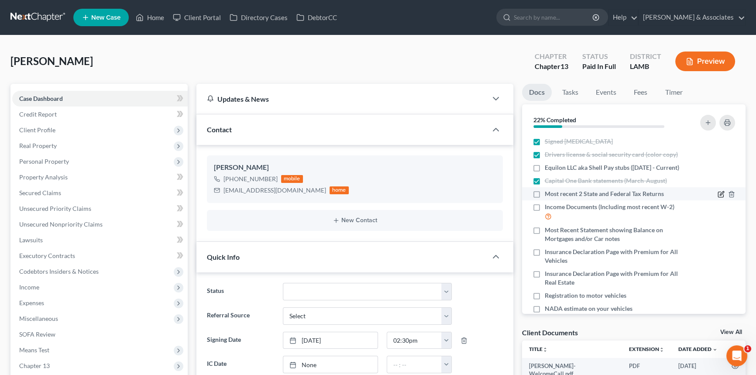
click at [718, 197] on icon "button" at bounding box center [720, 194] width 5 height 5
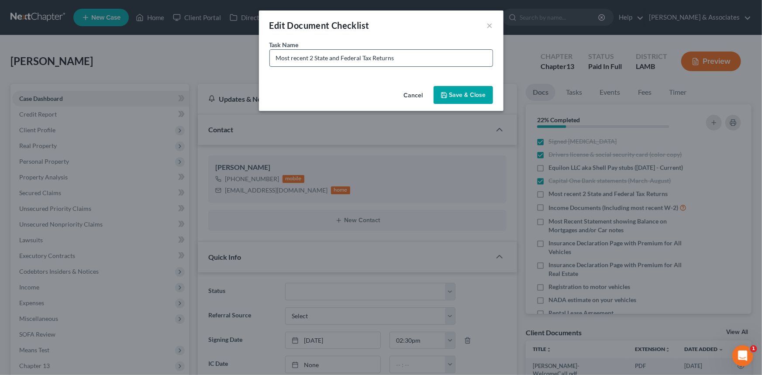
click at [423, 65] on input "Most recent 2 State and Federal Tax Returns" at bounding box center [381, 58] width 223 height 17
type input "Most recent 2 State and Federal Tax Returns 2023 + 2024"
click at [452, 91] on button "Save & Close" at bounding box center [463, 95] width 59 height 18
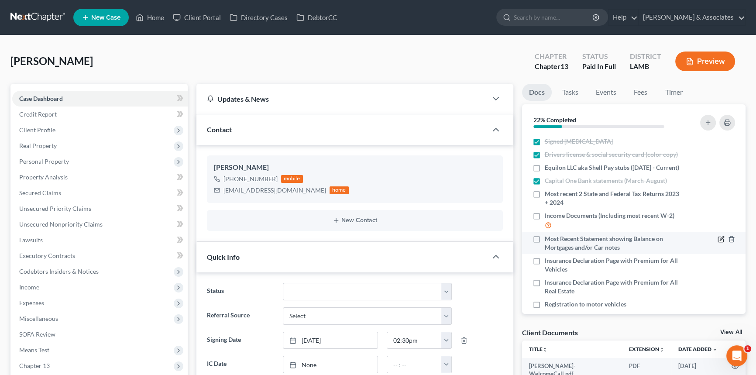
click at [720, 241] on icon "button" at bounding box center [722, 239] width 4 height 4
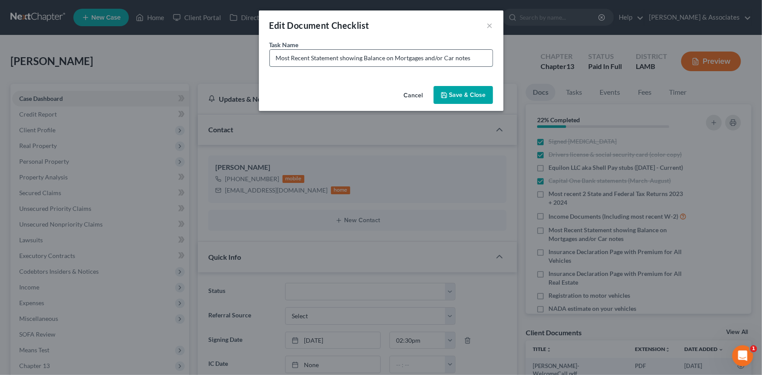
click at [472, 53] on input "Most Recent Statement showing Balance on Mortgages and/or Car notes" at bounding box center [381, 58] width 223 height 17
type input "Most Recent Statement showing Balance on Mortgages and/or Car notes (remember t…"
click at [485, 101] on button "Save & Close" at bounding box center [463, 95] width 59 height 18
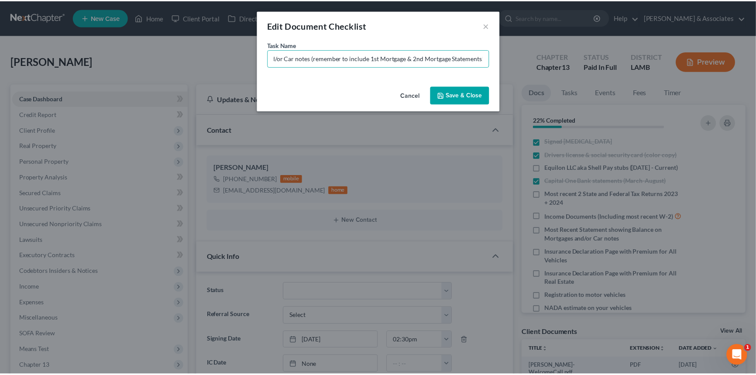
scroll to position [0, 0]
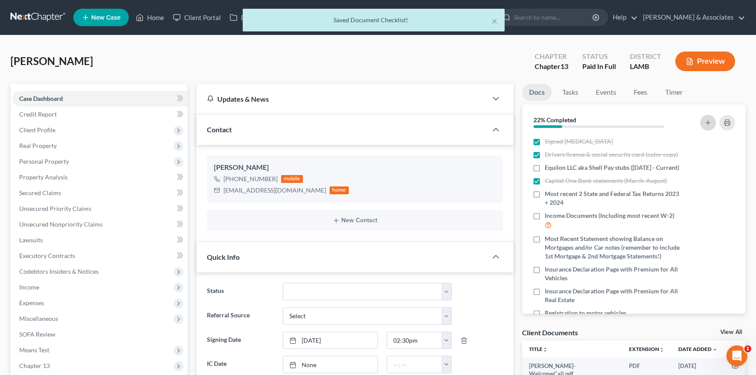
click at [710, 120] on icon "button" at bounding box center [708, 122] width 7 height 7
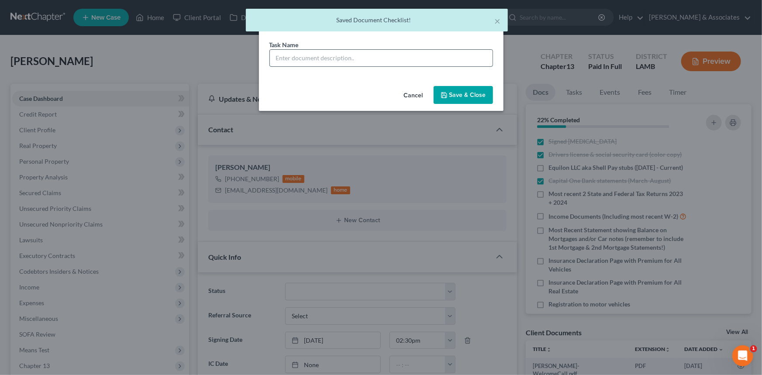
click at [350, 61] on input "text" at bounding box center [381, 58] width 223 height 17
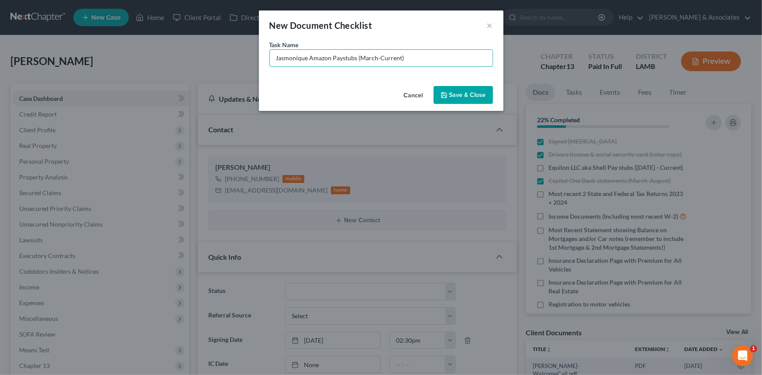
type input "Jasmonique Amazon Paystubs (March-Current)"
click at [445, 87] on button "Save & Close" at bounding box center [463, 95] width 59 height 18
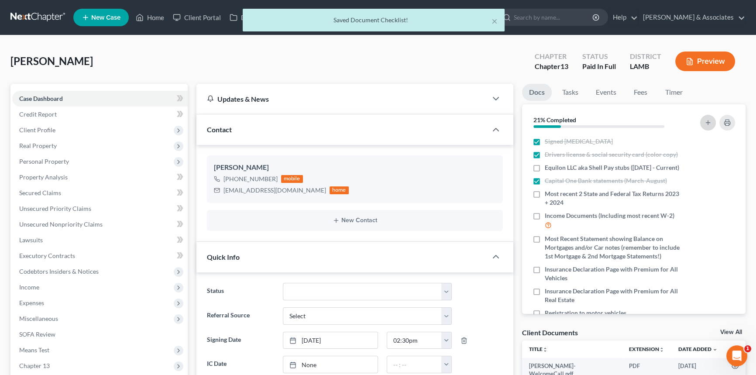
click at [708, 123] on icon "button" at bounding box center [708, 122] width 7 height 7
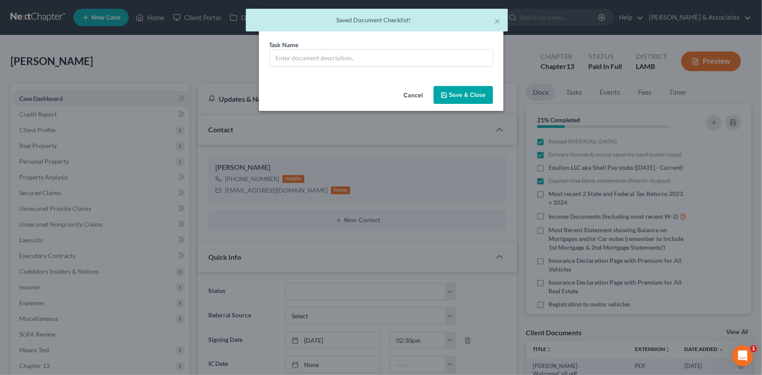
click at [381, 69] on div "Task Name *" at bounding box center [381, 61] width 244 height 42
click at [383, 63] on input "text" at bounding box center [381, 58] width 223 height 17
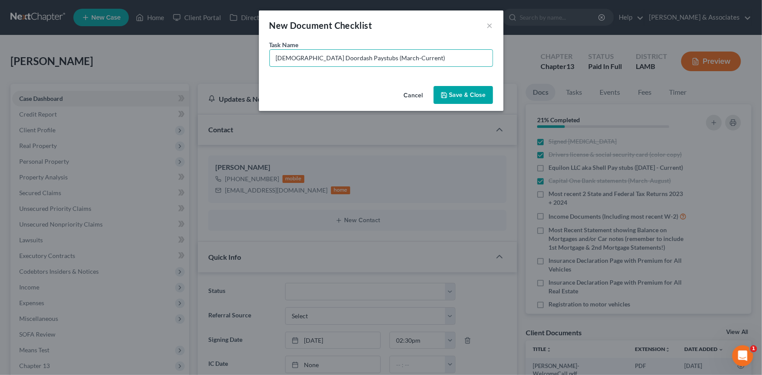
type input "Jasmonique Doordash Paystubs (March-Current)"
click at [447, 88] on button "Save & Close" at bounding box center [463, 95] width 59 height 18
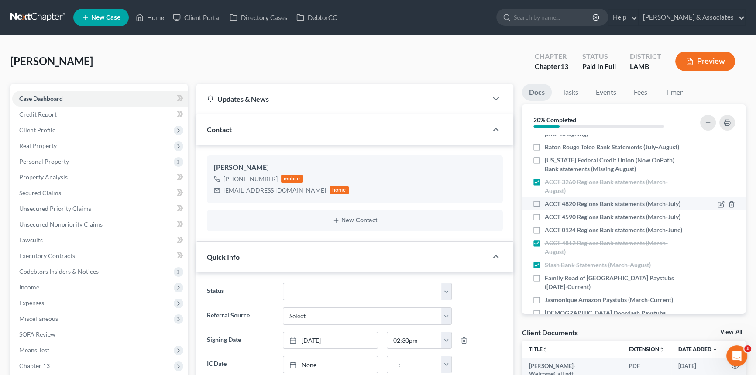
scroll to position [392, 0]
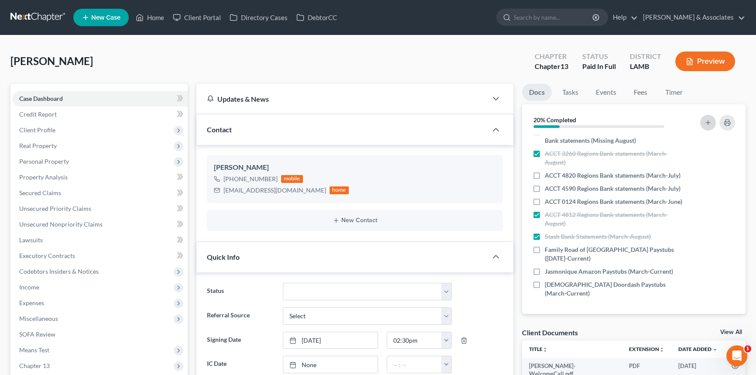
click at [709, 120] on icon "button" at bounding box center [708, 122] width 7 height 7
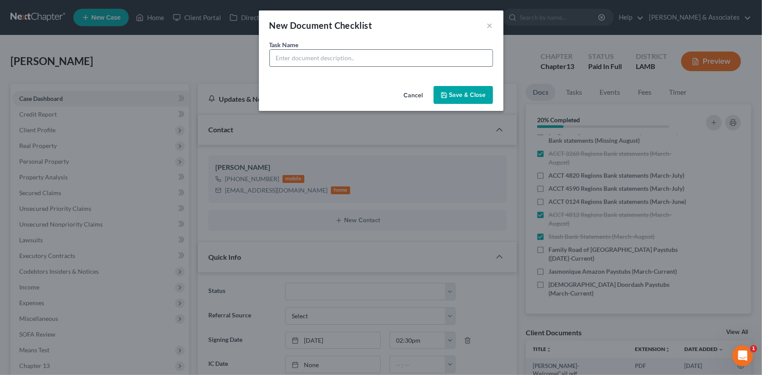
click at [339, 57] on input "text" at bounding box center [381, 58] width 223 height 17
type input "Ally Bank Statement (When Available) August + September"
click at [463, 84] on div "Cancel Save & Close" at bounding box center [381, 97] width 244 height 29
click at [465, 93] on button "Save & Close" at bounding box center [463, 95] width 59 height 18
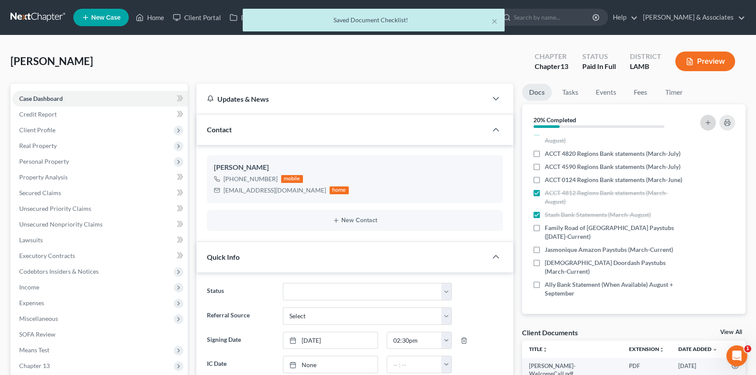
click at [712, 115] on button "button" at bounding box center [708, 123] width 16 height 16
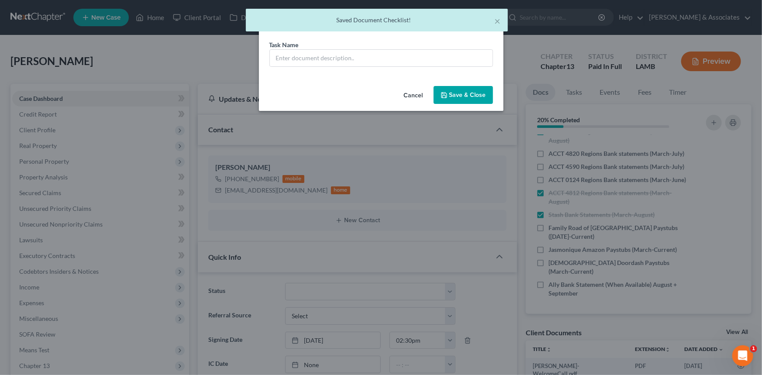
click at [359, 47] on div "Task Name *" at bounding box center [381, 53] width 224 height 27
click at [356, 57] on input "text" at bounding box center [381, 58] width 223 height 17
type input "Paypal Bank Statements (March-August)"
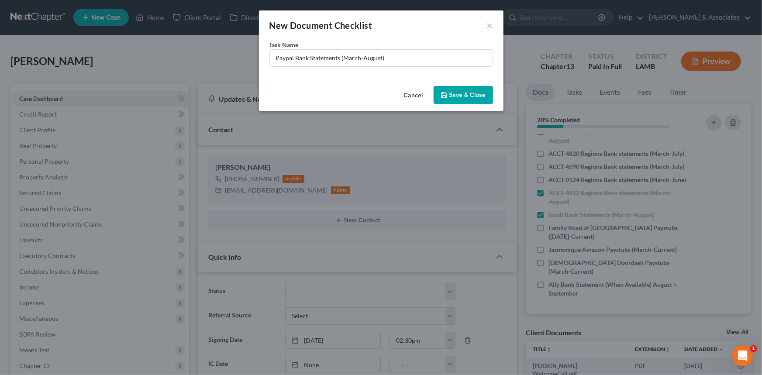
click at [469, 90] on button "Save & Close" at bounding box center [463, 95] width 59 height 18
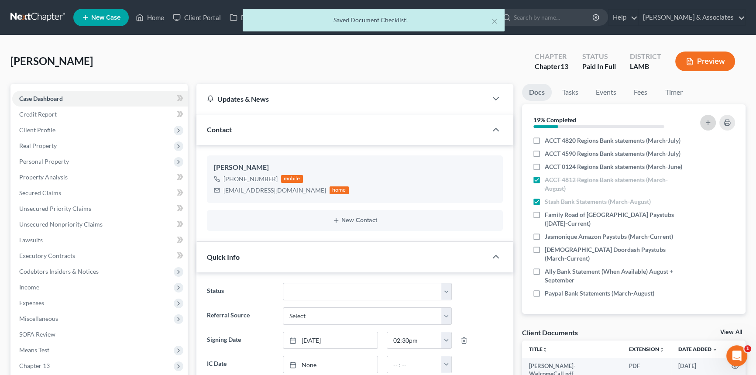
click at [706, 123] on icon "button" at bounding box center [708, 122] width 7 height 7
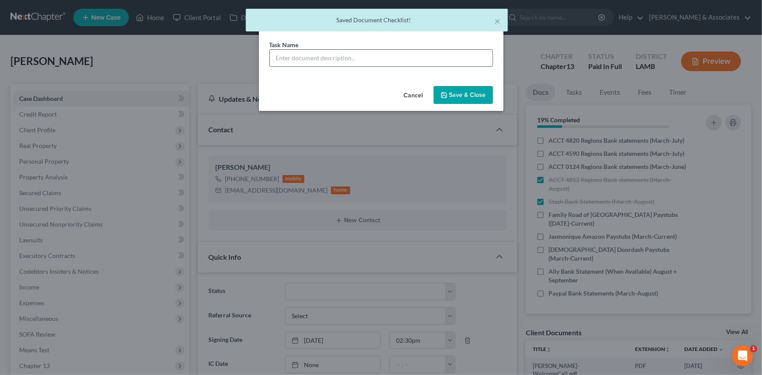
click at [354, 65] on input "text" at bounding box center [381, 58] width 223 height 17
type input "Venmo Bank statements (March-August)"
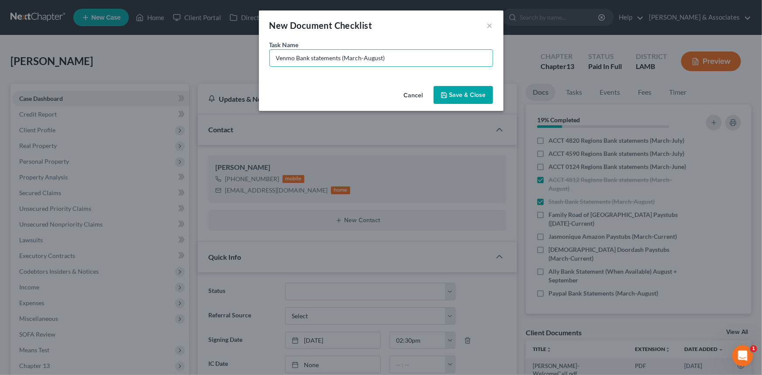
click at [477, 87] on button "Save & Close" at bounding box center [463, 95] width 59 height 18
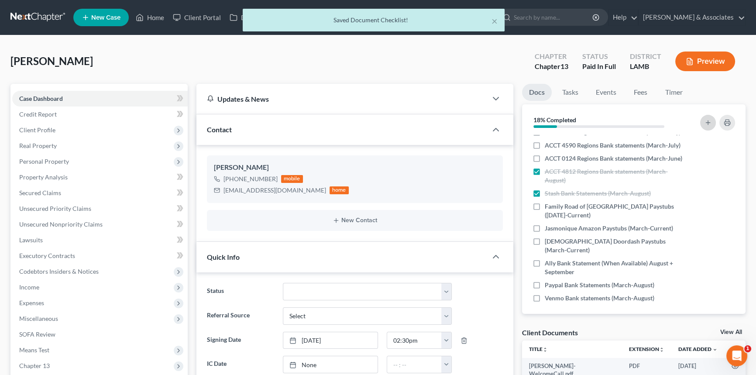
click at [703, 122] on button "button" at bounding box center [708, 123] width 16 height 16
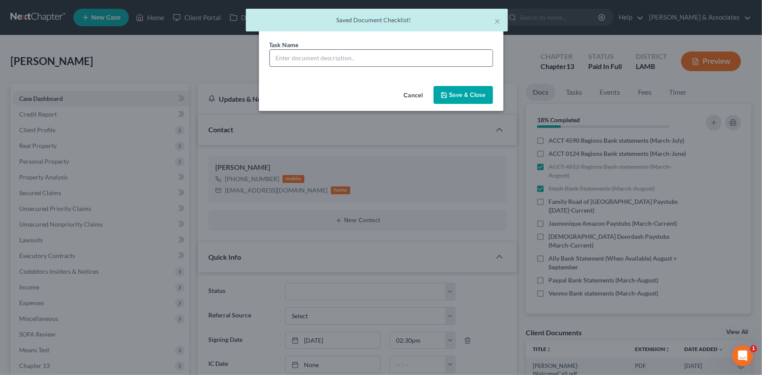
click at [345, 58] on input "text" at bounding box center [381, 58] width 223 height 17
type input "Cashapp Bank Statements (March-August)"
click at [478, 100] on button "Save & Close" at bounding box center [463, 95] width 59 height 18
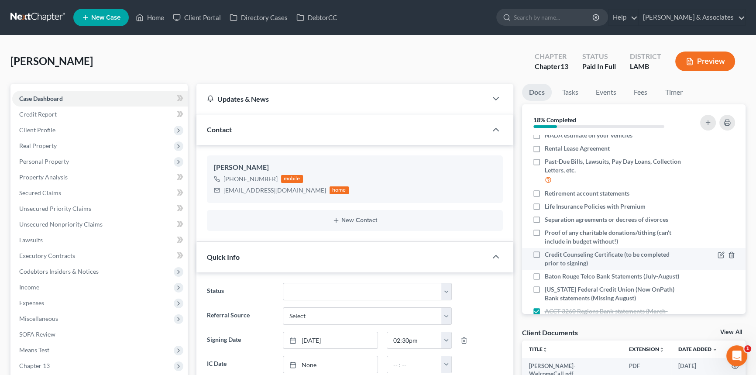
scroll to position [120, 0]
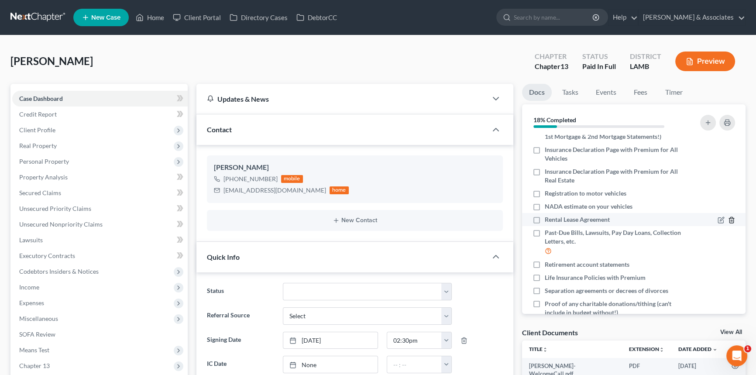
click at [728, 224] on icon "button" at bounding box center [731, 220] width 7 height 7
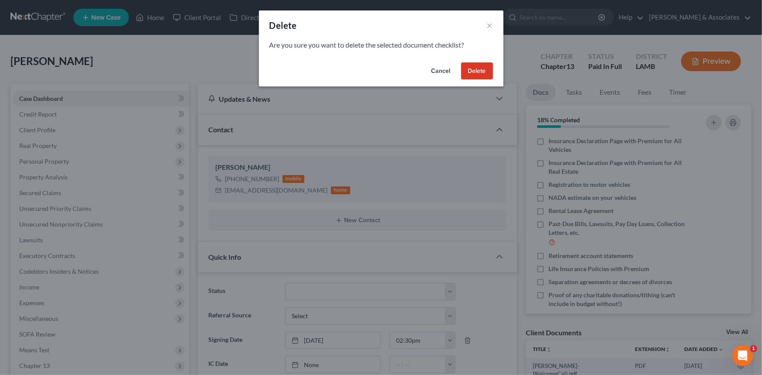
click at [472, 64] on button "Delete" at bounding box center [477, 70] width 32 height 17
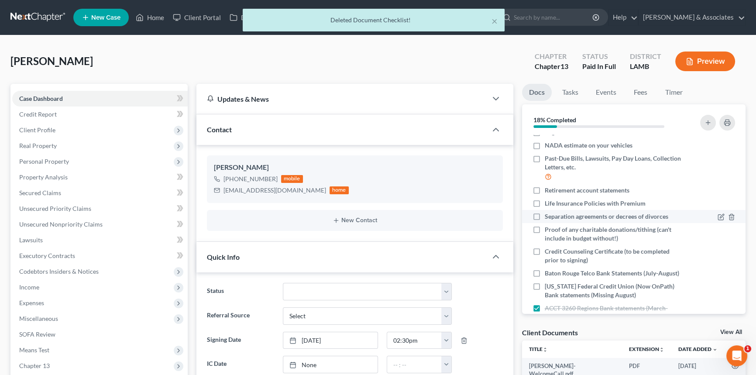
scroll to position [239, 0]
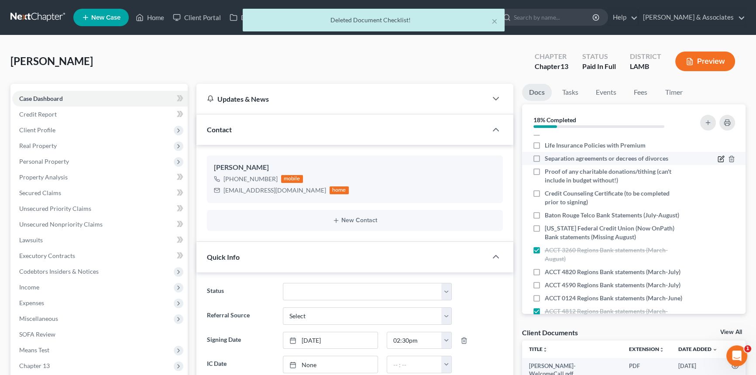
click at [718, 162] on icon "button" at bounding box center [721, 158] width 7 height 7
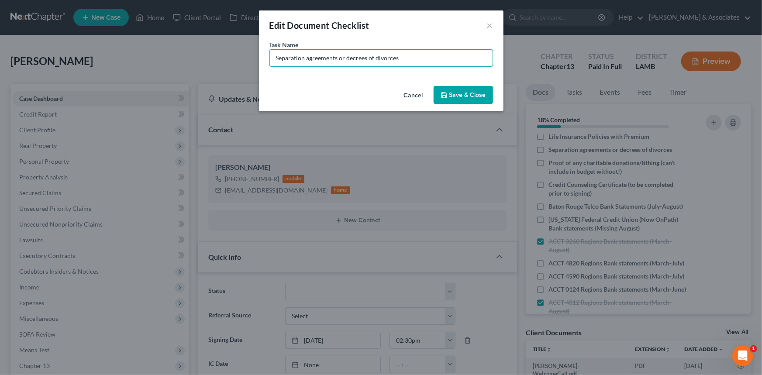
drag, startPoint x: 410, startPoint y: 57, endPoint x: 136, endPoint y: 58, distance: 273.7
click at [133, 59] on div "Edit Document Checklist × Task Name * Separation agreements or decrees of divor…" at bounding box center [381, 187] width 762 height 375
type input "Eaton Group Lawsuit"
click at [467, 89] on button "Save & Close" at bounding box center [463, 95] width 59 height 18
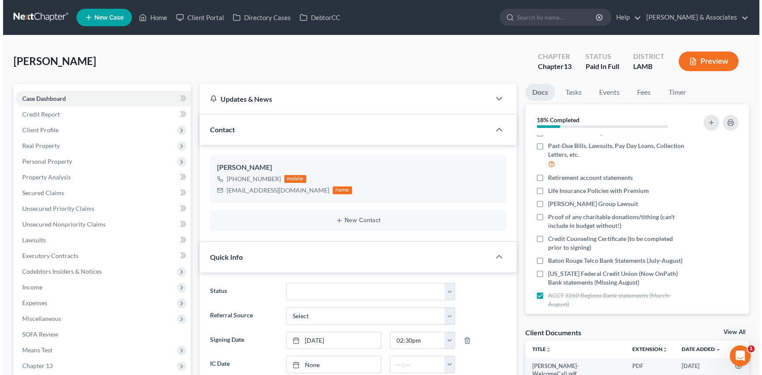
scroll to position [179, 0]
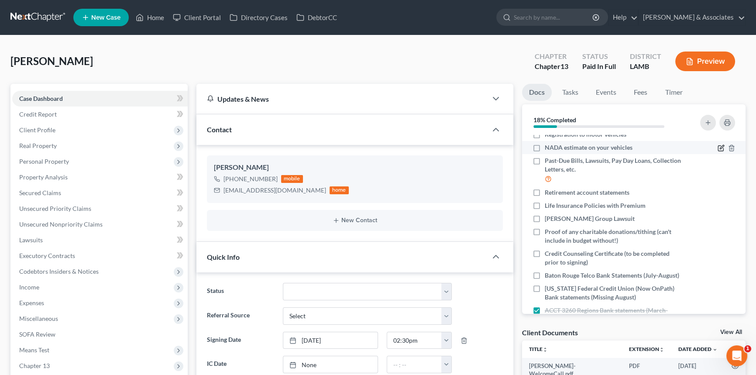
click at [718, 151] on icon "button" at bounding box center [720, 148] width 5 height 5
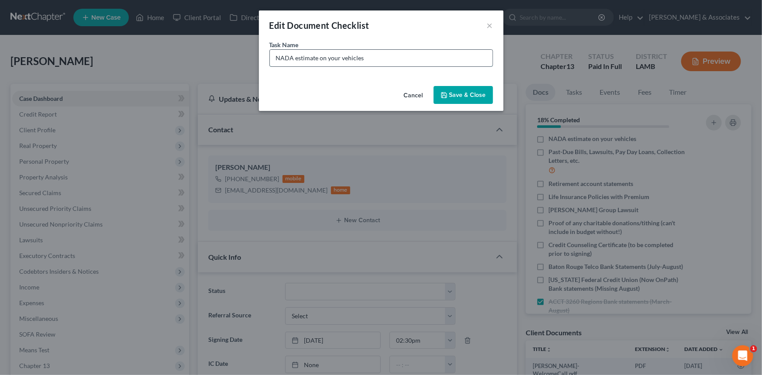
click at [377, 61] on input "NADA estimate on your vehicles" at bounding box center [381, 58] width 223 height 17
click at [428, 61] on input "NADA estimate on your vehicles (we will pull for you)" at bounding box center [381, 58] width 223 height 17
type input "NADA estimate on your vehicles (we will pull for you) 2018 Infinity Q70 Base 35…"
click at [475, 96] on button "Save & Close" at bounding box center [463, 95] width 59 height 18
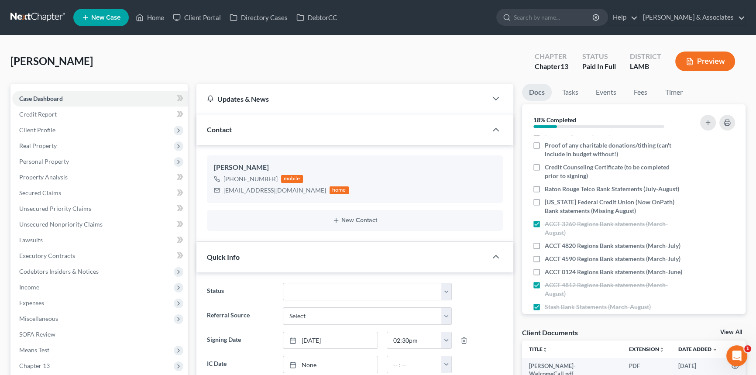
scroll to position [284, 0]
click at [728, 148] on icon "button" at bounding box center [731, 144] width 7 height 7
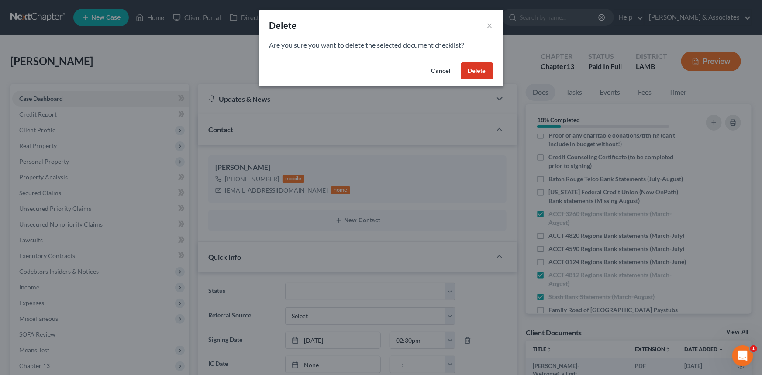
click at [479, 69] on button "Delete" at bounding box center [477, 70] width 32 height 17
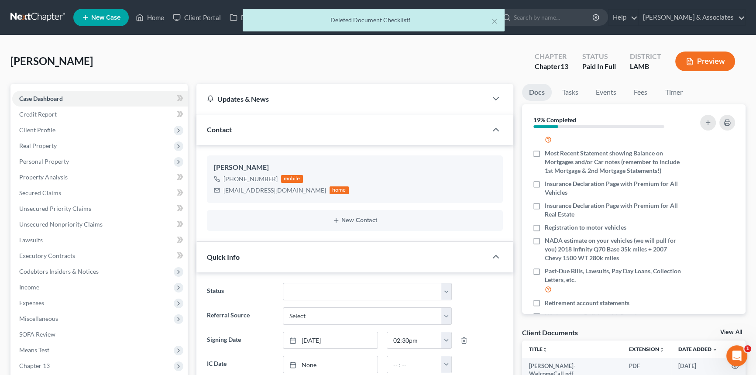
scroll to position [0, 0]
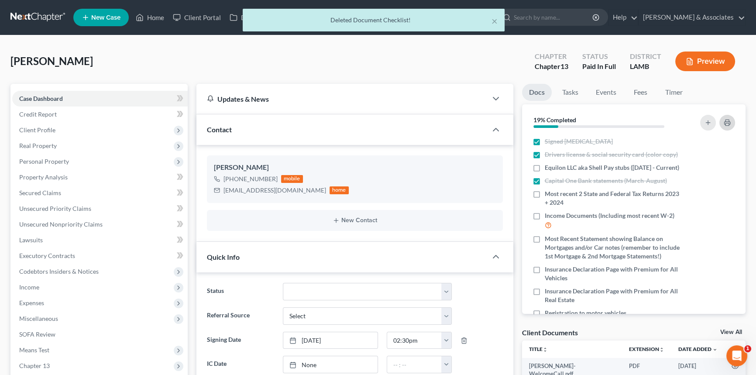
click at [727, 123] on icon "button" at bounding box center [727, 122] width 7 height 7
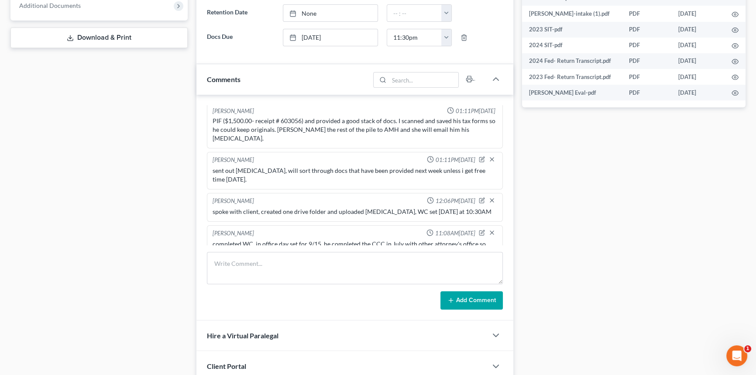
scroll to position [475, 0]
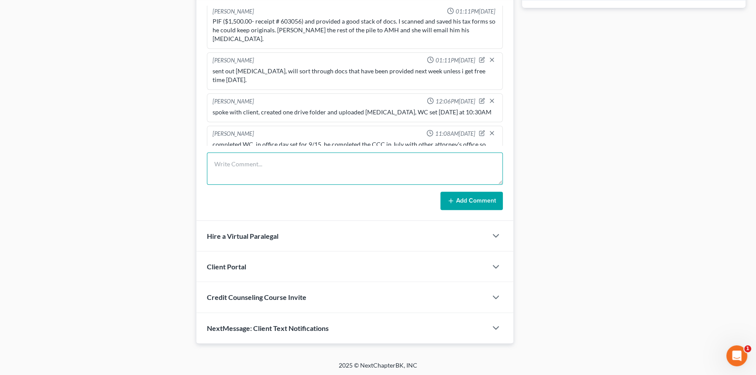
click at [265, 156] on textarea at bounding box center [355, 168] width 296 height 32
type textarea "["
type textarea "processed docs client dropped off and sent next steps email"
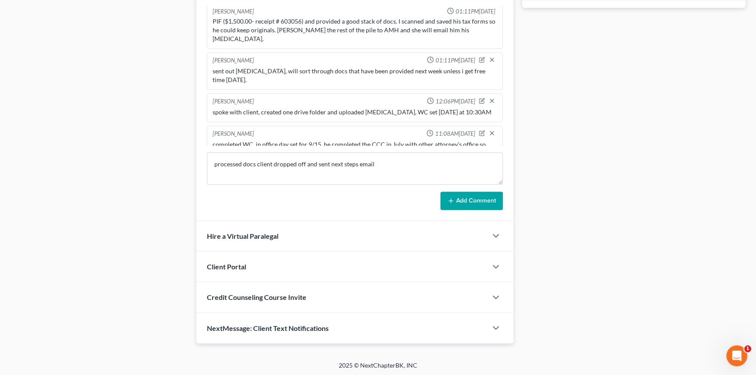
click at [468, 196] on button "Add Comment" at bounding box center [471, 201] width 62 height 18
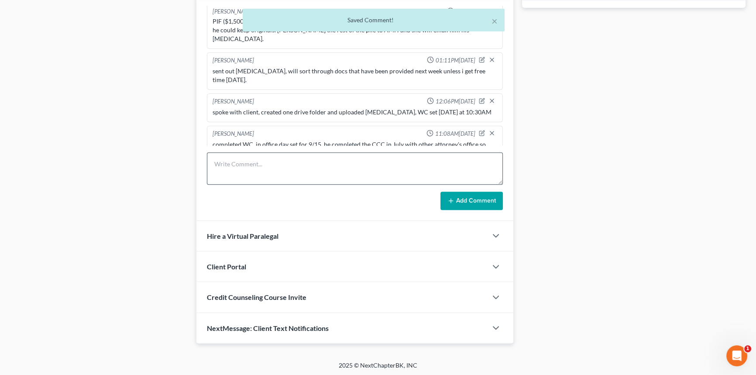
scroll to position [83, 0]
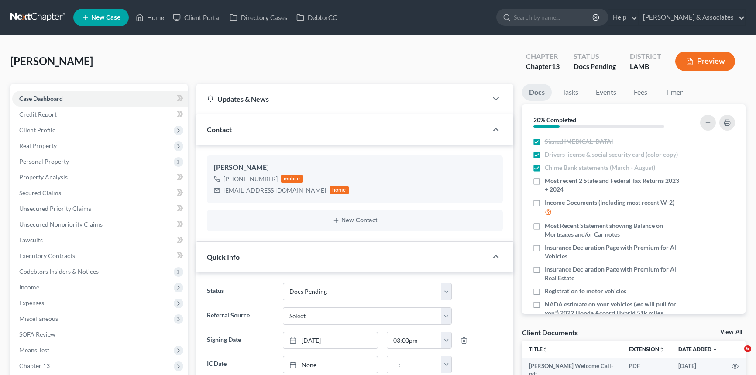
select select "6"
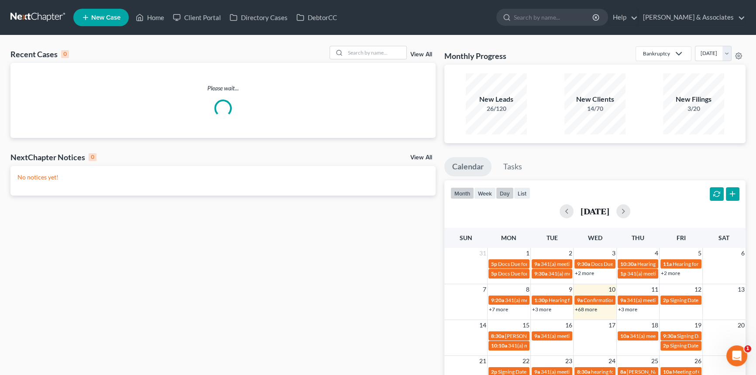
click at [507, 196] on button "day" at bounding box center [505, 193] width 18 height 12
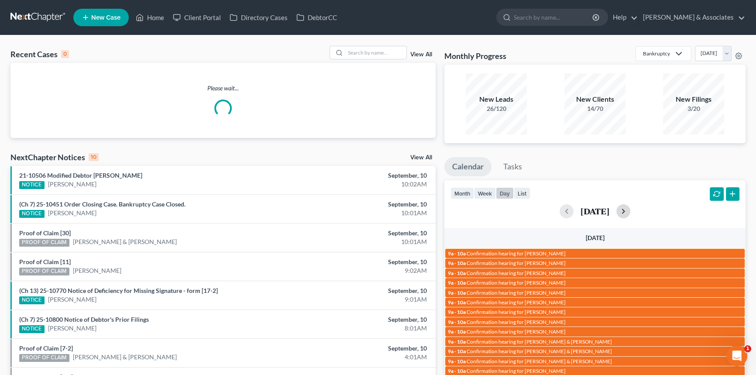
click at [630, 211] on button "button" at bounding box center [623, 211] width 14 height 14
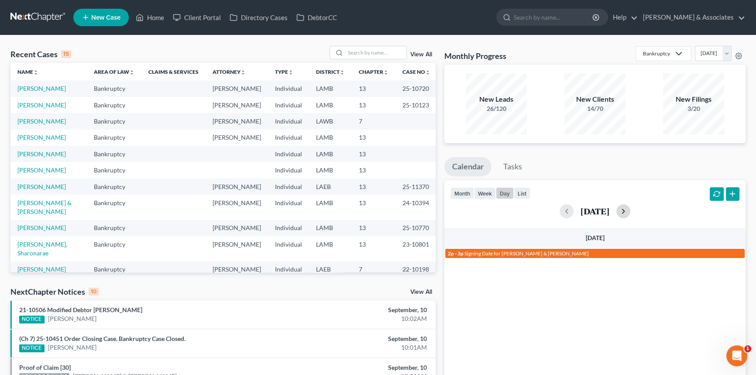
click at [630, 211] on button "button" at bounding box center [623, 211] width 14 height 14
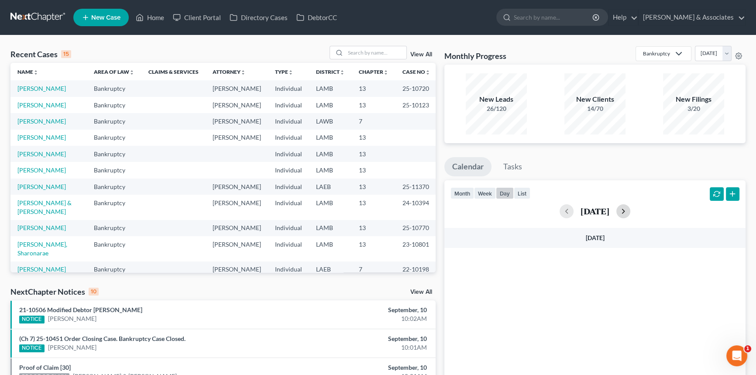
click at [630, 211] on button "button" at bounding box center [623, 211] width 14 height 14
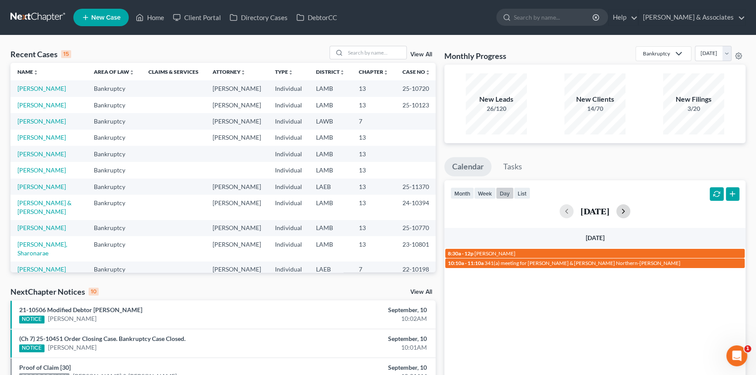
click at [630, 211] on button "button" at bounding box center [623, 211] width 14 height 14
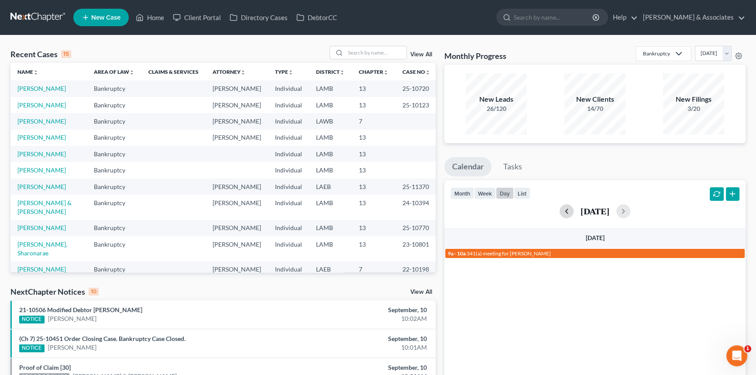
click at [560, 208] on button "button" at bounding box center [567, 211] width 14 height 14
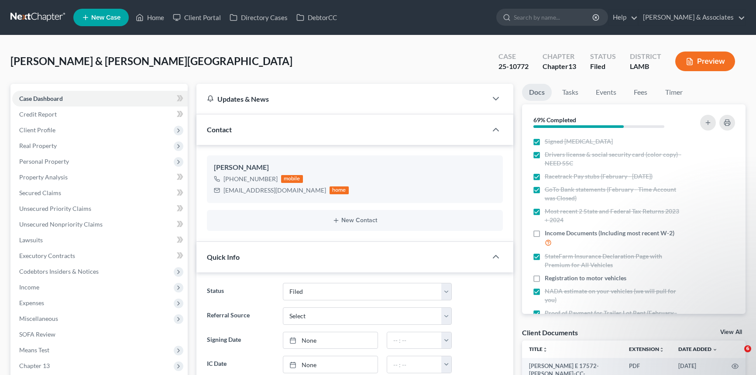
select select "8"
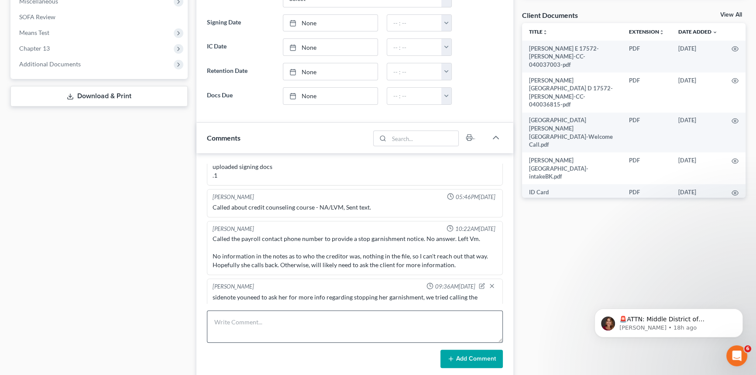
scroll to position [544, 0]
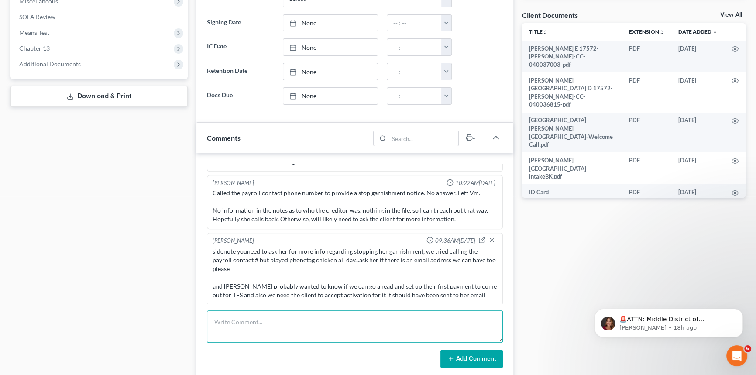
click textarea
type textarea "tried following up with [PERSON_NAME] again dialed number [PHONE_NUMBER] 3 time…"
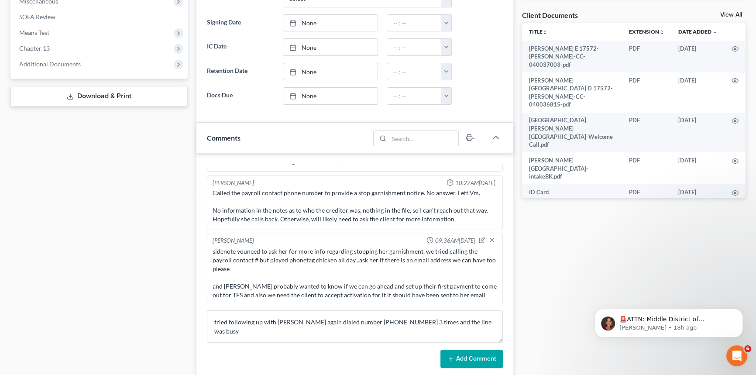
click button "Add Comment"
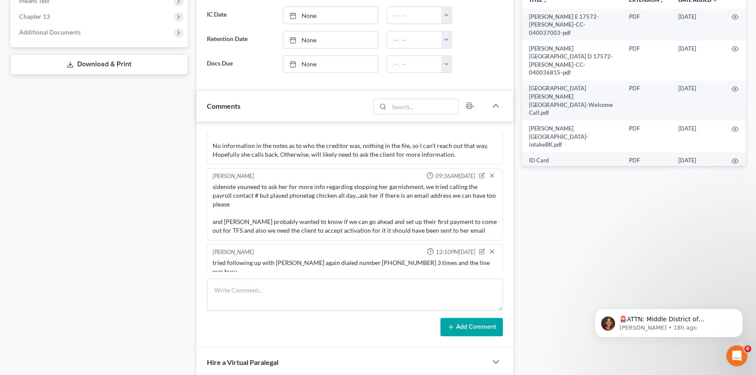
scroll to position [397, 0]
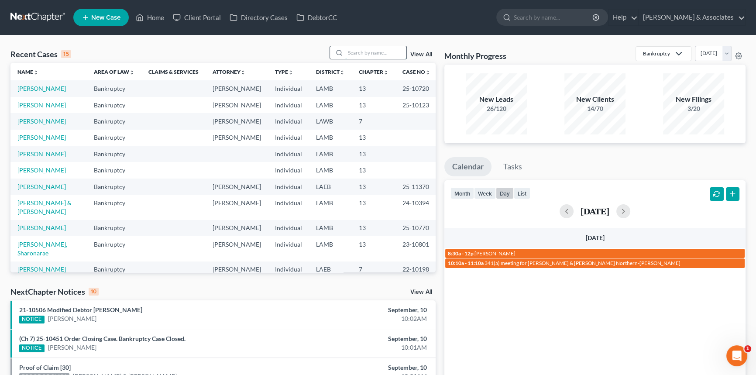
click at [375, 48] on input "search" at bounding box center [375, 52] width 61 height 13
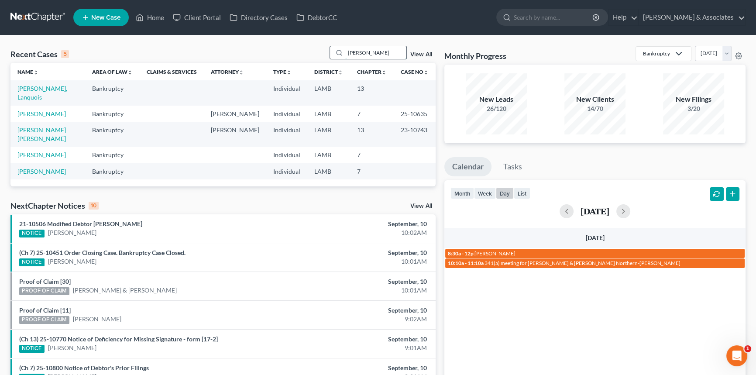
click at [382, 55] on input "[PERSON_NAME]" at bounding box center [375, 52] width 61 height 13
type input "[PERSON_NAME]"
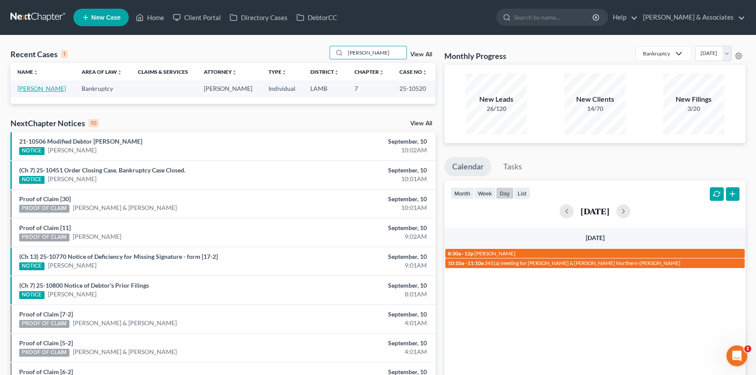
click at [49, 86] on link "[PERSON_NAME]" at bounding box center [41, 88] width 48 height 7
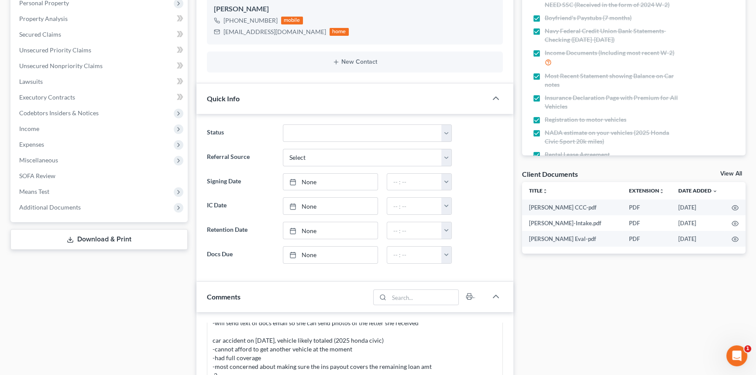
scroll to position [39, 0]
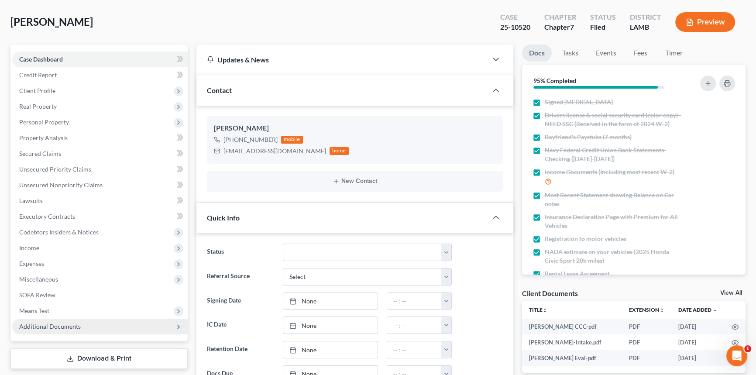
click at [110, 332] on span "Additional Documents" at bounding box center [99, 327] width 175 height 16
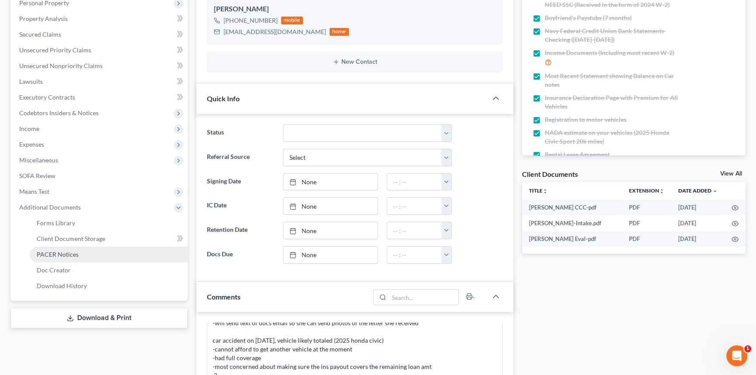
click at [85, 251] on link "PACER Notices" at bounding box center [109, 255] width 158 height 16
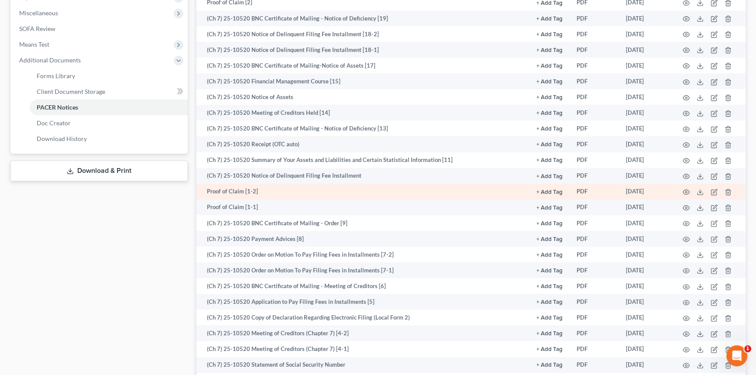
scroll to position [357, 0]
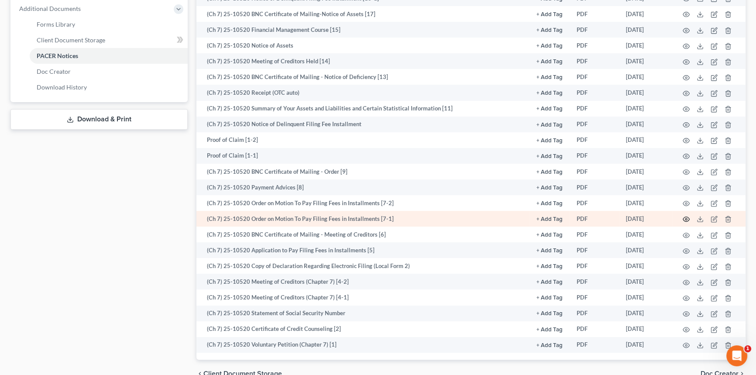
click at [685, 218] on circle "button" at bounding box center [686, 219] width 2 height 2
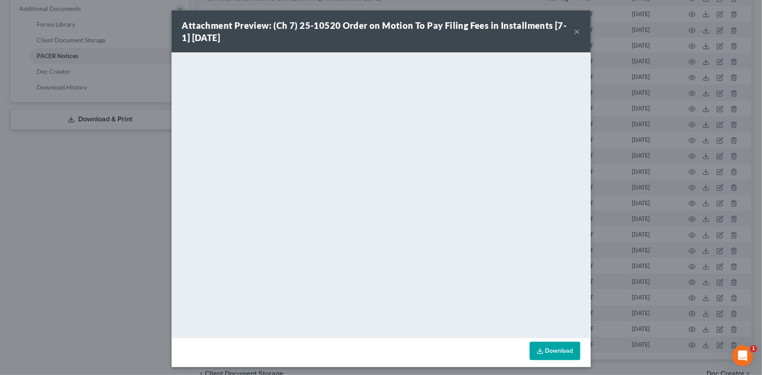
click at [580, 30] on div "Attachment Preview: (Ch 7) 25-10520 Order on Motion To Pay Filing Fees in Insta…" at bounding box center [381, 31] width 419 height 42
click at [574, 31] on button "×" at bounding box center [577, 31] width 6 height 10
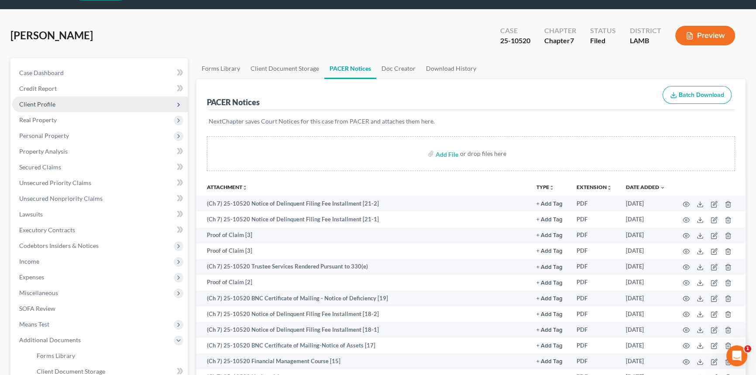
scroll to position [39, 0]
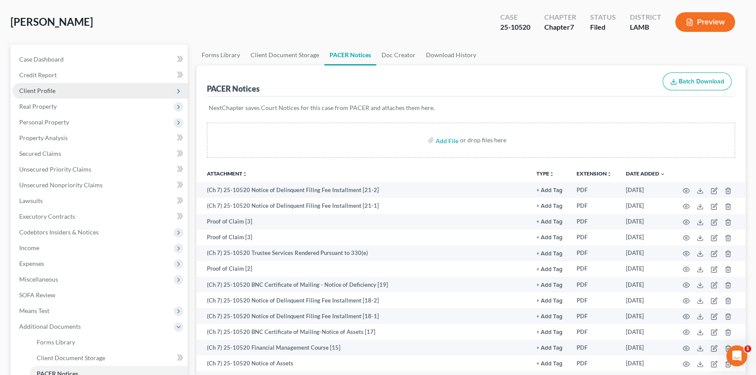
click at [65, 93] on span "Client Profile" at bounding box center [99, 91] width 175 height 16
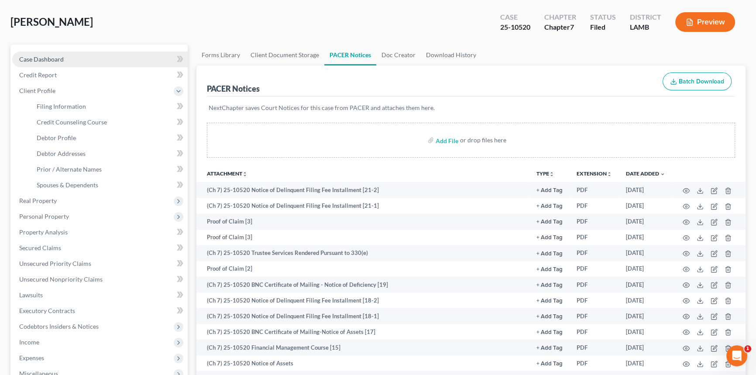
click at [70, 58] on link "Case Dashboard" at bounding box center [99, 60] width 175 height 16
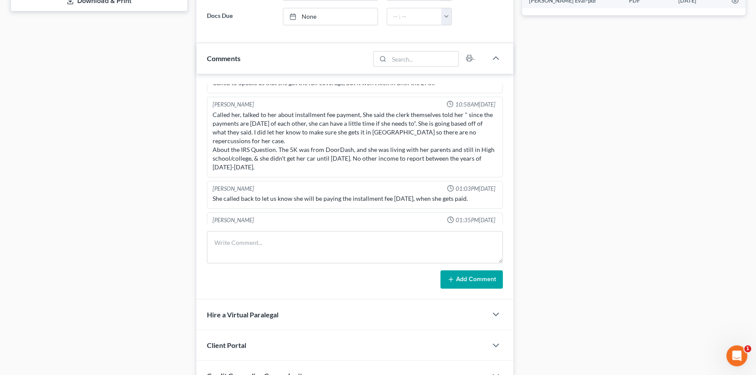
scroll to position [1781, 0]
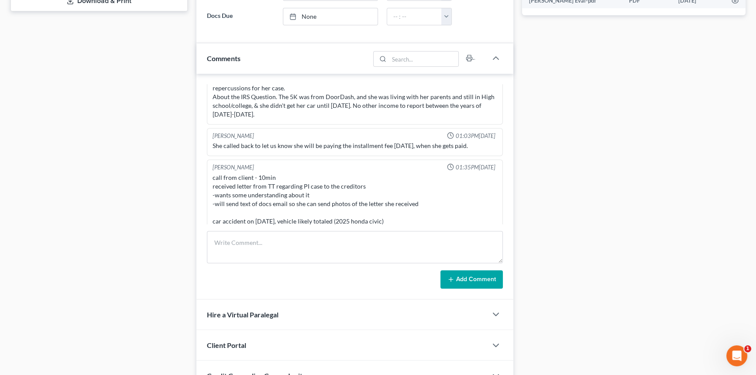
click at [615, 125] on div "Docs Tasks Events Fees Timer 95% Completed Nothing here yet! Signed [MEDICAL_DA…" at bounding box center [634, 152] width 233 height 931
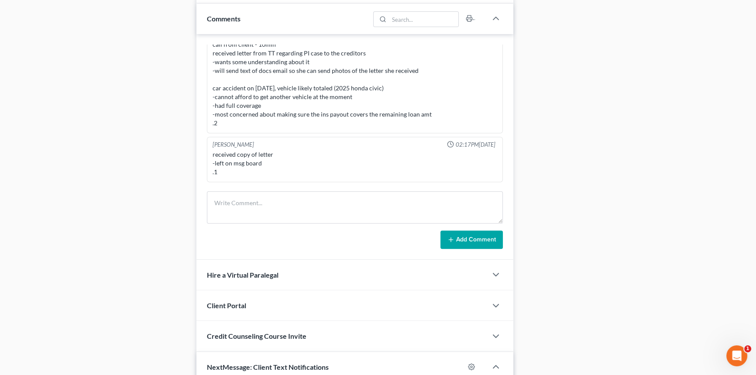
scroll to position [1861, 0]
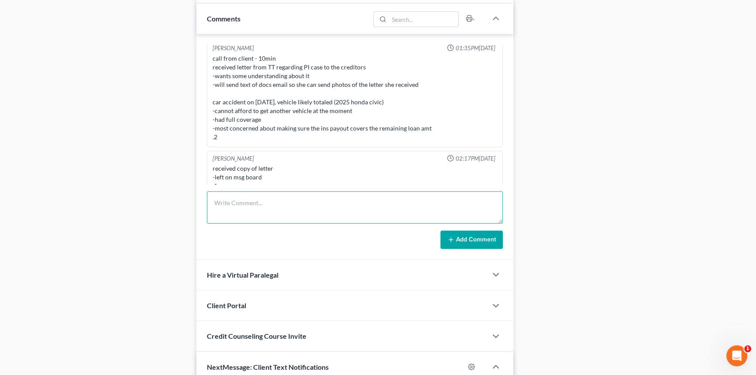
click at [360, 205] on textarea at bounding box center [355, 207] width 296 height 32
paste textarea "the ins. payout will be directed as normal, the TT filed that notice of assets …"
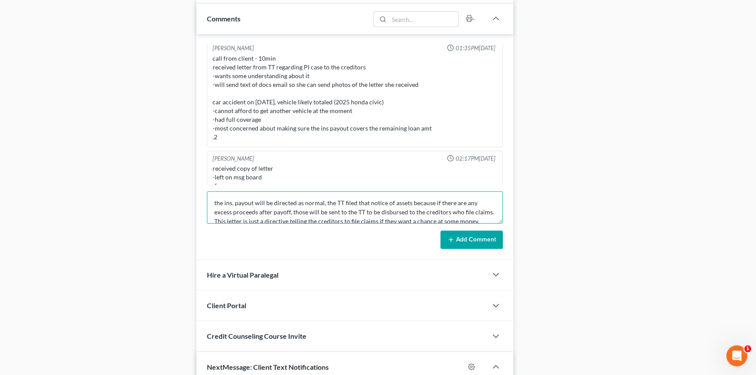
scroll to position [29, 0]
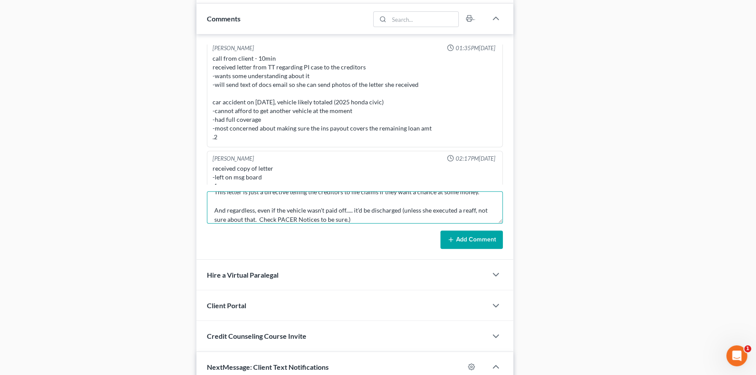
type textarea "the ins. payout will be directed as normal, the TT filed that notice of assets …"
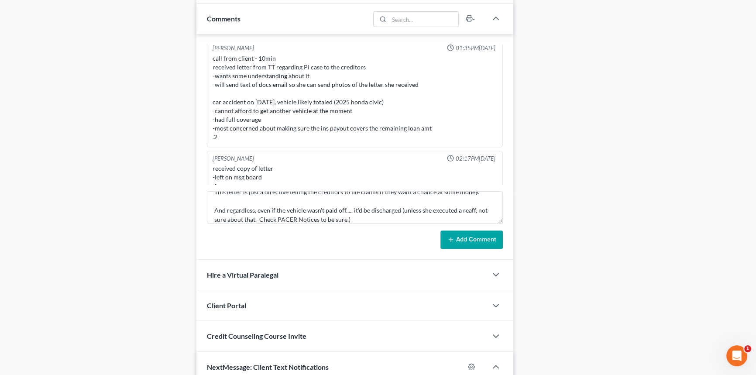
click at [475, 241] on button "Add Comment" at bounding box center [471, 240] width 62 height 18
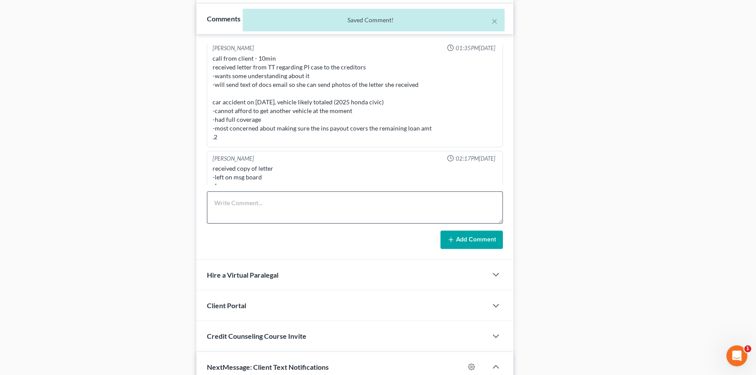
scroll to position [1976, 0]
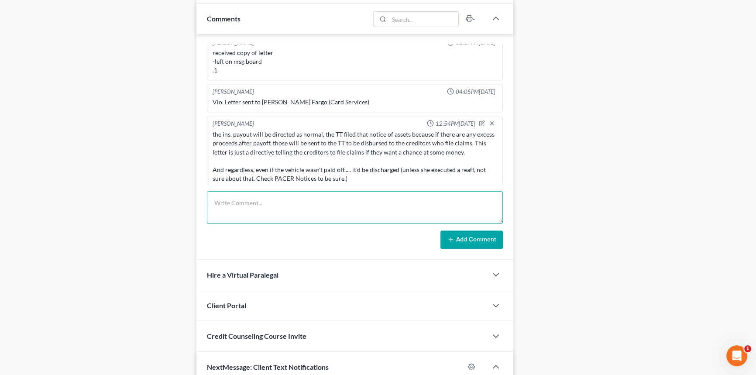
click at [430, 208] on textarea at bounding box center [355, 207] width 296 height 32
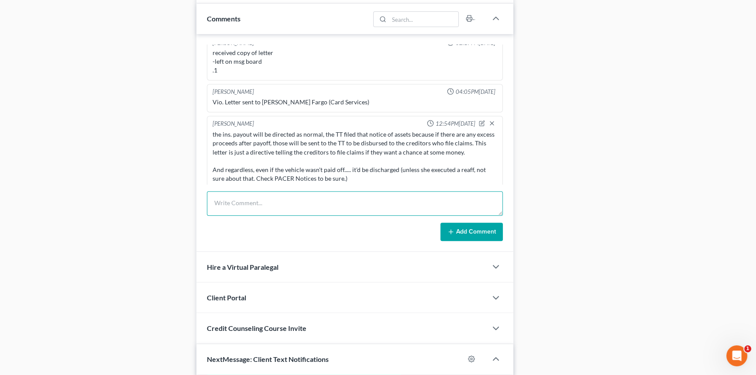
drag, startPoint x: 501, startPoint y: 221, endPoint x: 502, endPoint y: 206, distance: 15.7
click at [502, 206] on textarea at bounding box center [355, 203] width 296 height 24
click at [374, 209] on textarea at bounding box center [355, 203] width 296 height 24
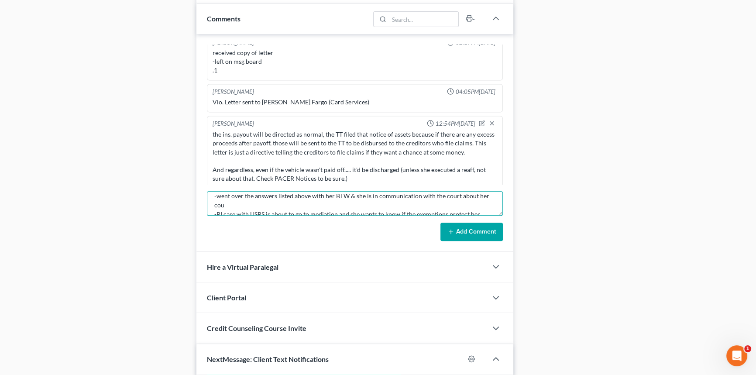
scroll to position [16, 0]
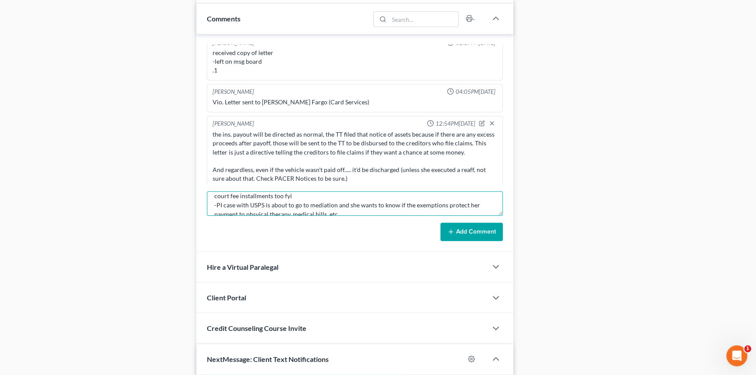
type textarea "-went over the answers listed above with her BTW & she is in communication with…"
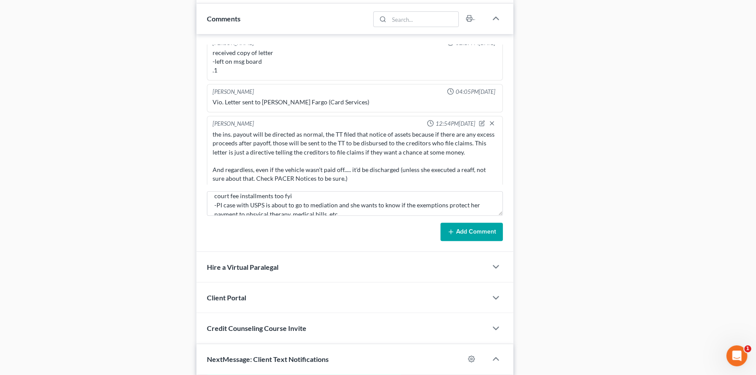
click at [455, 223] on button "Add Comment" at bounding box center [471, 232] width 62 height 18
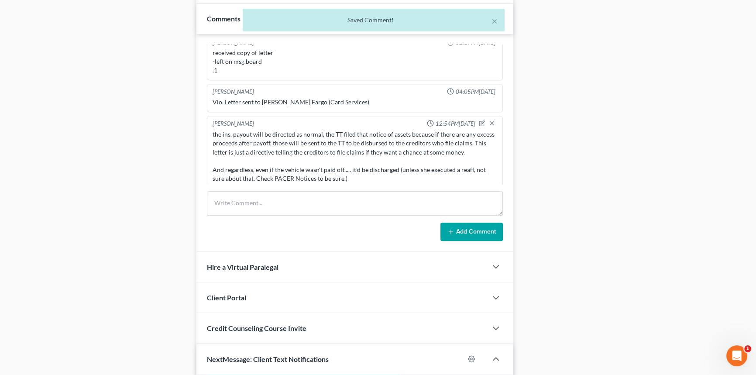
scroll to position [2061, 0]
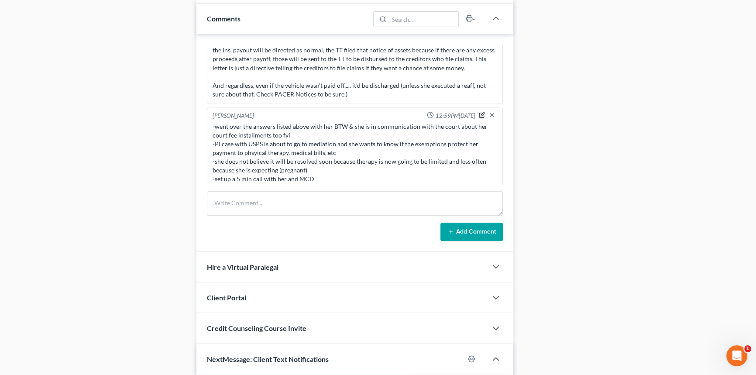
click at [479, 113] on icon "button" at bounding box center [481, 115] width 5 height 5
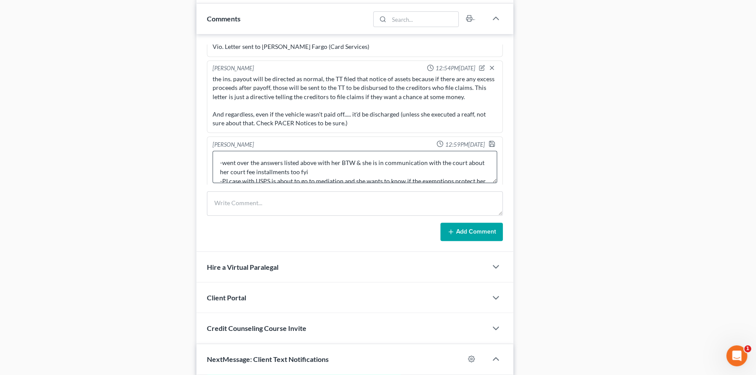
scroll to position [39, 0]
click at [379, 162] on textarea "-went over the answers listed above with her BTW & she is in communication with…" at bounding box center [355, 167] width 285 height 32
click at [368, 171] on textarea "-went over the answers listed above with her BTW & she is in communication with…" at bounding box center [355, 167] width 285 height 32
type textarea "-went over the answers listed above with her BTW & she is in communication with…"
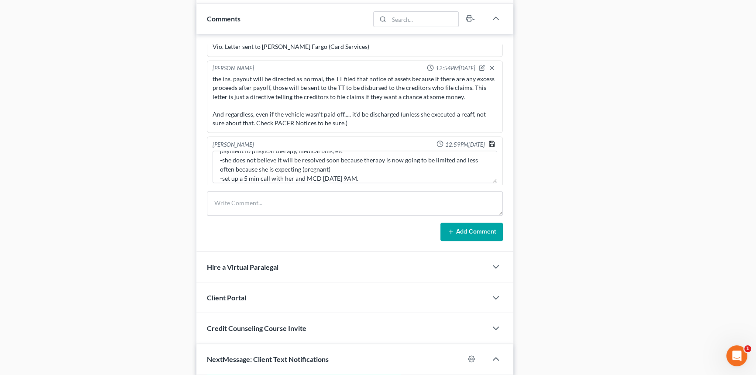
click at [489, 141] on icon "button" at bounding box center [491, 143] width 5 height 5
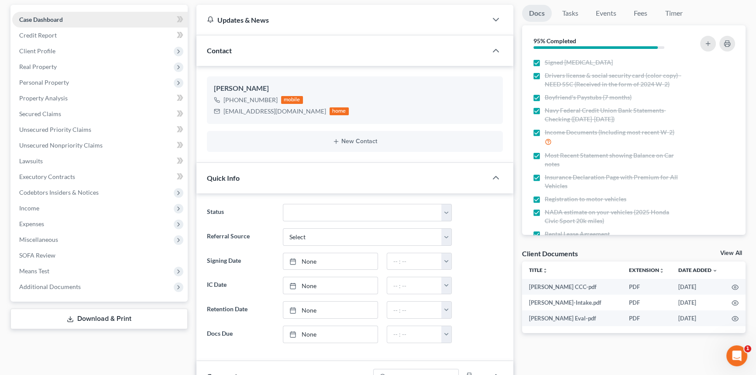
scroll to position [0, 0]
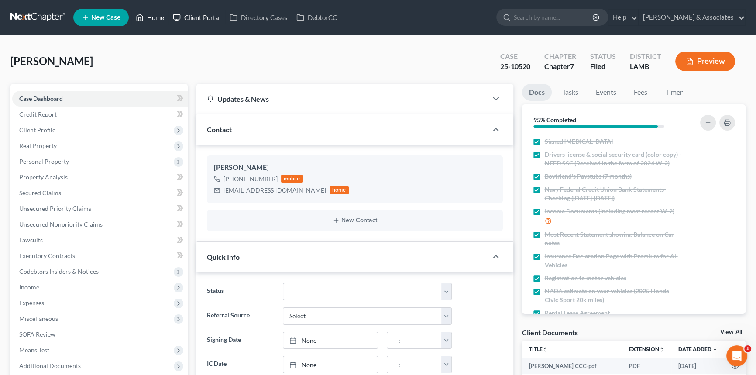
drag, startPoint x: 155, startPoint y: 14, endPoint x: 184, endPoint y: 24, distance: 30.9
click at [154, 14] on link "Home" at bounding box center [149, 18] width 37 height 16
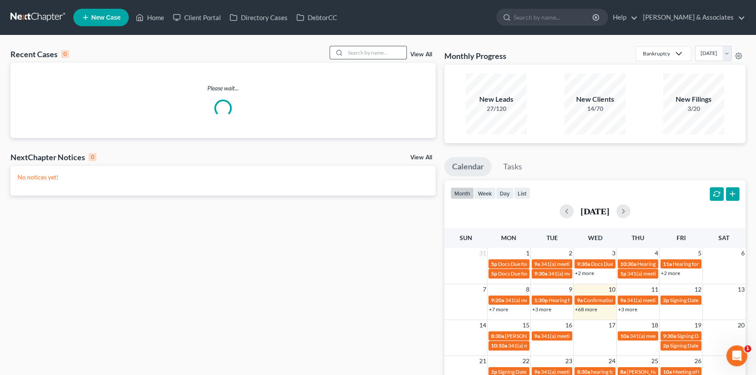
click at [360, 53] on input "search" at bounding box center [375, 52] width 61 height 13
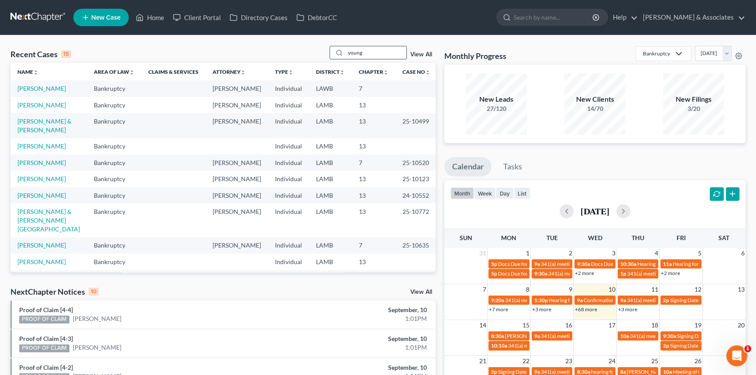
type input "young"
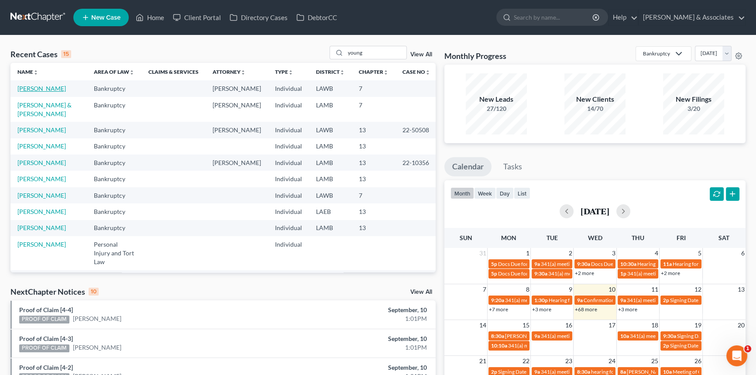
click at [48, 89] on link "Young, Courtney" at bounding box center [41, 88] width 48 height 7
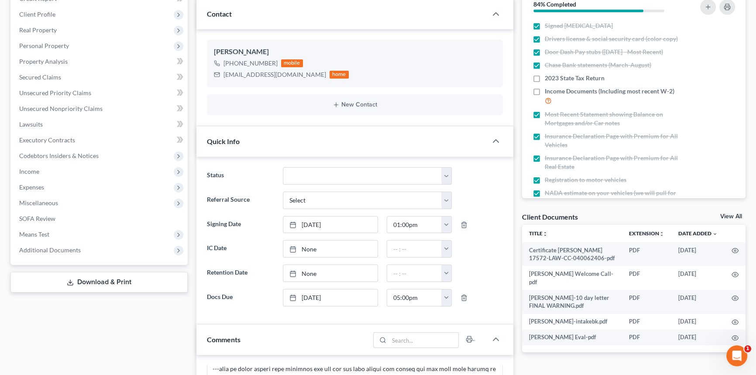
scroll to position [119, 0]
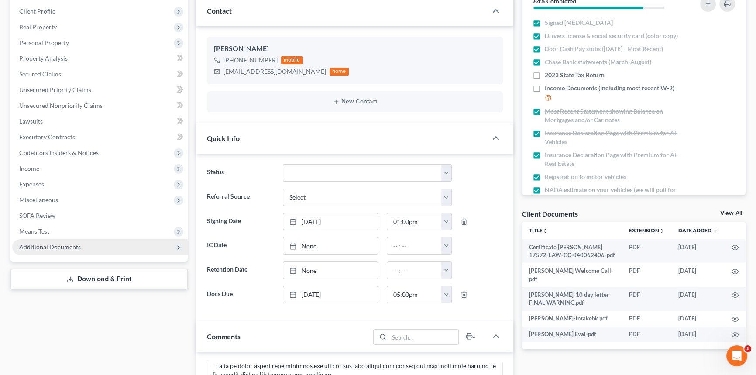
click at [75, 244] on span "Additional Documents" at bounding box center [50, 246] width 62 height 7
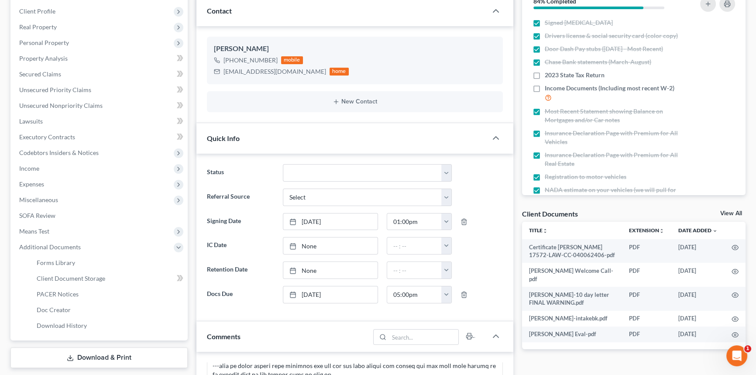
click at [69, 344] on div "Case Dashboard Payments Invoices Payments Payments Credit Report Client Profile" at bounding box center [99, 332] width 186 height 735
click at [69, 352] on link "Download & Print" at bounding box center [98, 358] width 177 height 21
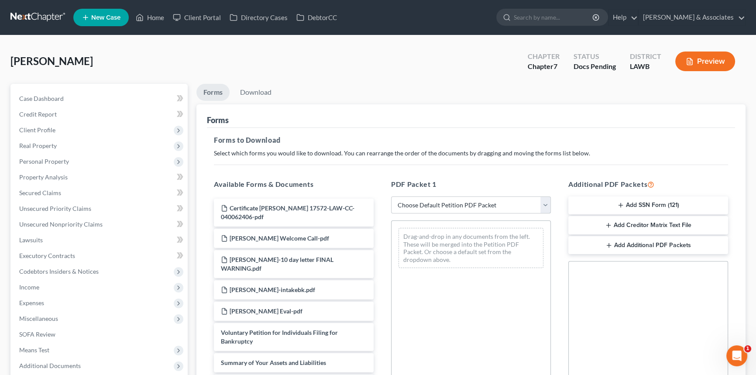
click at [500, 214] on div "PDF Packet 1 Choose Default Petition PDF Packet Complete Bankruptcy Petition (a…" at bounding box center [470, 320] width 177 height 296
select select "0"
click at [391, 196] on select "Choose Default Petition PDF Packet Complete Bankruptcy Petition (all forms and …" at bounding box center [471, 204] width 160 height 17
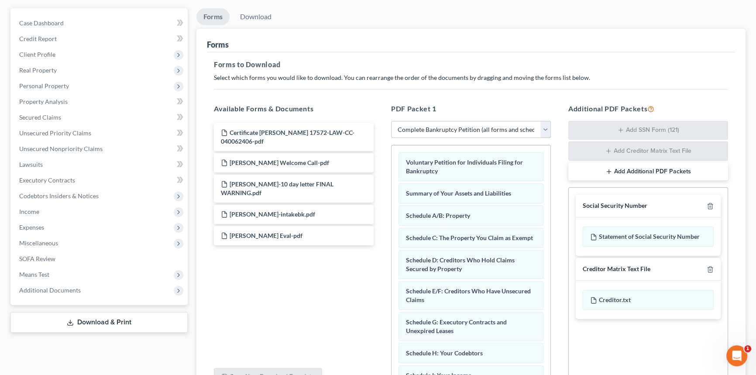
scroll to position [158, 0]
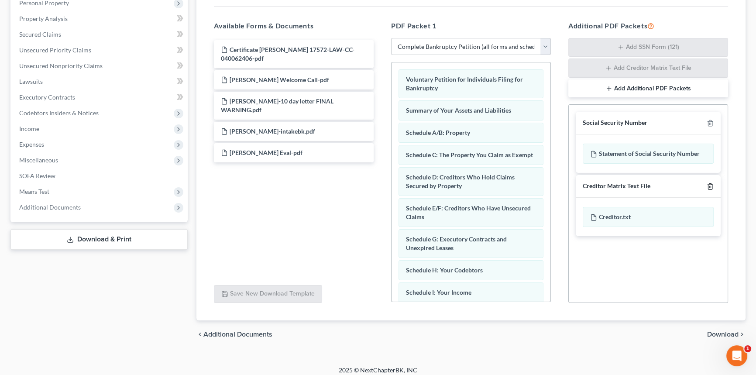
click at [710, 186] on line "button" at bounding box center [710, 187] width 0 height 2
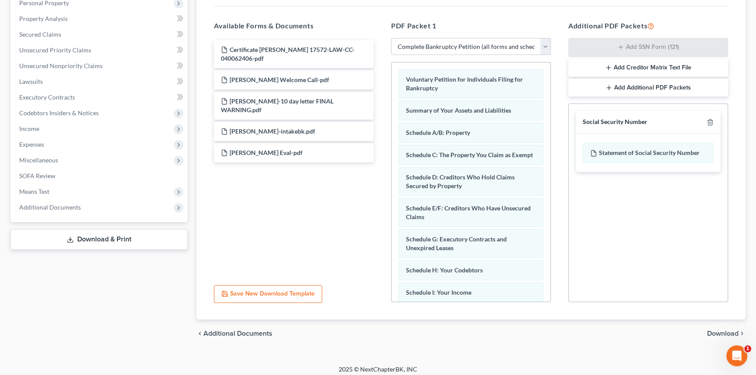
click at [715, 335] on span "Download" at bounding box center [722, 333] width 31 height 7
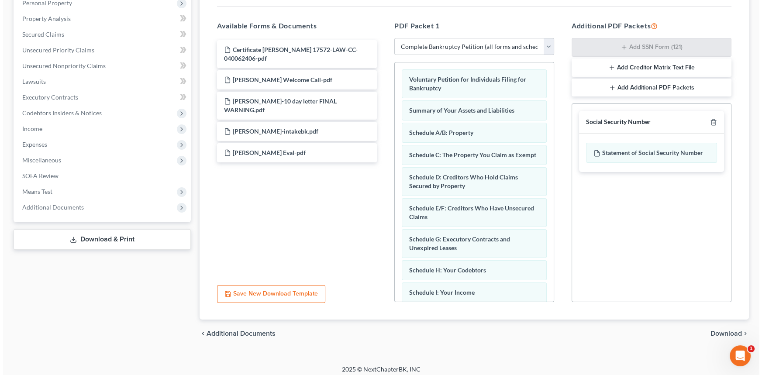
scroll to position [65, 0]
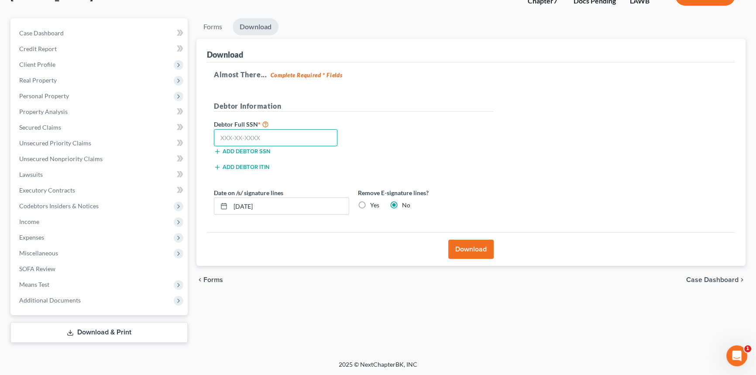
click at [280, 140] on input "text" at bounding box center [276, 137] width 124 height 17
click at [245, 141] on input "text" at bounding box center [276, 137] width 124 height 17
type input "433-75-5203"
click at [370, 201] on label "Yes" at bounding box center [374, 205] width 9 height 9
click at [374, 201] on input "Yes" at bounding box center [377, 204] width 6 height 6
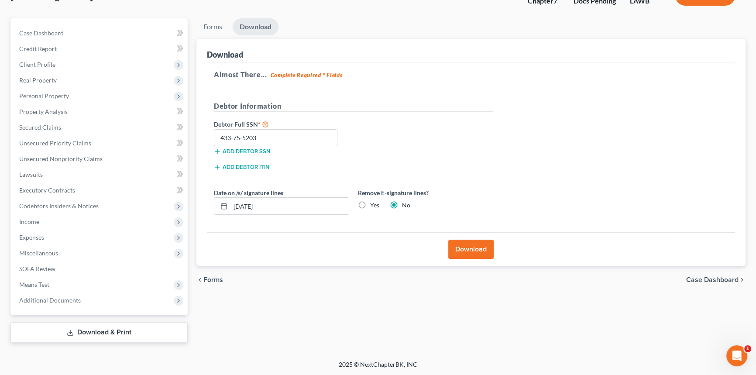
radio input "true"
click at [402, 206] on label "No" at bounding box center [406, 205] width 8 height 9
click at [406, 206] on input "No" at bounding box center [409, 204] width 6 height 6
radio input "true"
click at [370, 205] on label "Yes" at bounding box center [374, 205] width 9 height 9
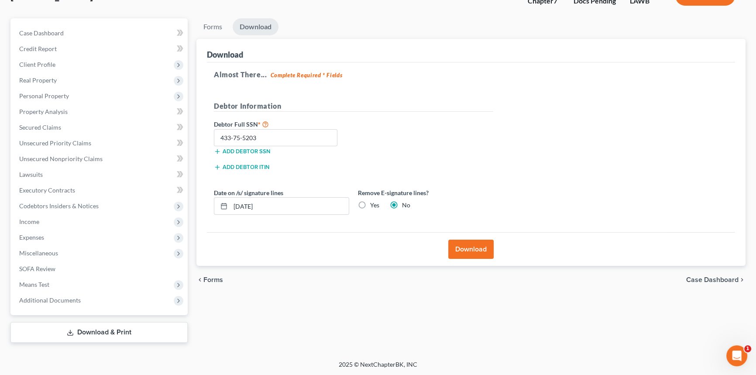
click at [374, 205] on input "Yes" at bounding box center [377, 204] width 6 height 6
radio input "true"
radio input "false"
click at [465, 249] on button "Download" at bounding box center [470, 249] width 45 height 19
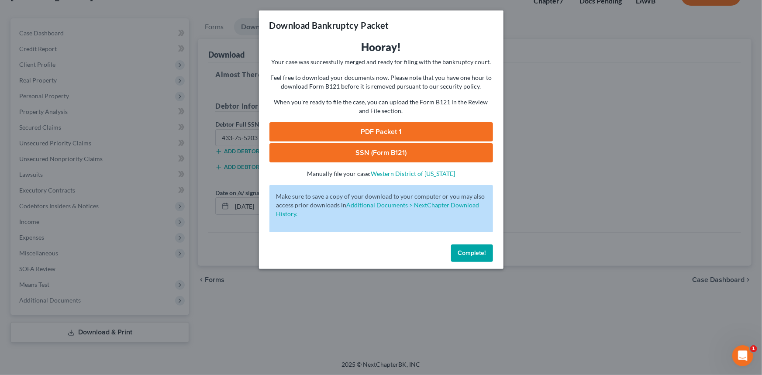
click at [438, 153] on link "SSN (Form B121)" at bounding box center [381, 152] width 224 height 19
drag, startPoint x: 420, startPoint y: 117, endPoint x: 415, endPoint y: 123, distance: 7.4
click at [420, 117] on div "Hooray! Your case was successfully merged and ready for filing with the bankrup…" at bounding box center [381, 109] width 224 height 138
click at [414, 127] on link "PDF Packet 1" at bounding box center [381, 131] width 224 height 19
click at [468, 250] on span "Complete!" at bounding box center [472, 252] width 28 height 7
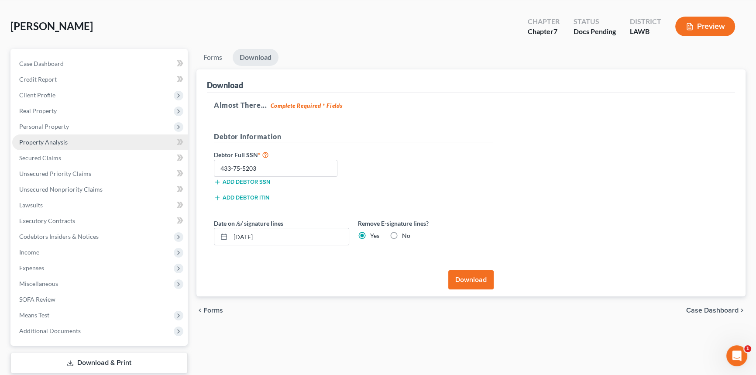
scroll to position [26, 0]
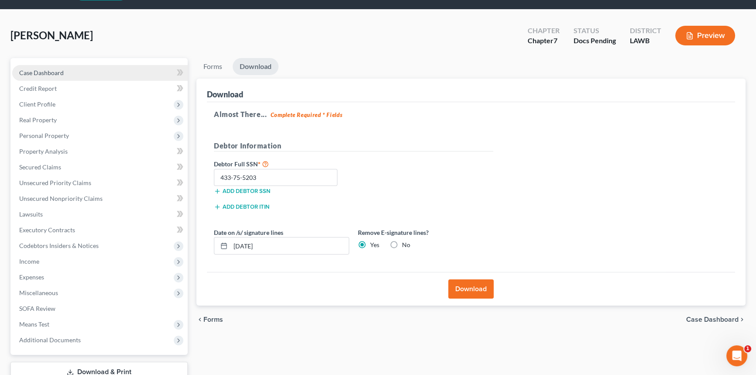
click at [96, 71] on link "Case Dashboard" at bounding box center [99, 73] width 175 height 16
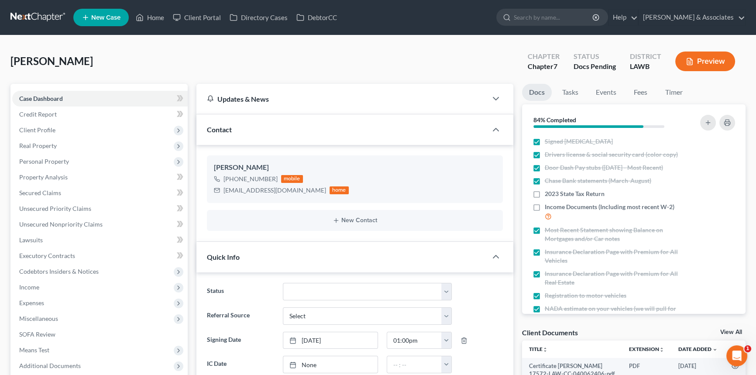
scroll to position [650, 0]
click at [273, 186] on div "courtneytherealtor9999@gmail.com" at bounding box center [275, 190] width 103 height 9
copy div "courtneytherealtor9999@gmail.com"
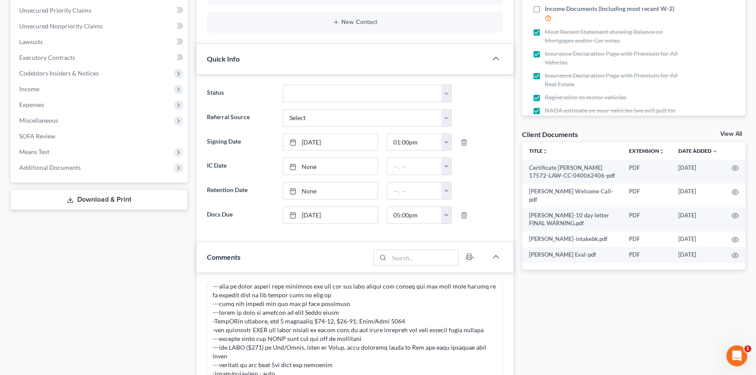
scroll to position [278, 0]
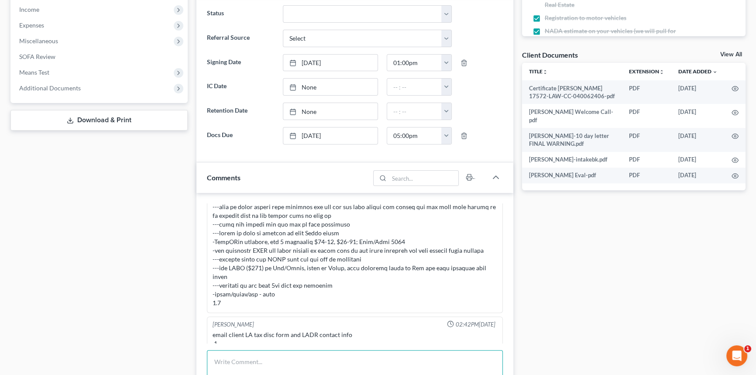
drag, startPoint x: 255, startPoint y: 354, endPoint x: 257, endPoint y: 348, distance: 7.2
click at [255, 354] on textarea at bounding box center [355, 366] width 296 height 32
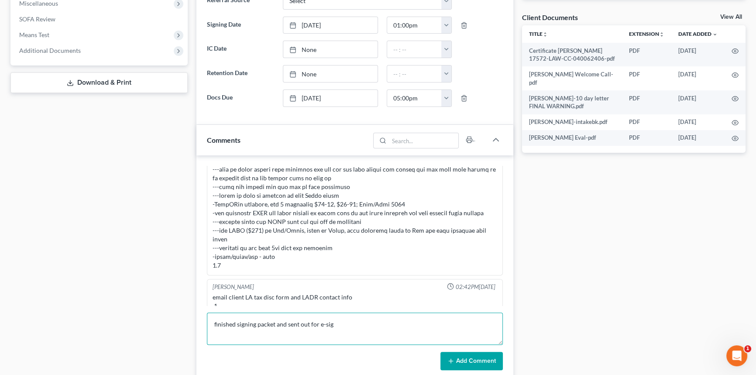
scroll to position [357, 0]
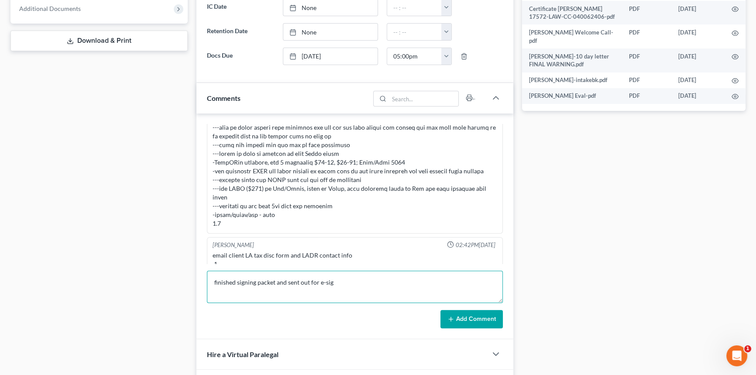
type textarea "finished signing packet and sent out for e-sig"
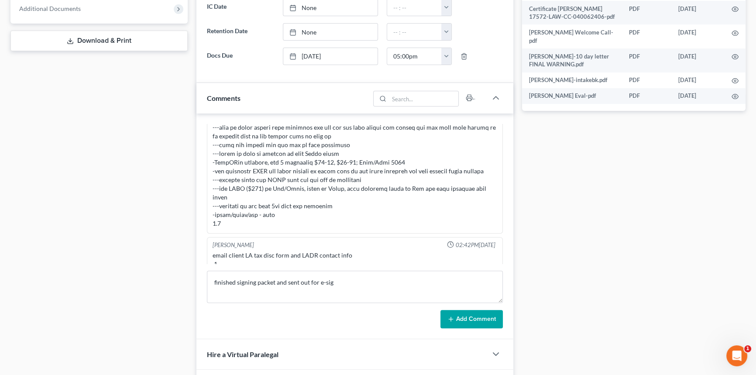
click at [453, 319] on icon at bounding box center [450, 319] width 7 height 7
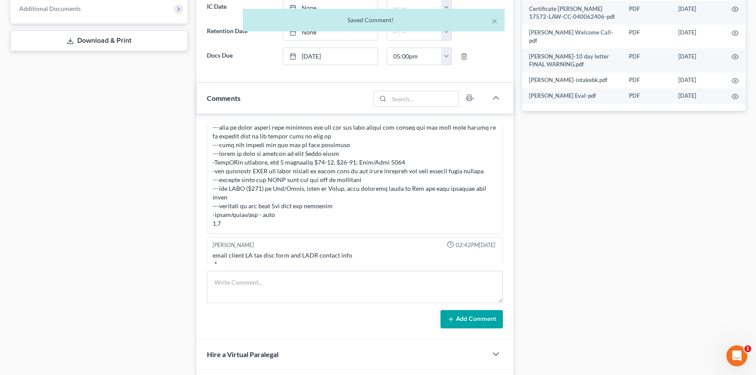
scroll to position [682, 0]
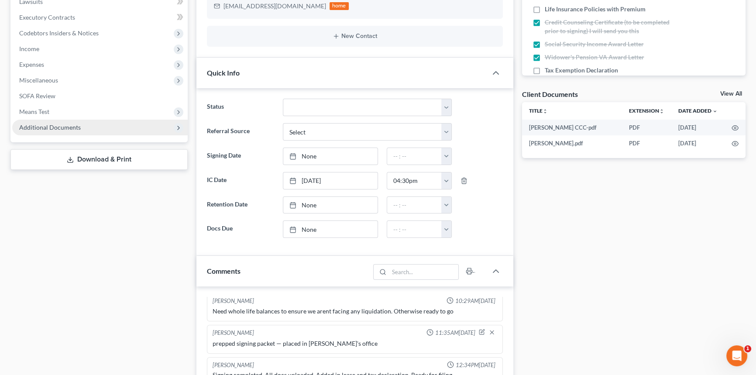
scroll to position [238, 0]
click at [97, 124] on span "Additional Documents" at bounding box center [99, 128] width 175 height 16
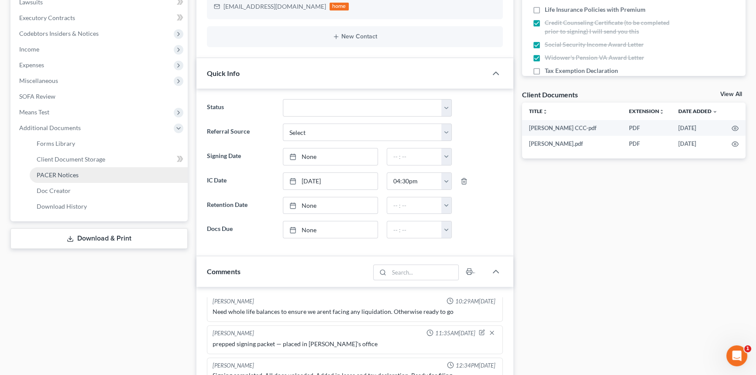
click at [87, 177] on link "PACER Notices" at bounding box center [109, 175] width 158 height 16
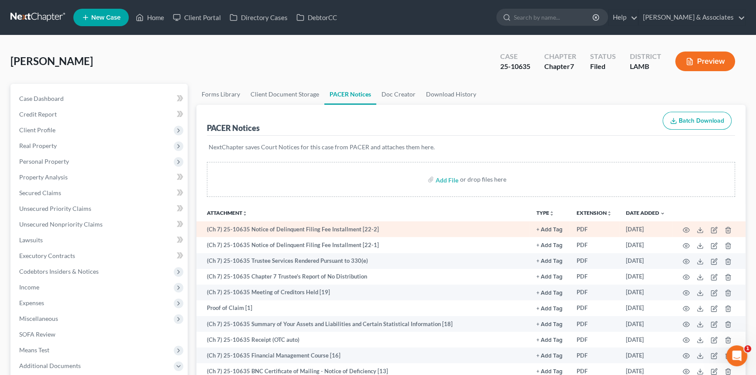
click at [682, 224] on td at bounding box center [708, 229] width 73 height 16
click at [684, 228] on icon "button" at bounding box center [686, 230] width 7 height 7
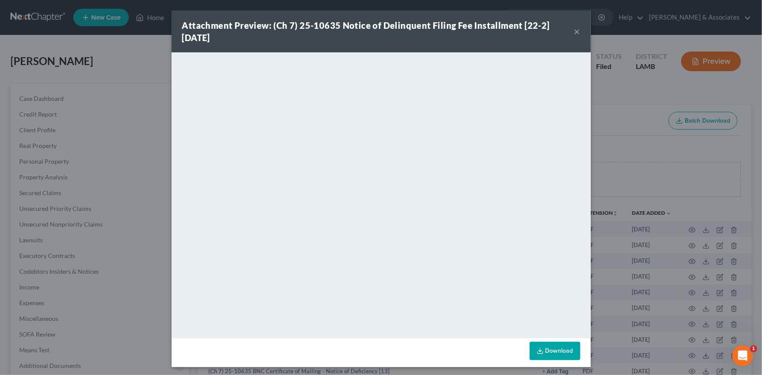
click at [574, 34] on button "×" at bounding box center [577, 31] width 6 height 10
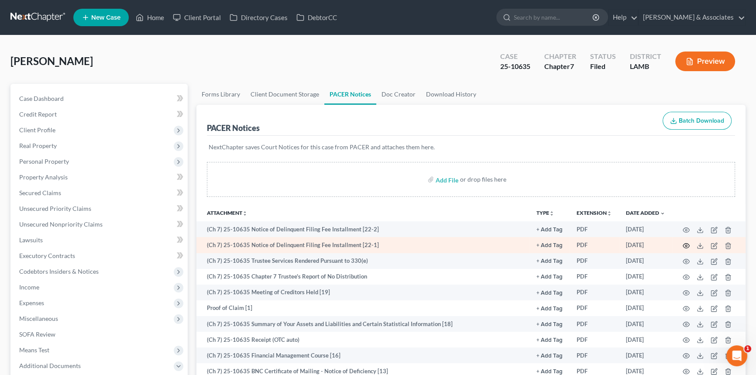
click at [684, 242] on icon "button" at bounding box center [686, 245] width 7 height 7
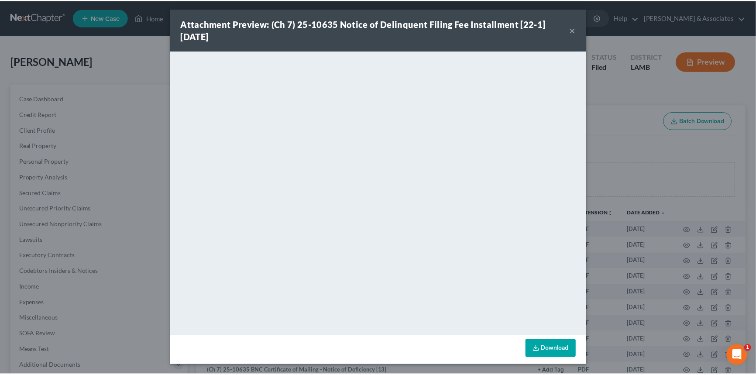
scroll to position [2, 0]
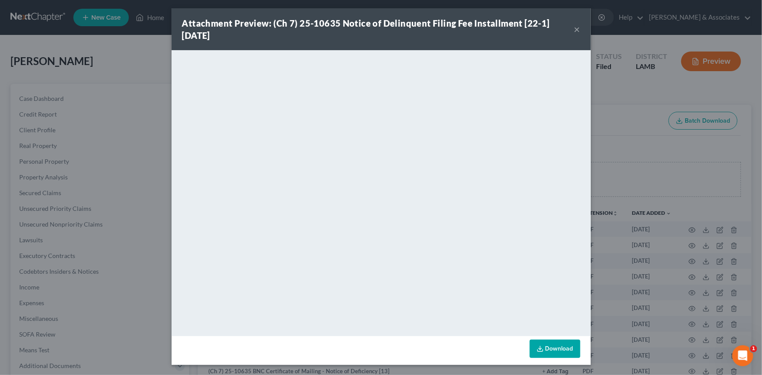
click at [574, 29] on button "×" at bounding box center [577, 29] width 6 height 10
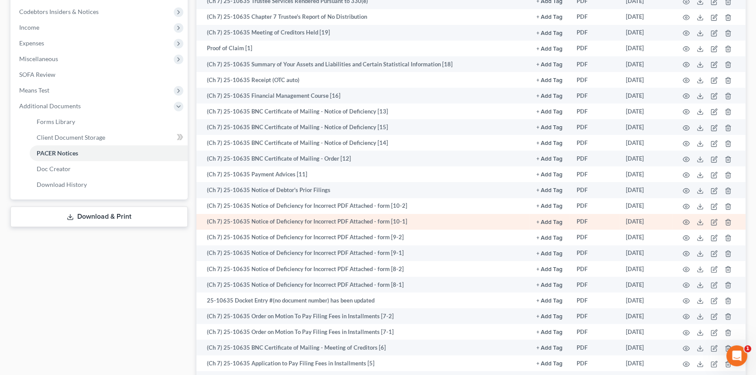
scroll to position [278, 0]
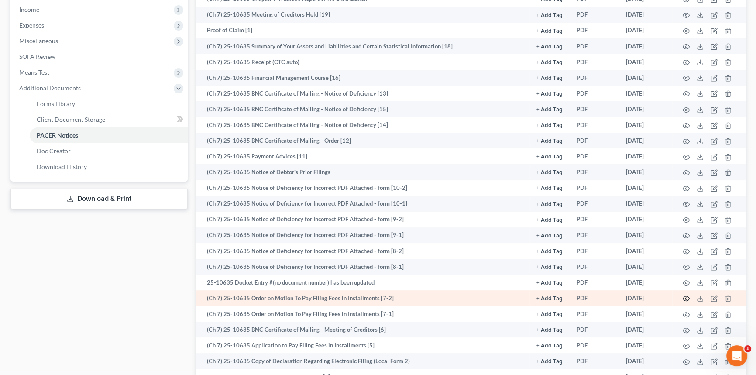
click at [686, 299] on icon "button" at bounding box center [686, 298] width 7 height 7
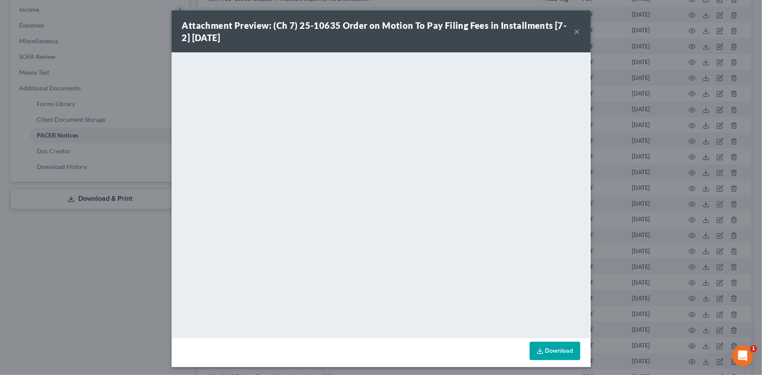
click at [576, 31] on button "×" at bounding box center [577, 31] width 6 height 10
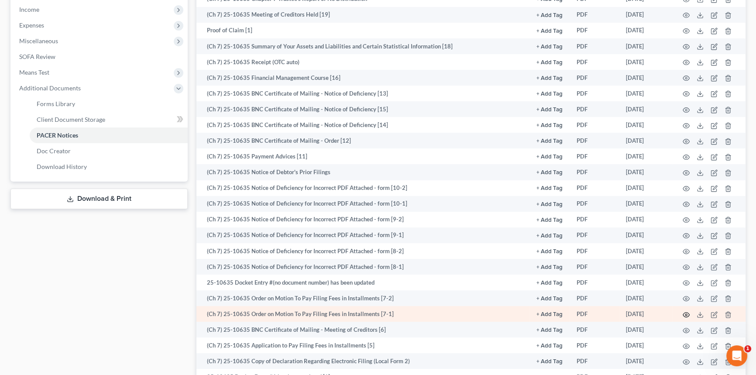
click at [688, 311] on icon "button" at bounding box center [686, 314] width 7 height 7
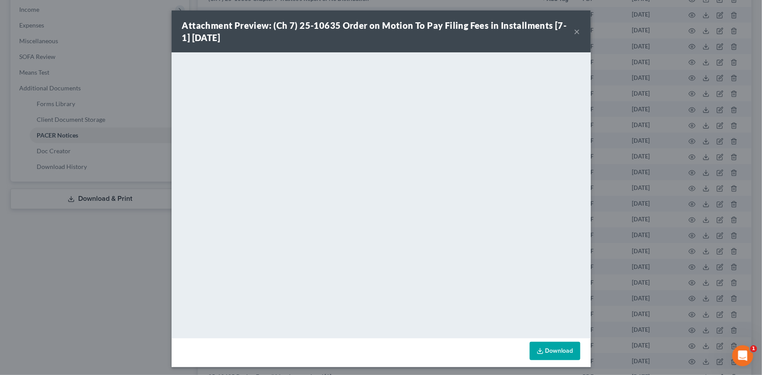
click at [574, 31] on button "×" at bounding box center [577, 31] width 6 height 10
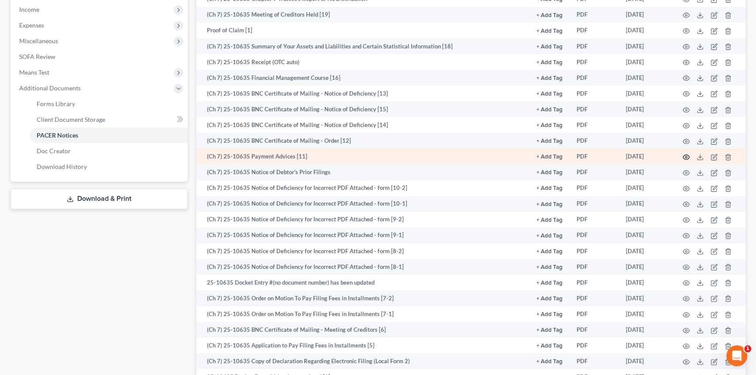
click at [685, 156] on circle "button" at bounding box center [686, 157] width 2 height 2
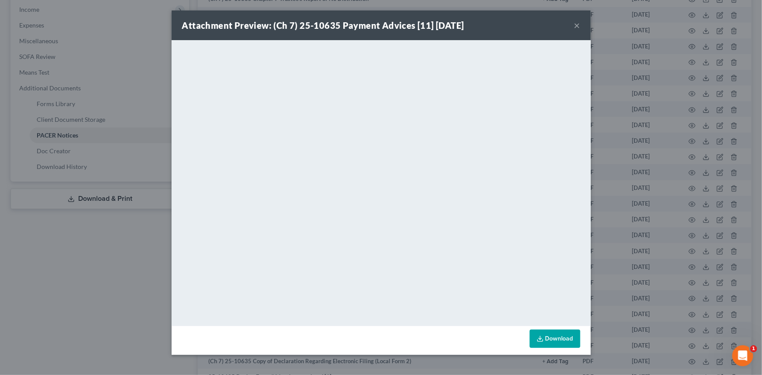
click at [578, 24] on button "×" at bounding box center [577, 25] width 6 height 10
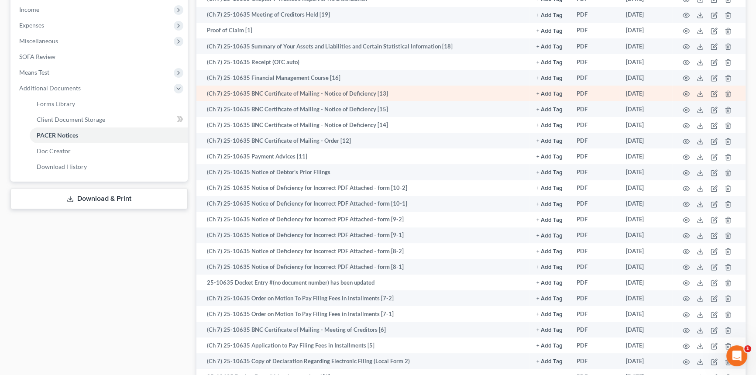
click at [681, 91] on td at bounding box center [708, 94] width 73 height 16
click at [686, 96] on icon "button" at bounding box center [686, 93] width 7 height 7
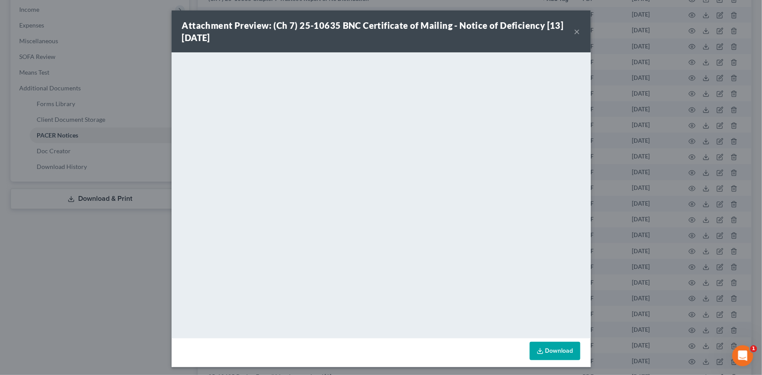
click at [574, 31] on button "×" at bounding box center [577, 31] width 6 height 10
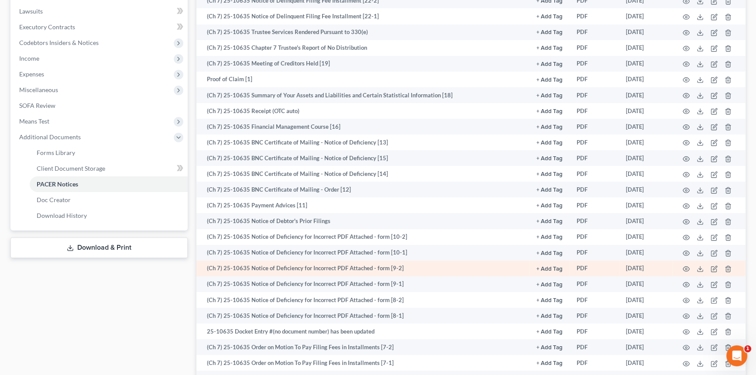
scroll to position [158, 0]
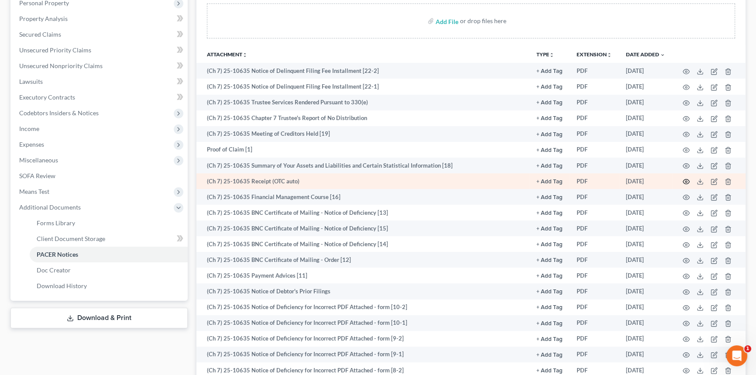
click at [686, 182] on icon "button" at bounding box center [686, 181] width 7 height 5
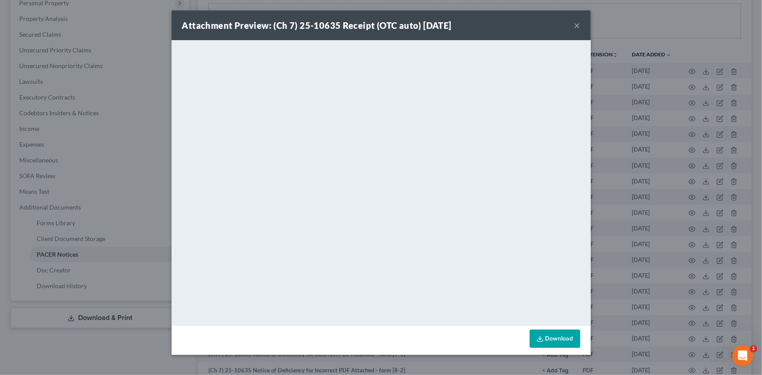
click at [576, 23] on button "×" at bounding box center [577, 25] width 6 height 10
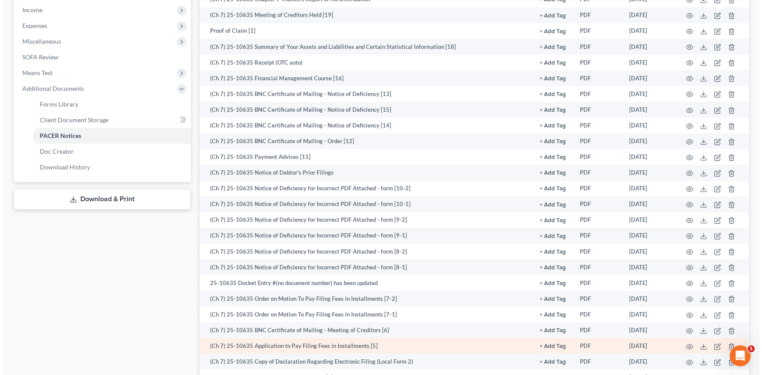
scroll to position [278, 0]
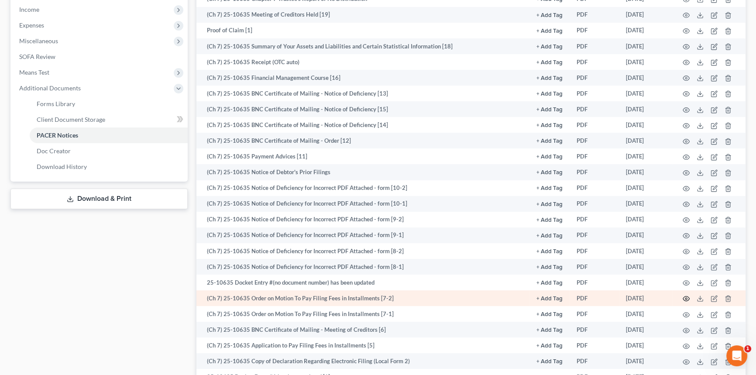
click at [685, 296] on icon "button" at bounding box center [686, 298] width 7 height 5
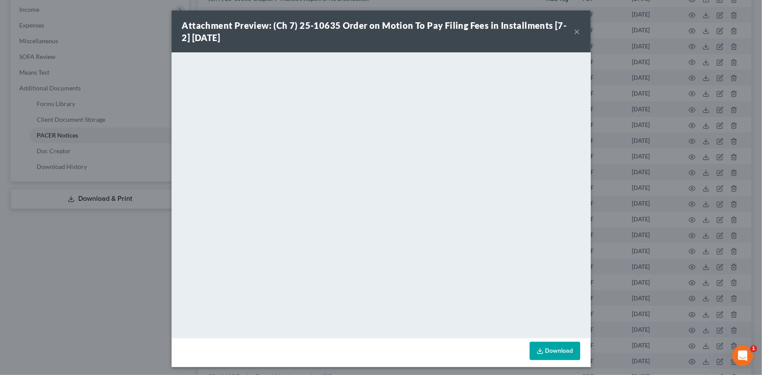
click at [575, 27] on button "×" at bounding box center [577, 31] width 6 height 10
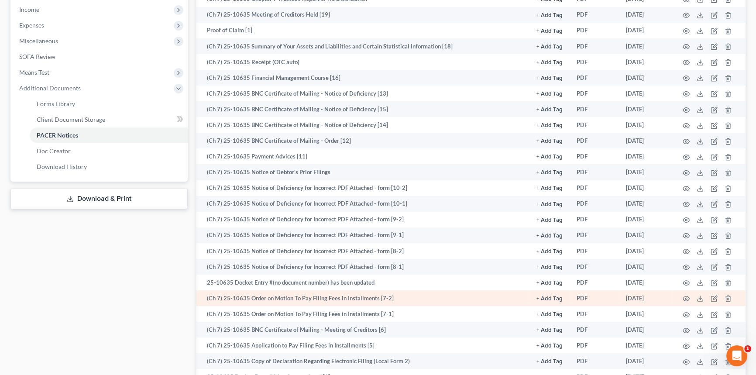
click at [685, 301] on td at bounding box center [708, 298] width 73 height 16
click at [686, 296] on icon "button" at bounding box center [686, 298] width 7 height 7
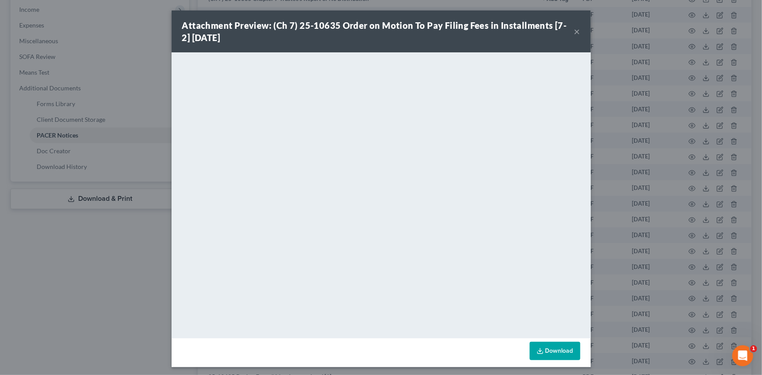
click at [569, 29] on div "Attachment Preview: (Ch 7) 25-10635 Order on Motion To Pay Filing Fees in Insta…" at bounding box center [378, 31] width 392 height 24
click at [575, 33] on button "×" at bounding box center [577, 31] width 6 height 10
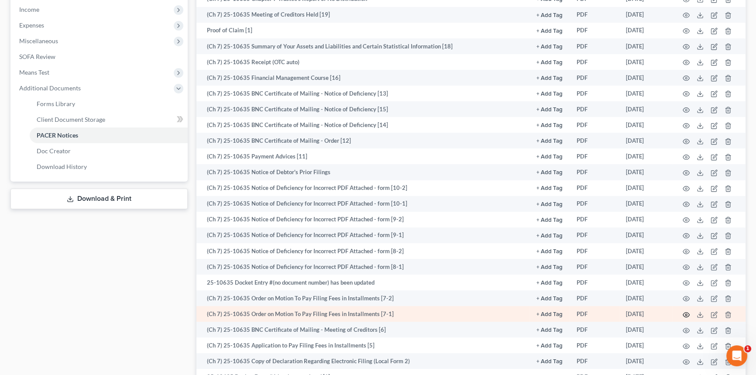
click at [685, 311] on icon "button" at bounding box center [686, 314] width 7 height 7
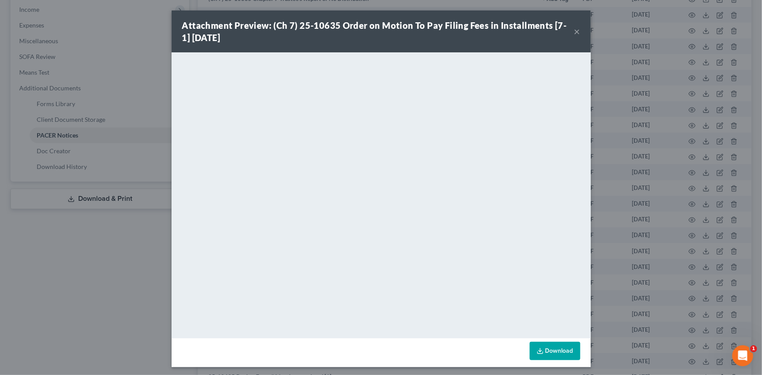
click at [574, 32] on button "×" at bounding box center [577, 31] width 6 height 10
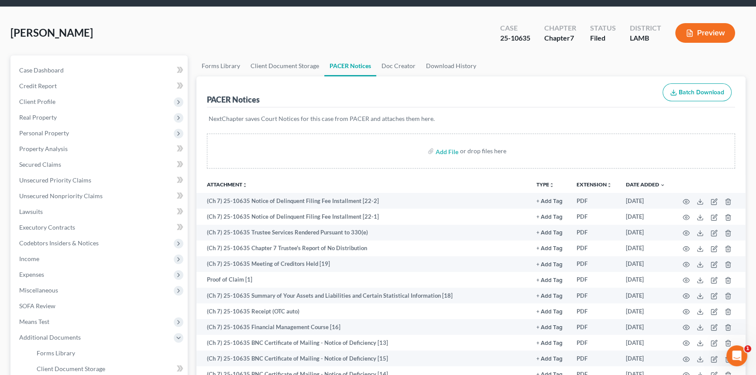
scroll to position [0, 0]
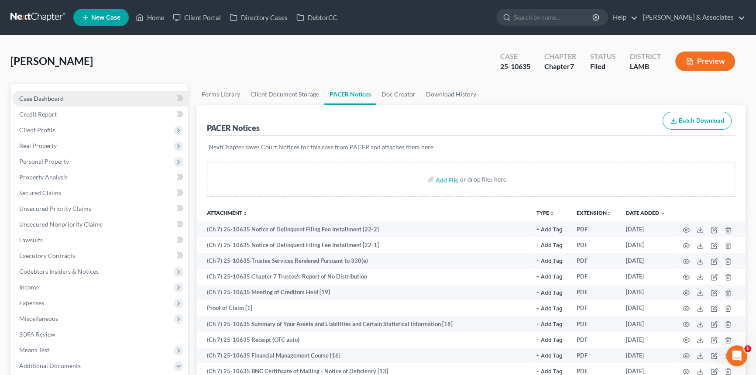
click at [116, 91] on link "Case Dashboard" at bounding box center [99, 99] width 175 height 16
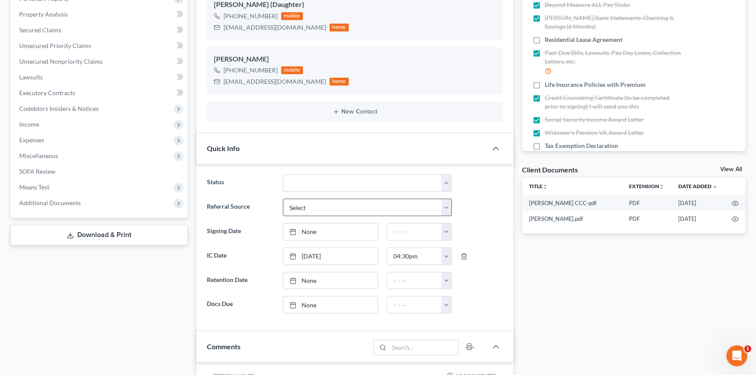
scroll to position [357, 0]
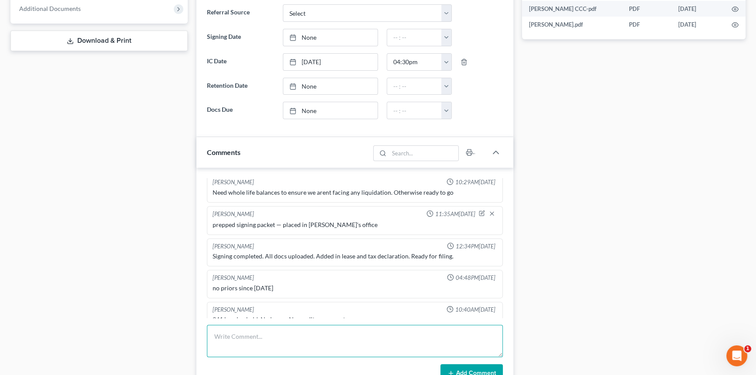
click at [330, 353] on textarea at bounding box center [355, 341] width 296 height 32
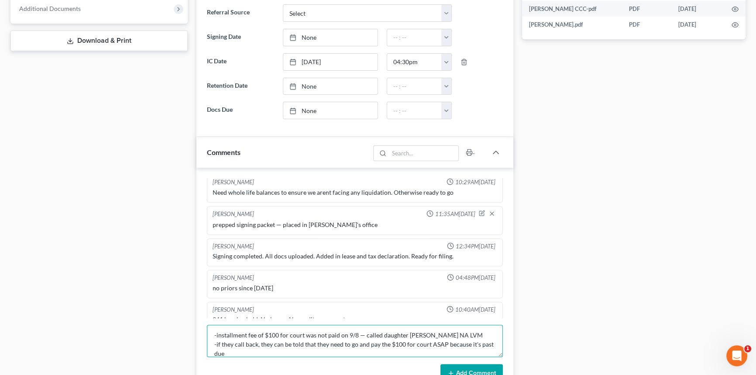
scroll to position [10, 0]
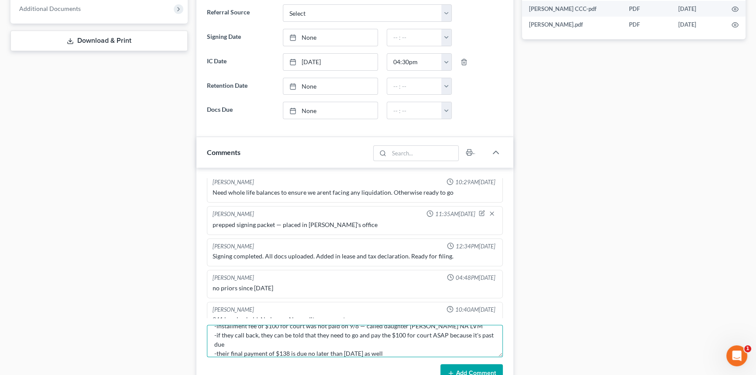
type textarea "-installment fee of $100 for court was not paid on 9/8 — called daughter Sylvia…"
click at [480, 365] on button "Add Comment" at bounding box center [471, 373] width 62 height 18
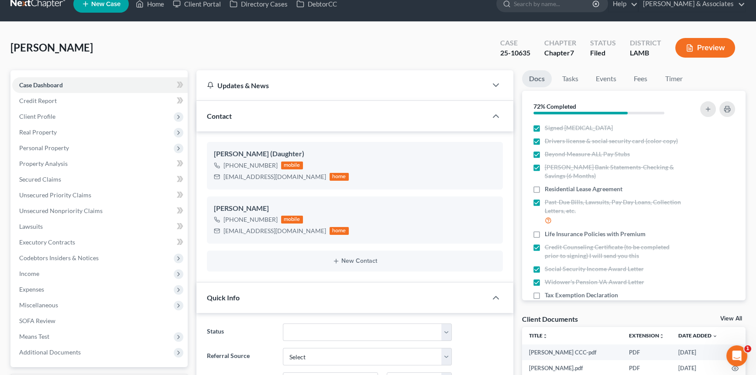
scroll to position [0, 0]
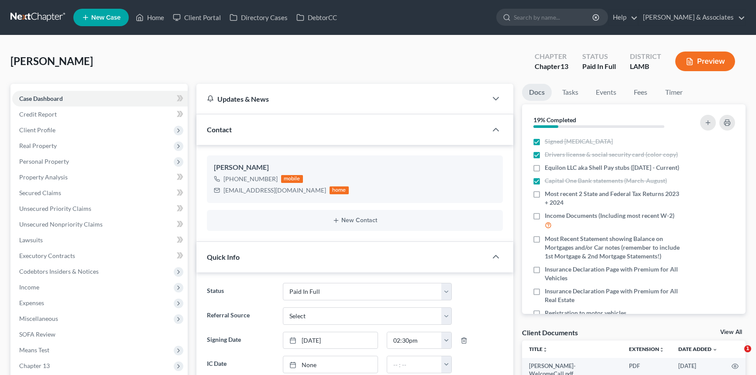
select select "17"
click at [139, 16] on icon at bounding box center [140, 17] width 8 height 10
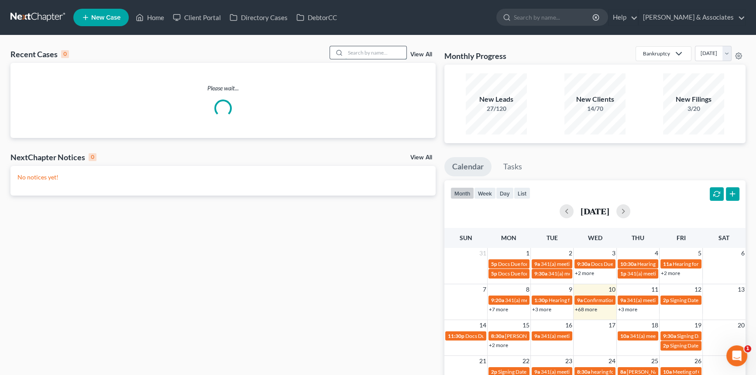
click at [374, 46] on input "search" at bounding box center [375, 52] width 61 height 13
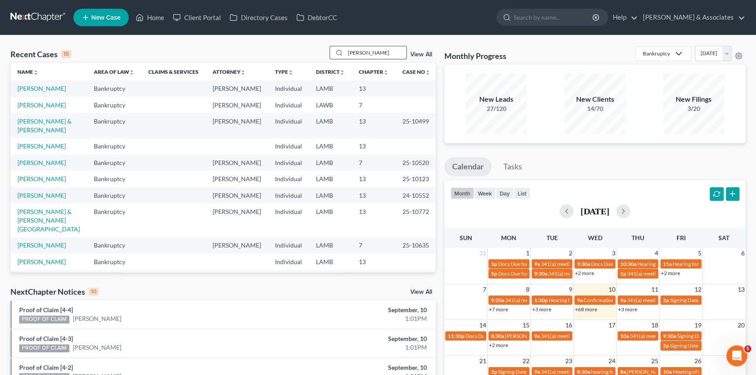
type input "[PERSON_NAME]"
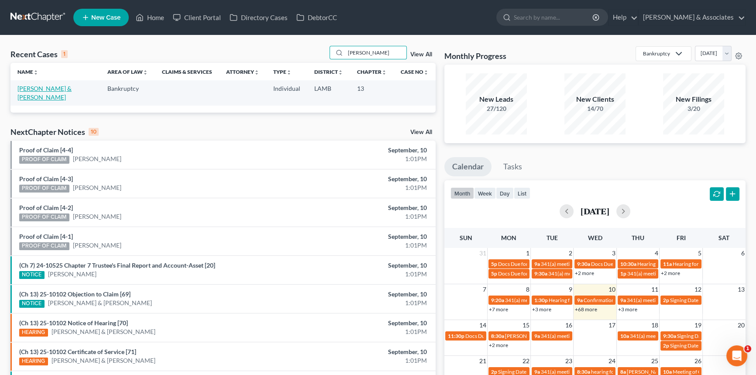
click at [65, 86] on link "[PERSON_NAME] & [PERSON_NAME]" at bounding box center [44, 93] width 54 height 16
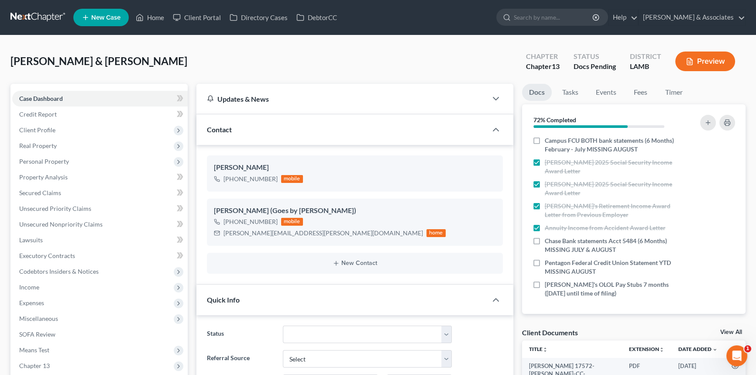
scroll to position [277, 0]
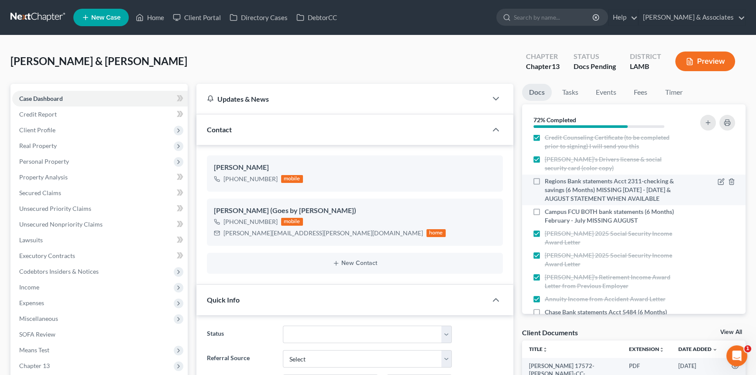
click at [545, 182] on label "Regions Bank statements Acct 2311-checking & savings (6 Months) MISSING [DATE] …" at bounding box center [614, 190] width 138 height 26
click at [548, 182] on input "Regions Bank statements Acct 2311-checking & savings (6 Months) MISSING [DATE] …" at bounding box center [551, 180] width 6 height 6
checkbox input "true"
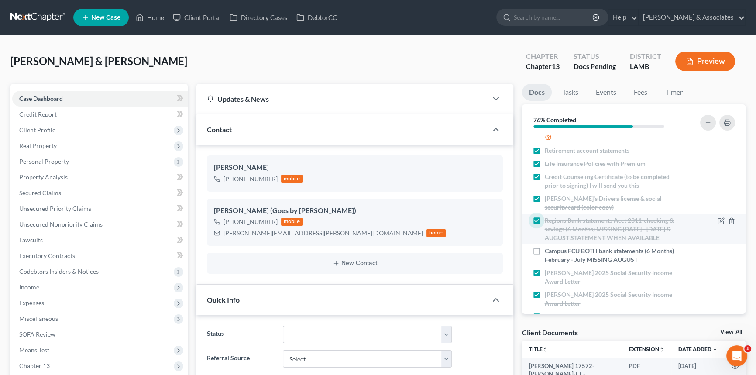
scroll to position [357, 0]
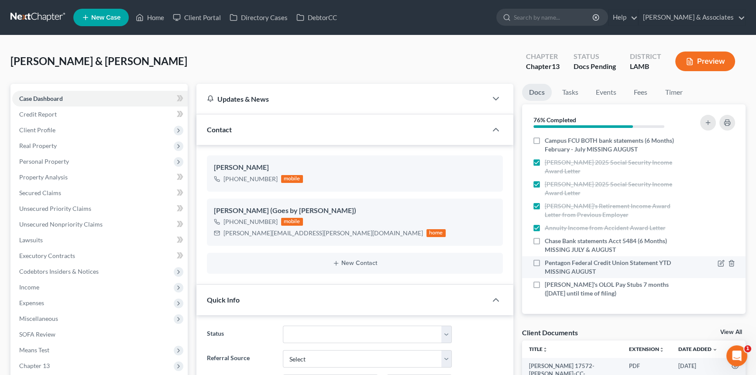
click at [545, 260] on label "Pentagon Federal Credit Union Statement YTD MISSING AUGUST" at bounding box center [614, 266] width 138 height 17
click at [548, 260] on input "Pentagon Federal Credit Union Statement YTD MISSING AUGUST" at bounding box center [551, 261] width 6 height 6
checkbox input "true"
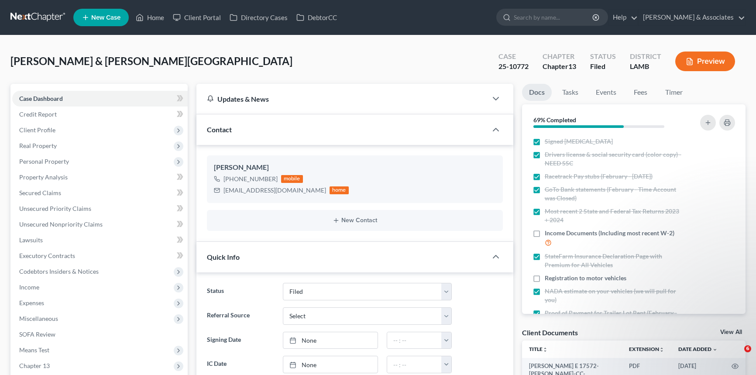
select select "8"
